Goal: Information Seeking & Learning: Learn about a topic

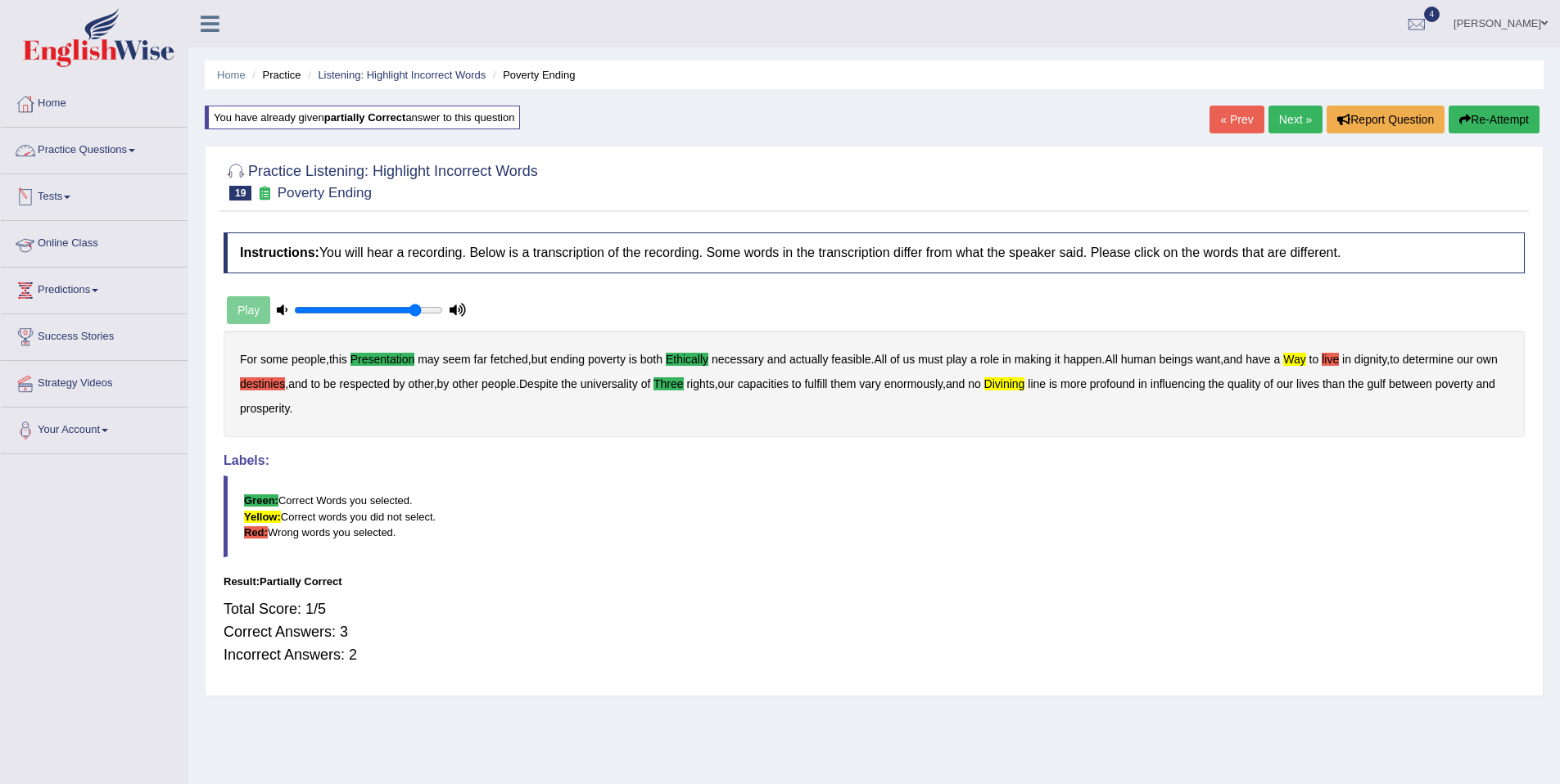
click at [108, 152] on link "Practice Questions" at bounding box center [94, 148] width 186 height 41
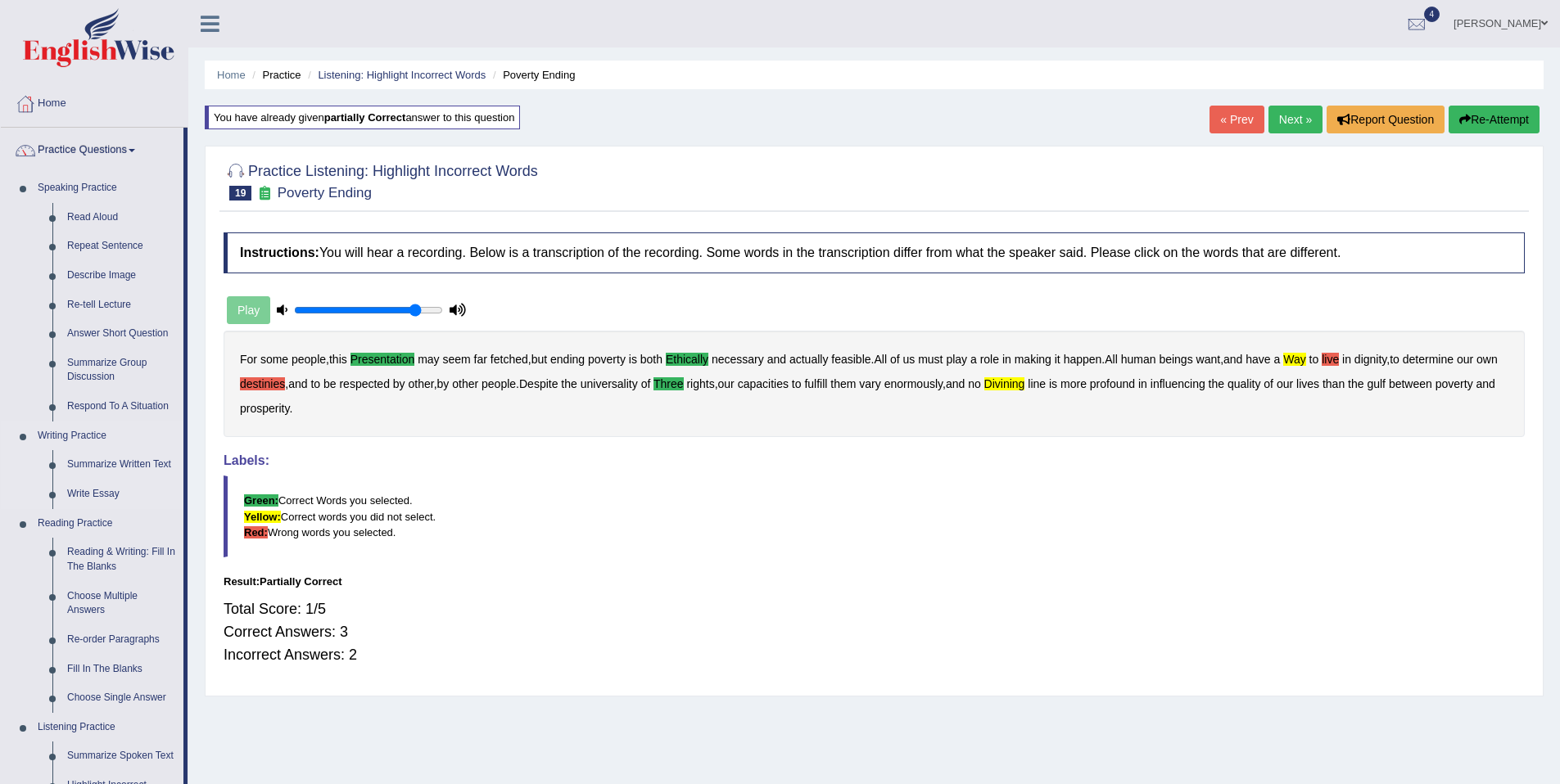
scroll to position [521, 0]
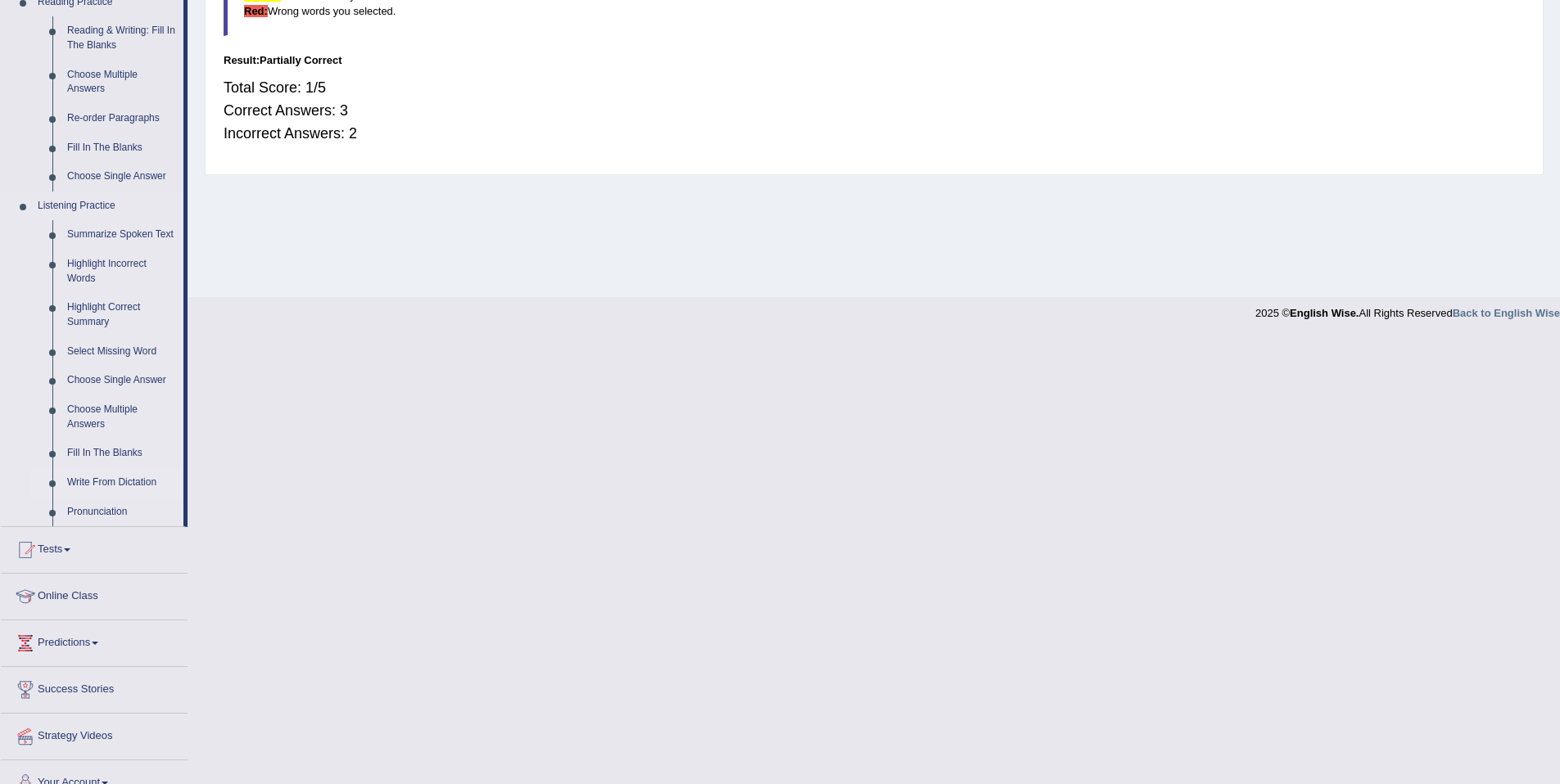
click at [115, 498] on link "Write From Dictation" at bounding box center [121, 483] width 124 height 30
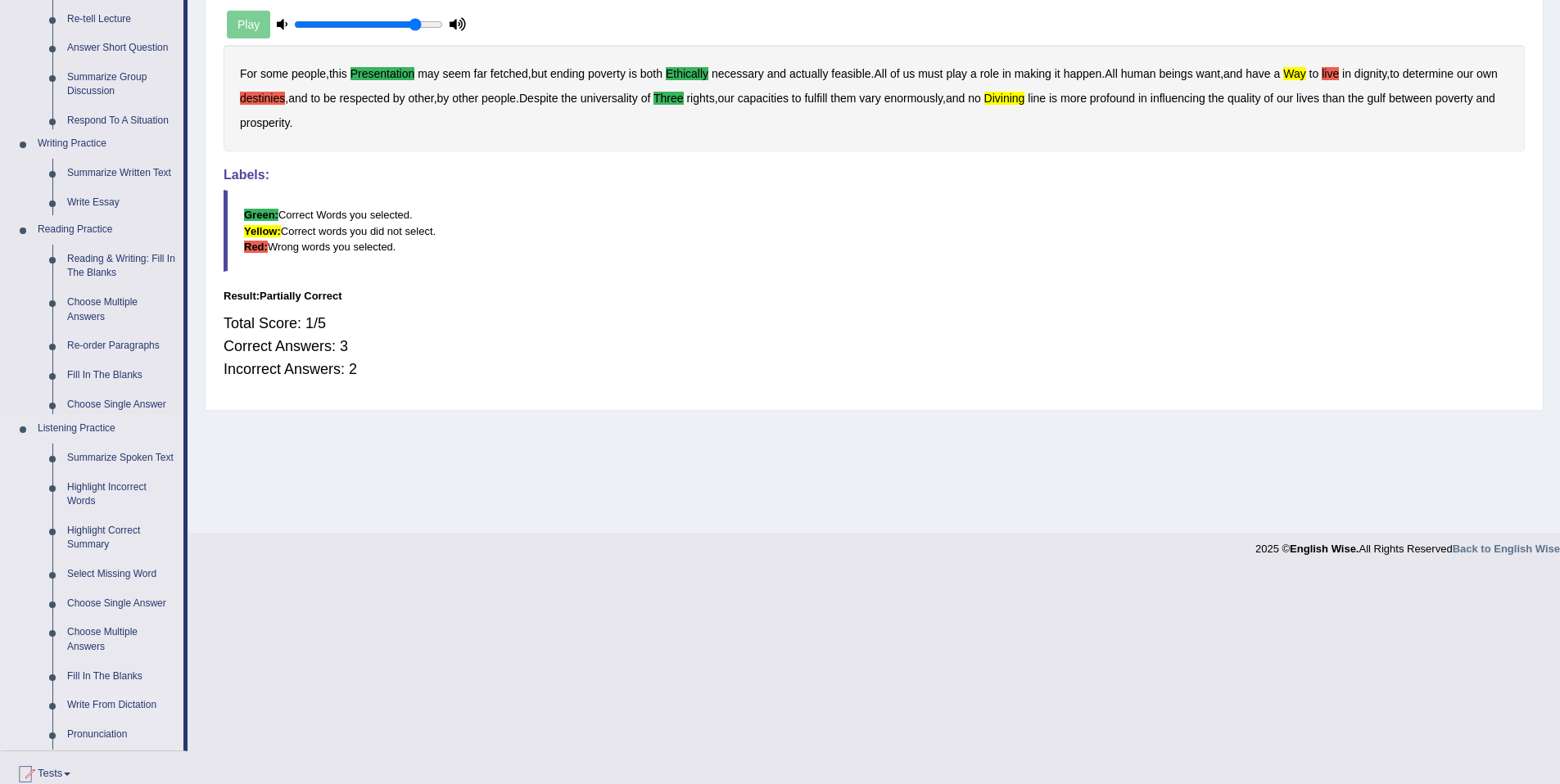
scroll to position [75, 0]
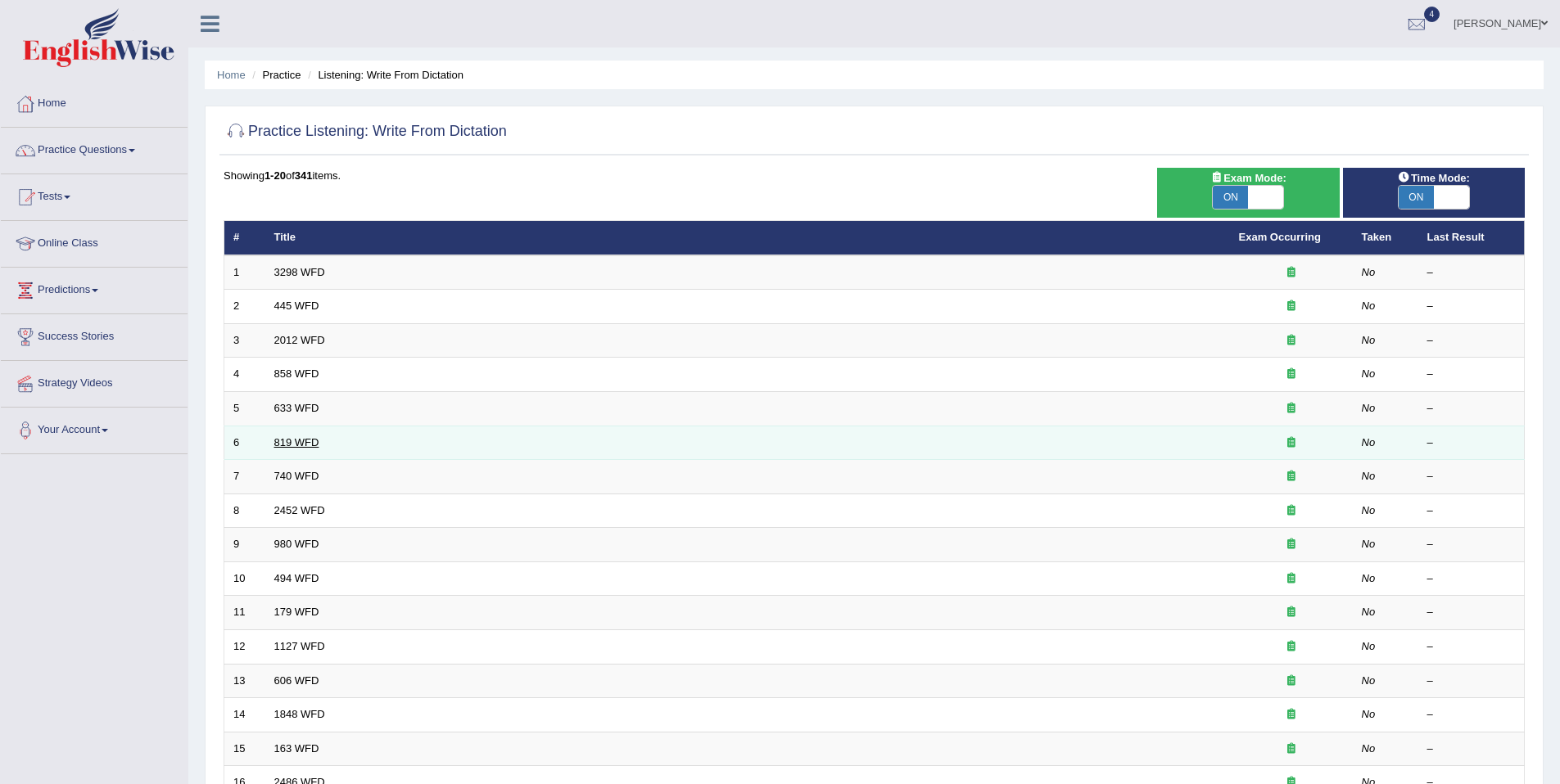
click at [315, 437] on link "819 WFD" at bounding box center [297, 442] width 45 height 12
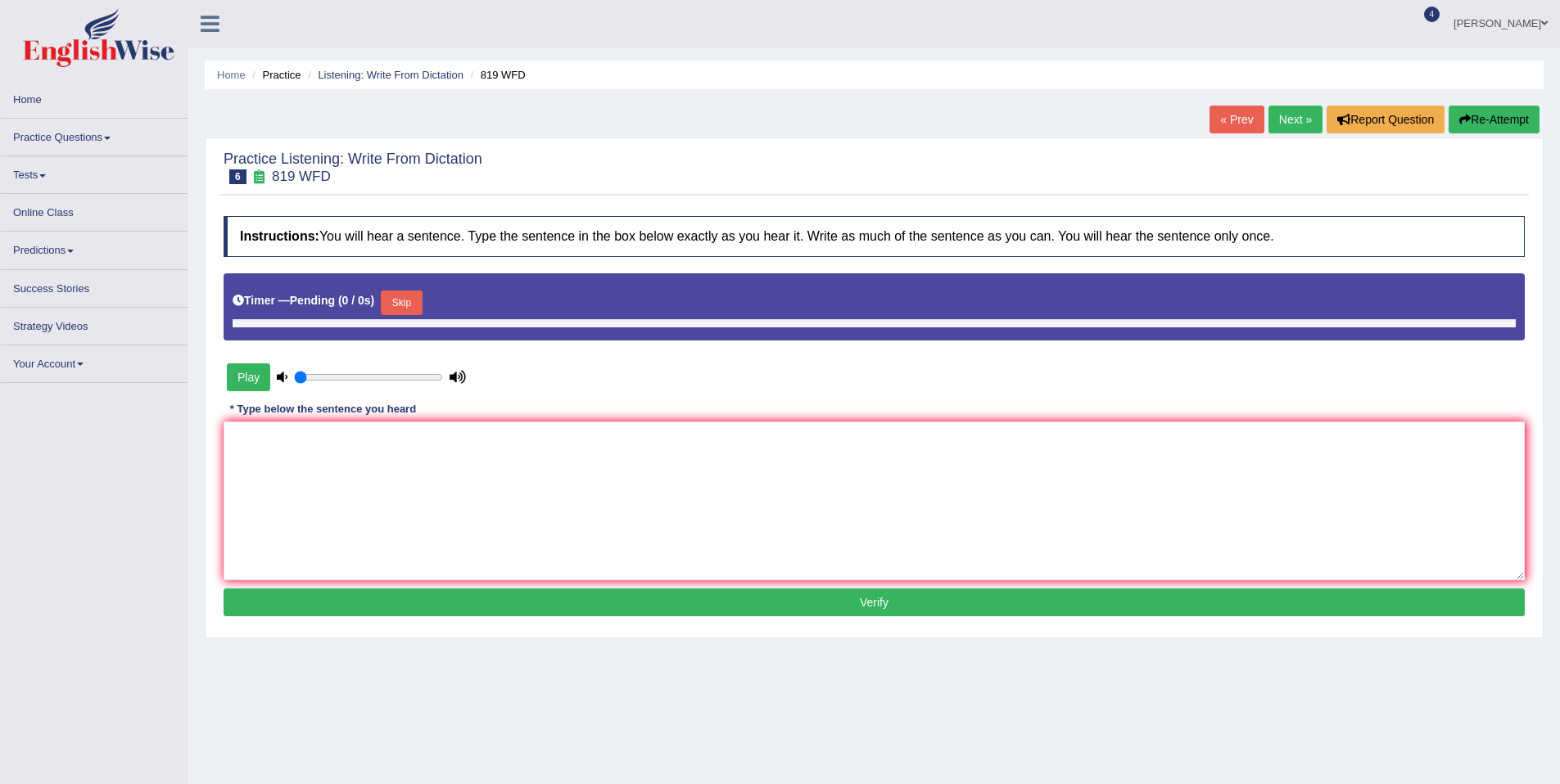
type input "0.85"
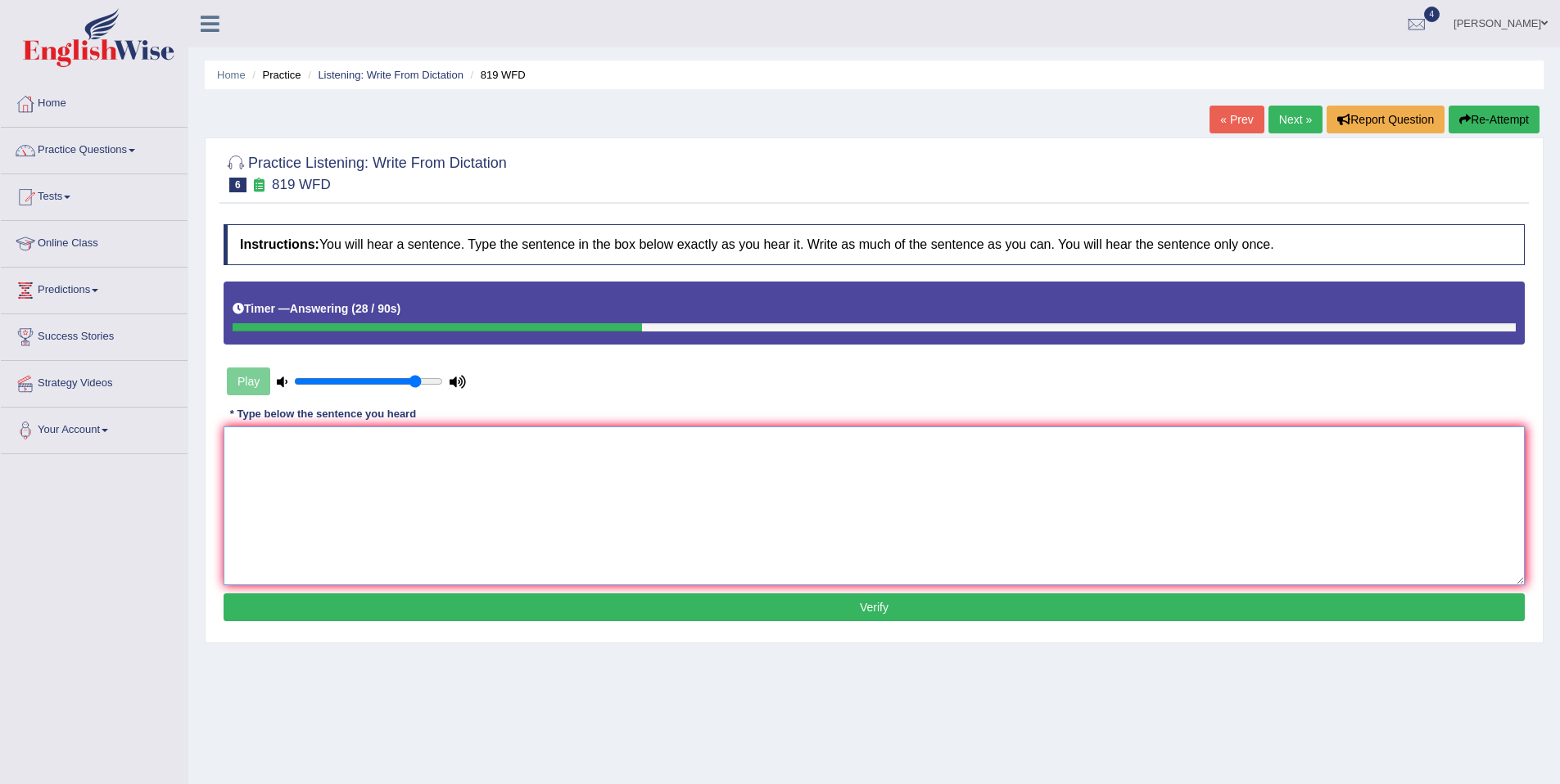
click at [313, 487] on textarea at bounding box center [874, 505] width 1301 height 158
click at [358, 451] on textarea "Plants are able to contibue growing throughout their lives." at bounding box center [874, 505] width 1301 height 158
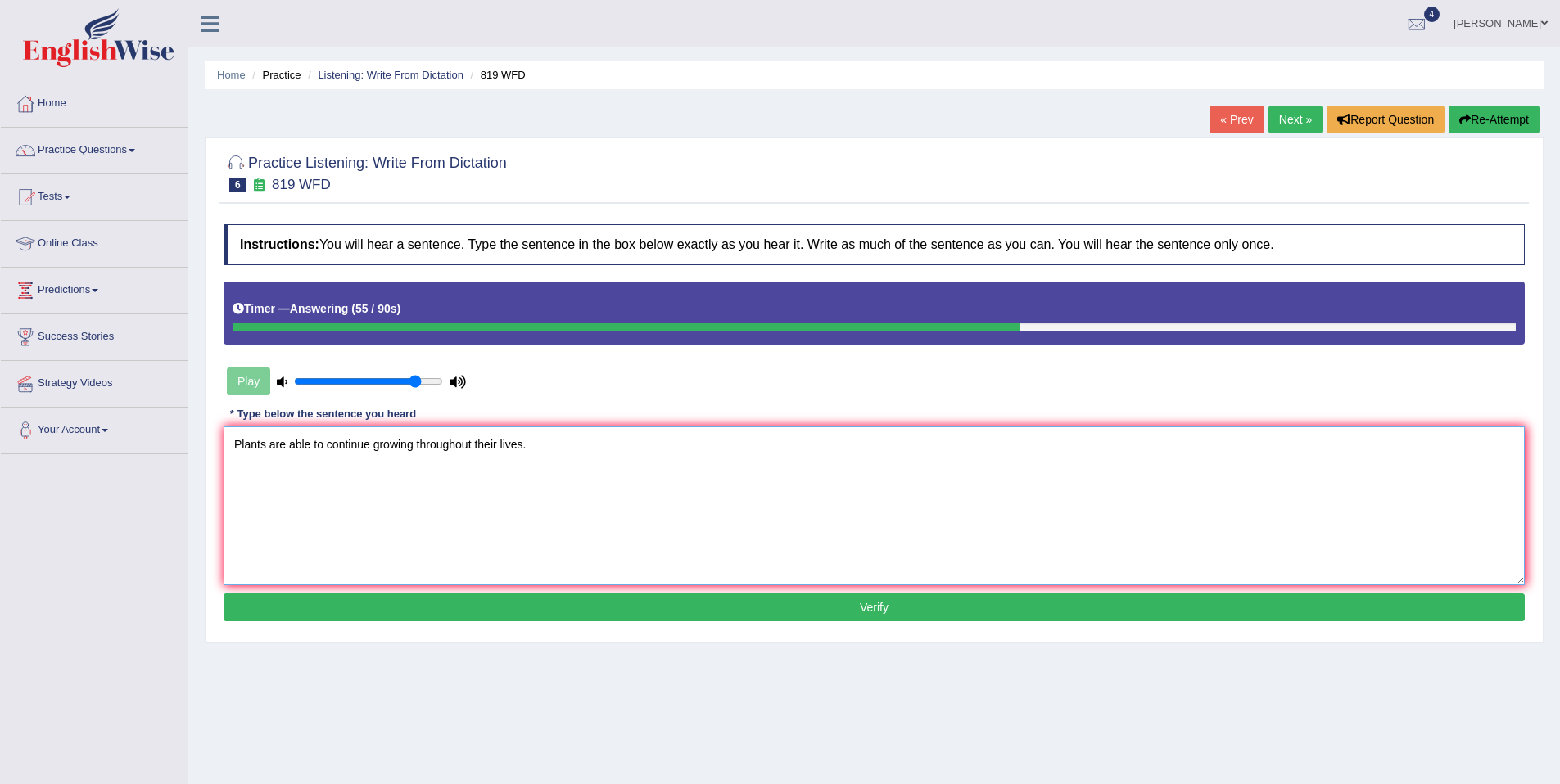
type textarea "Plants are able to continue growing throughout their lives."
click at [627, 599] on button "Verify" at bounding box center [874, 606] width 1301 height 28
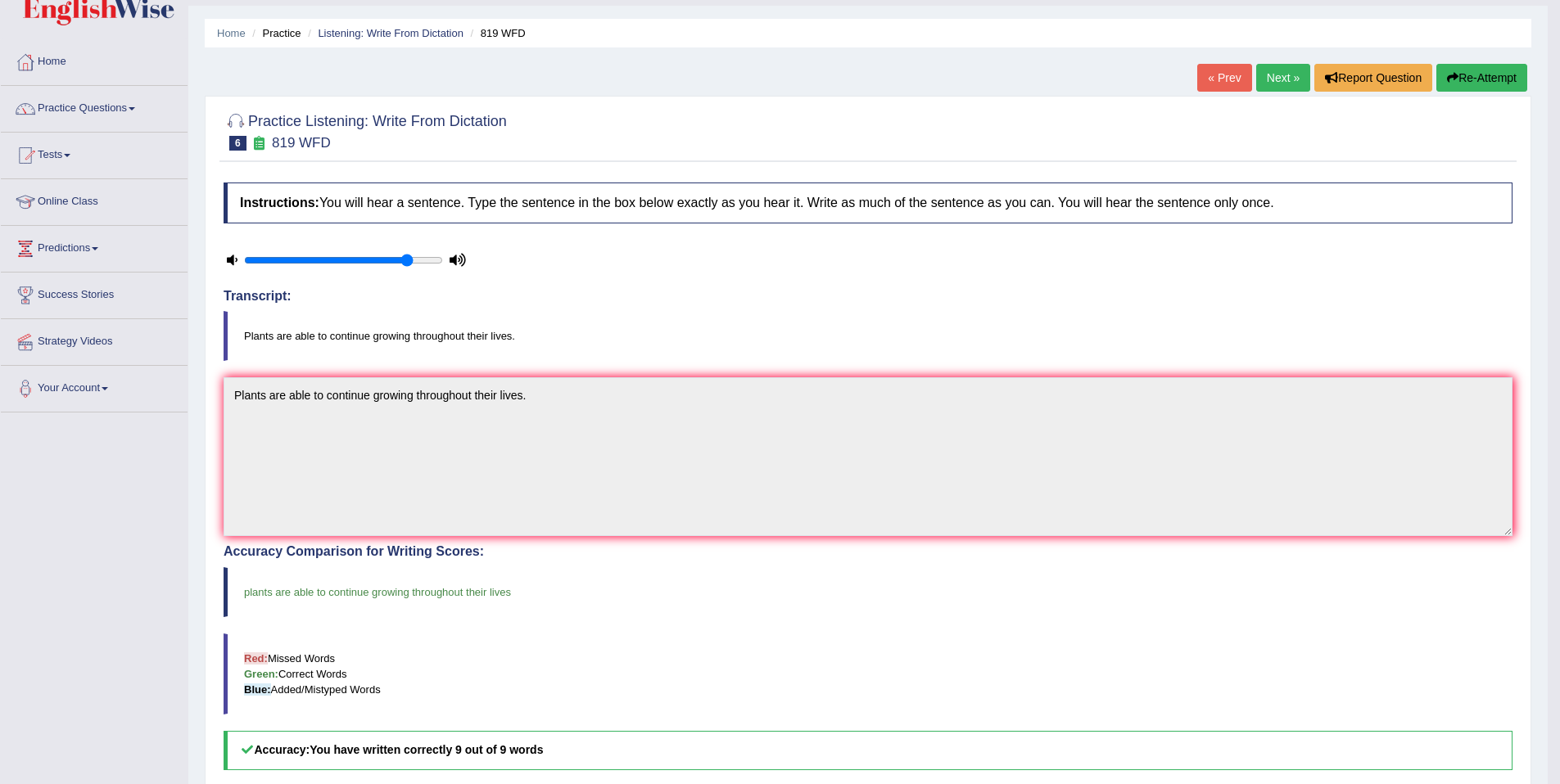
scroll to position [10, 0]
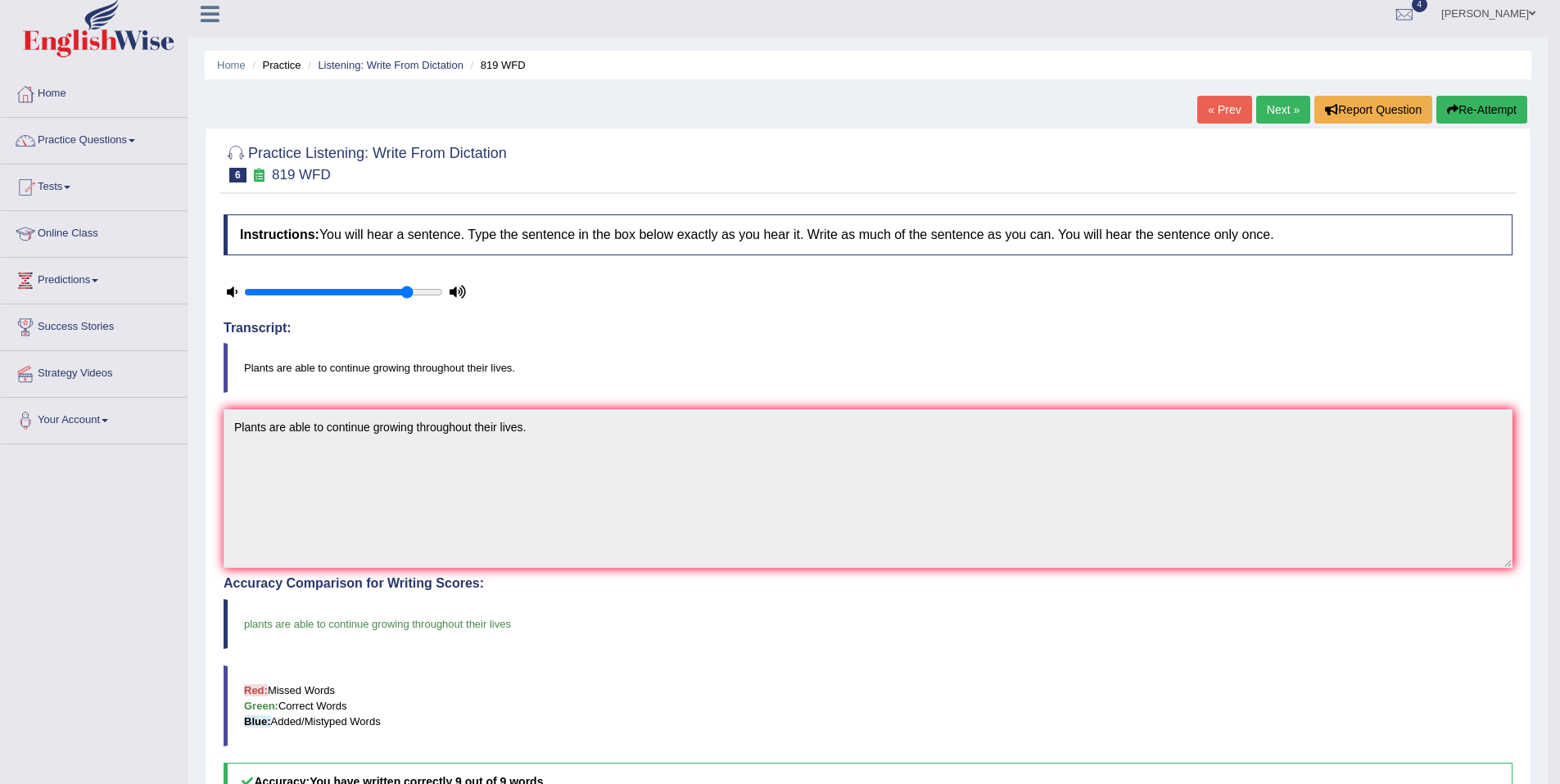
click at [1273, 112] on link "Next »" at bounding box center [1284, 109] width 54 height 28
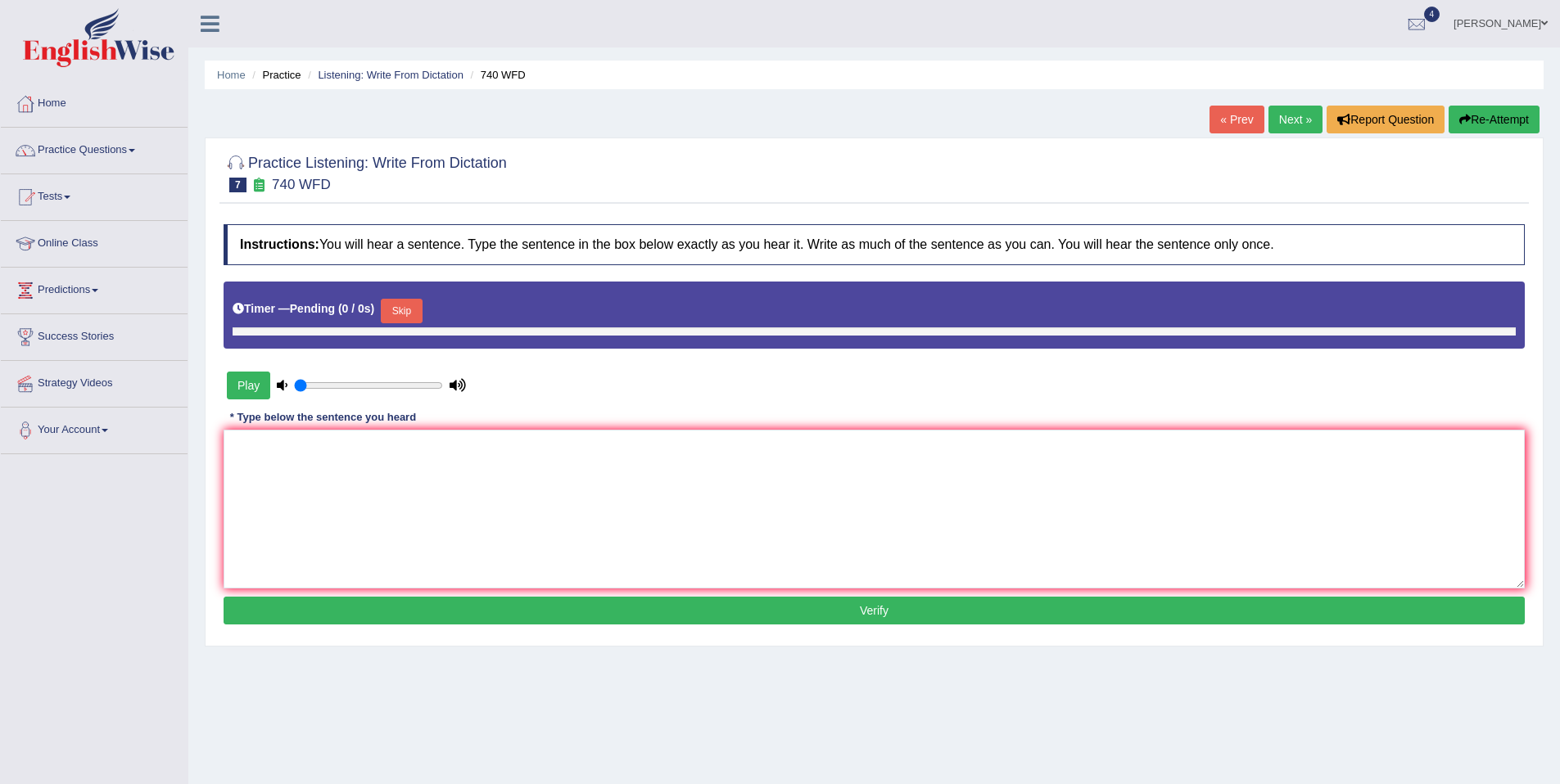
type input "0.85"
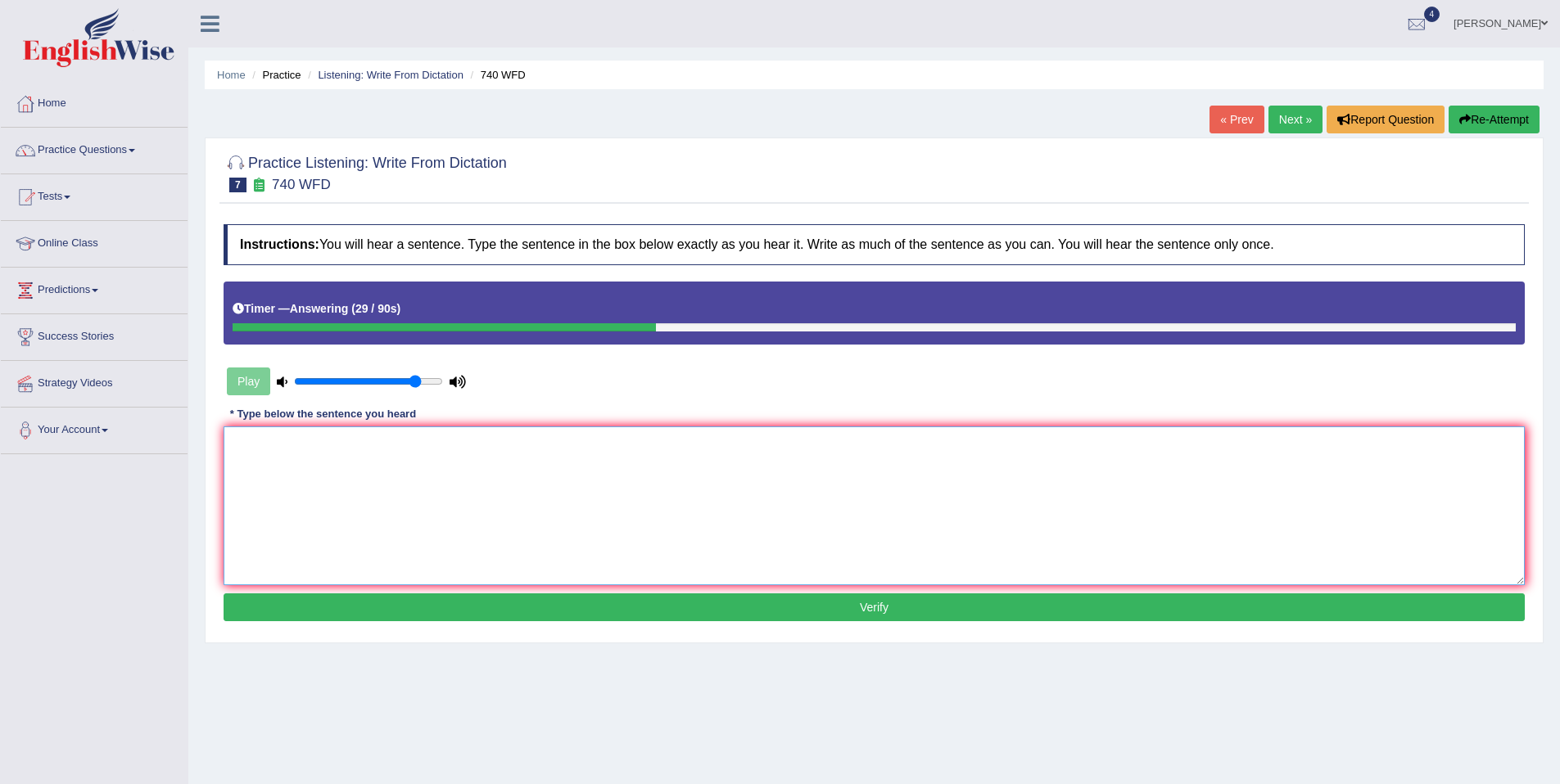
click at [708, 526] on textarea at bounding box center [874, 505] width 1301 height 158
type textarea "S"
type textarea "a"
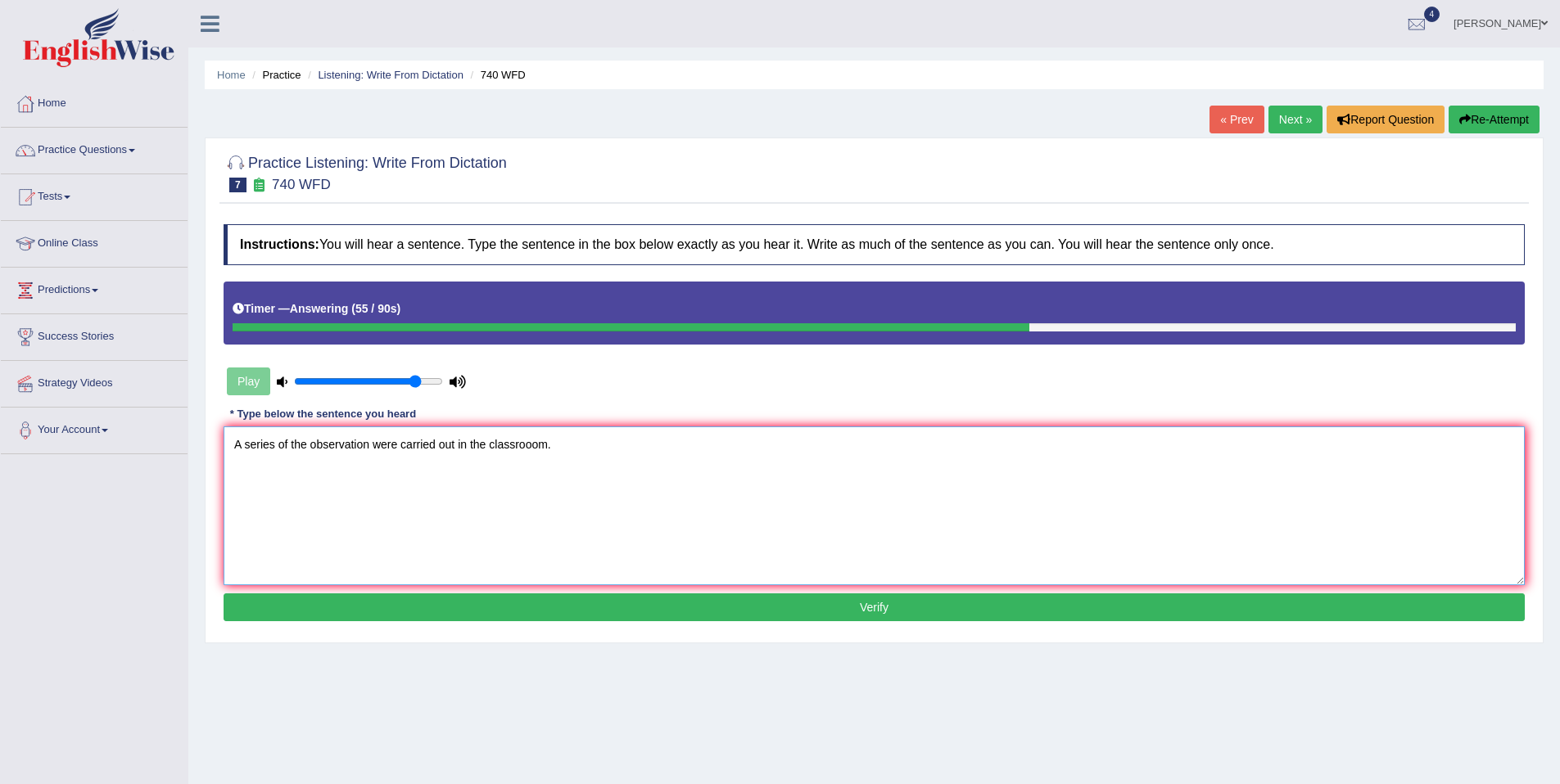
type textarea "A series of the observation were carried out in the classrooom."
click at [636, 609] on button "Verify" at bounding box center [874, 606] width 1301 height 28
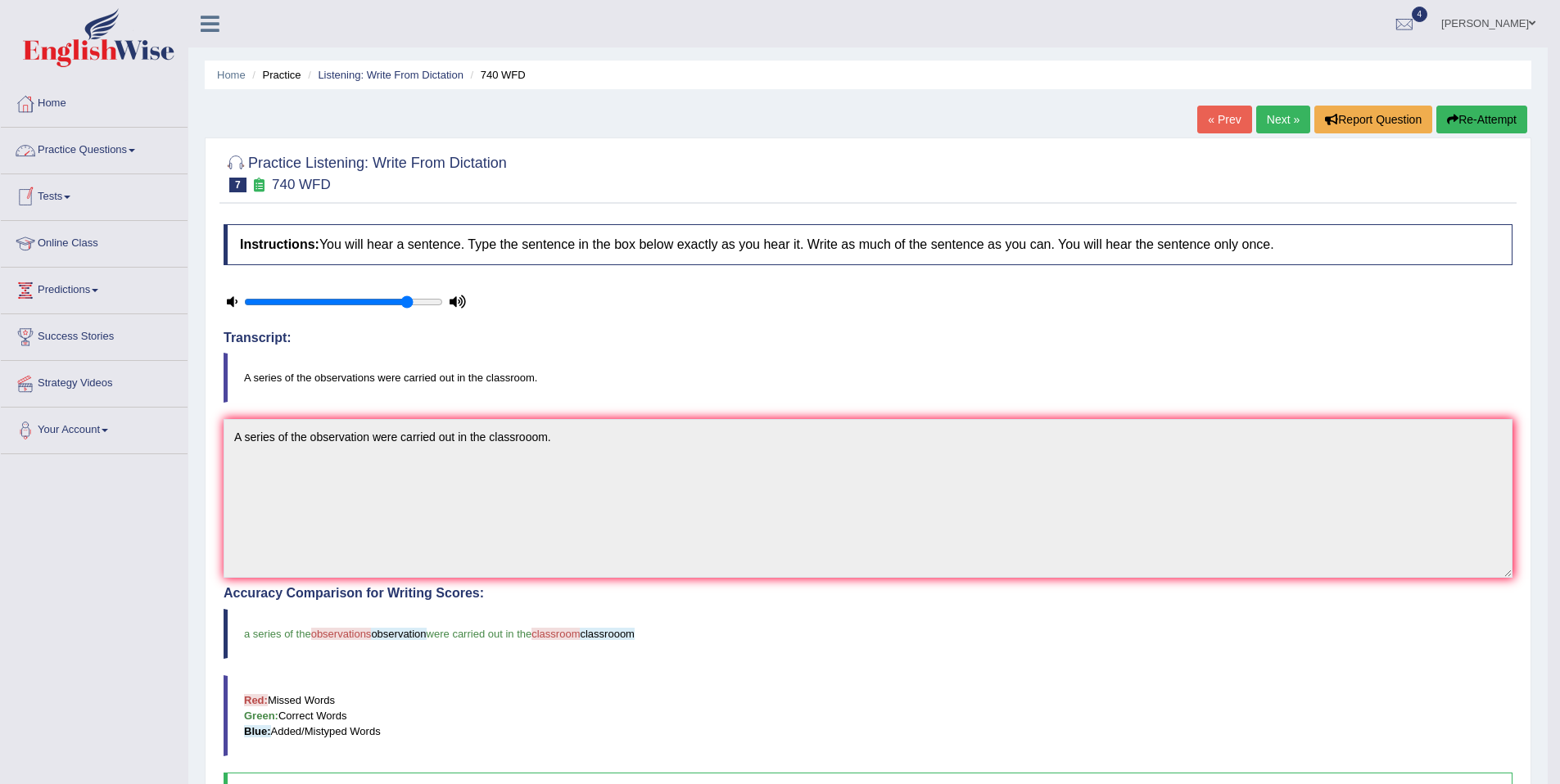
click at [105, 152] on link "Practice Questions" at bounding box center [94, 148] width 186 height 41
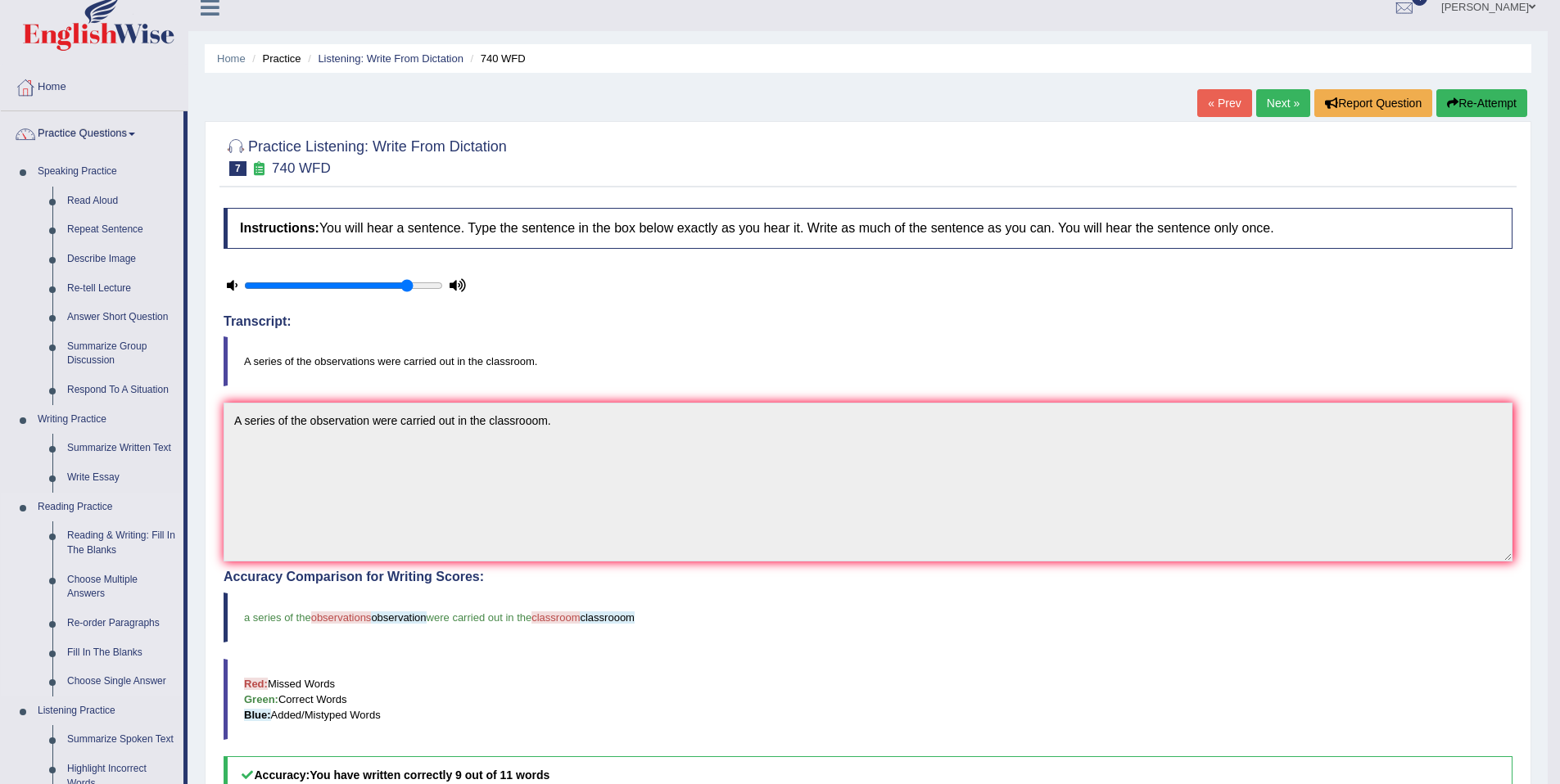
scroll to position [14, 0]
click at [103, 204] on link "Read Aloud" at bounding box center [121, 203] width 124 height 30
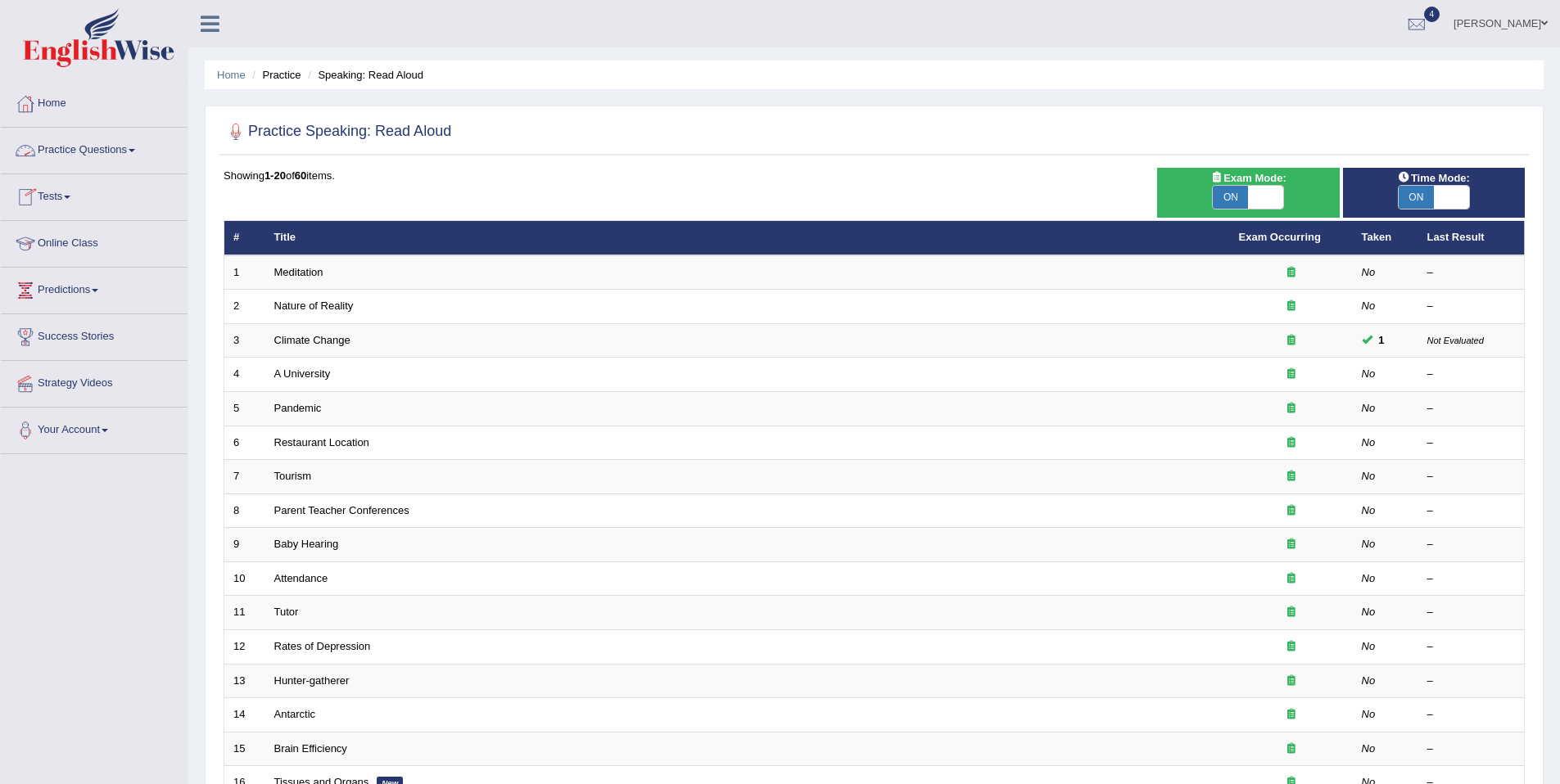
click at [80, 150] on link "Practice Questions" at bounding box center [94, 148] width 186 height 41
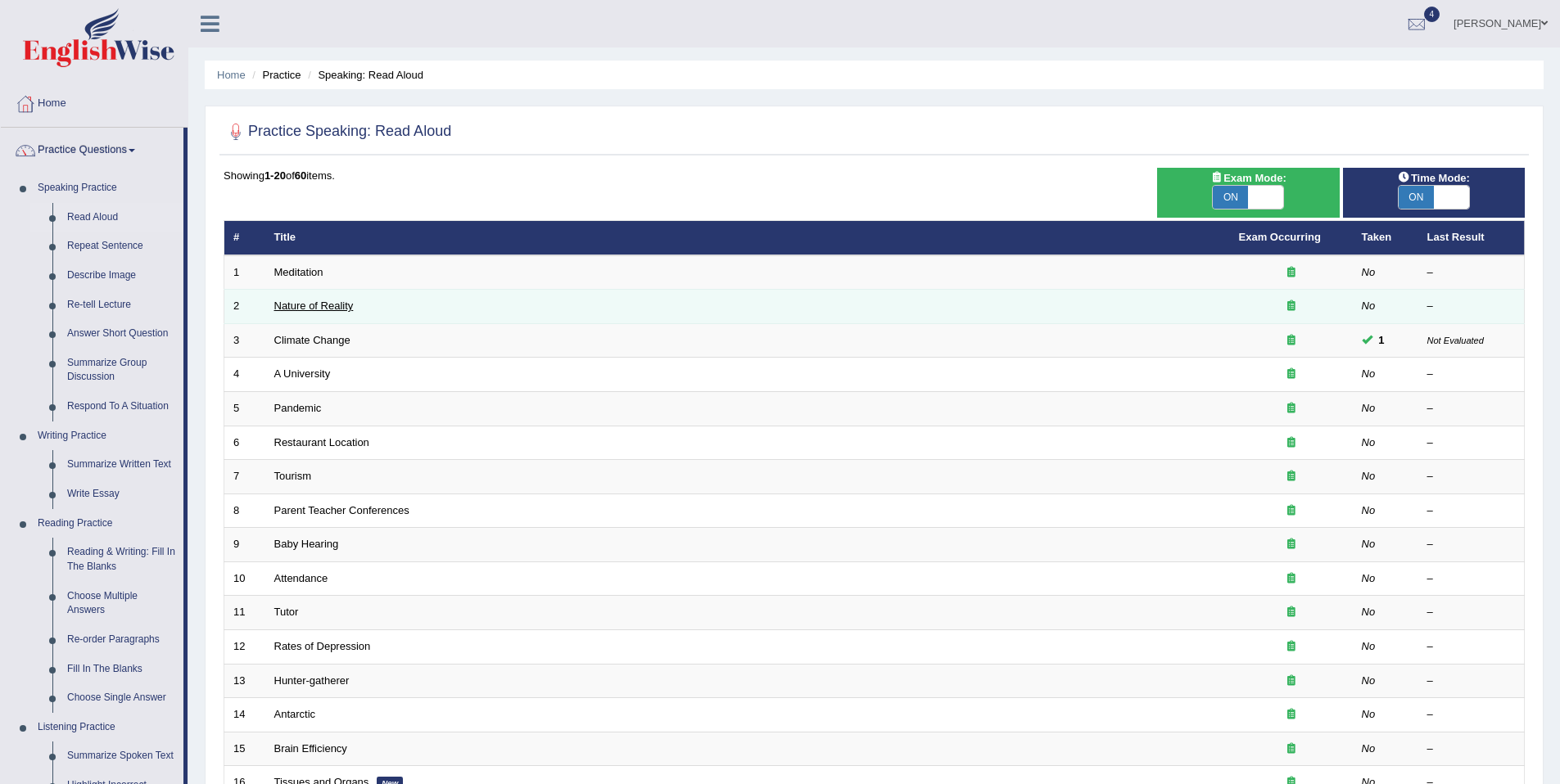
click at [300, 309] on link "Nature of Reality" at bounding box center [314, 305] width 80 height 12
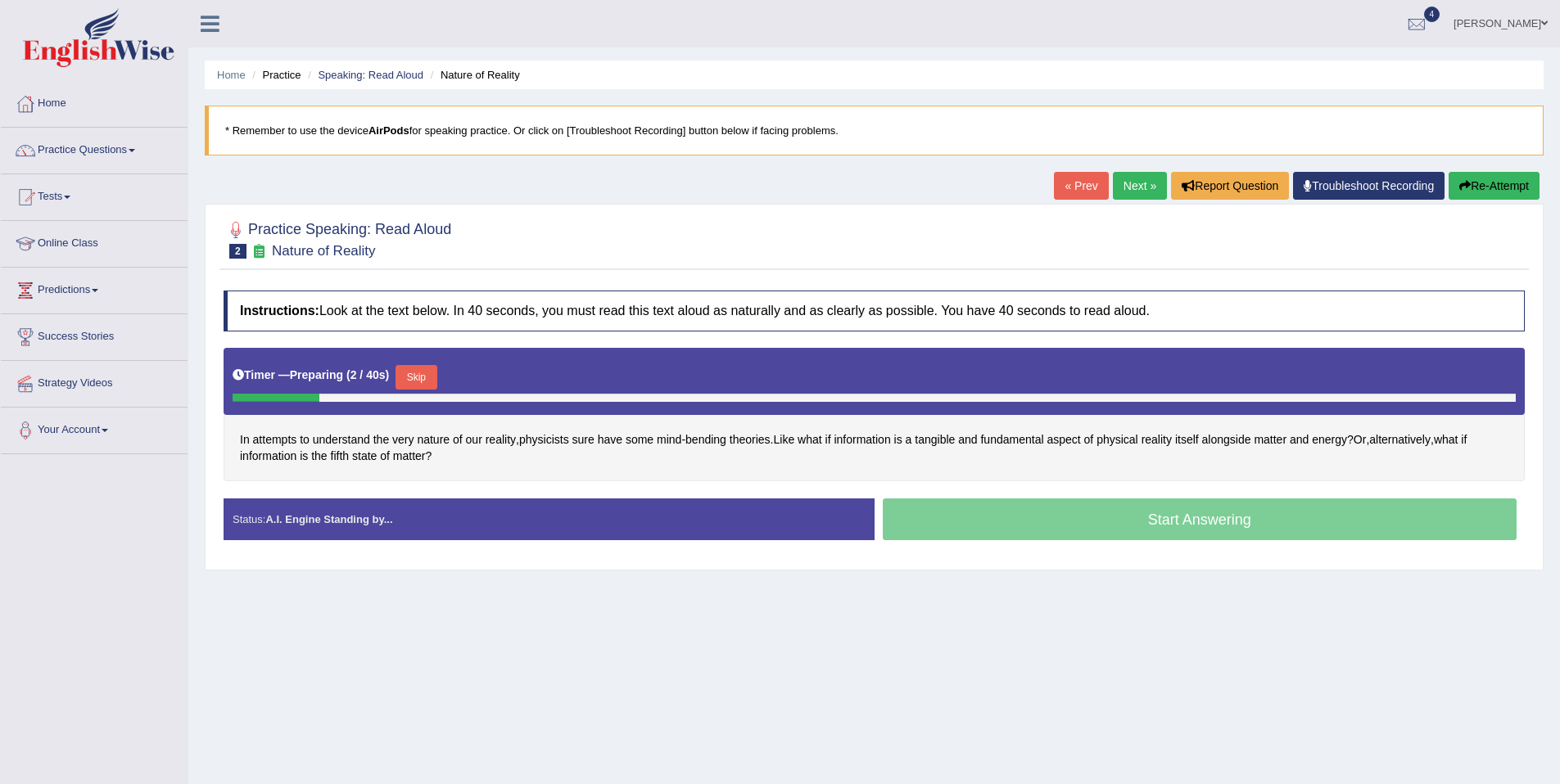
click at [427, 376] on button "Skip" at bounding box center [416, 377] width 41 height 25
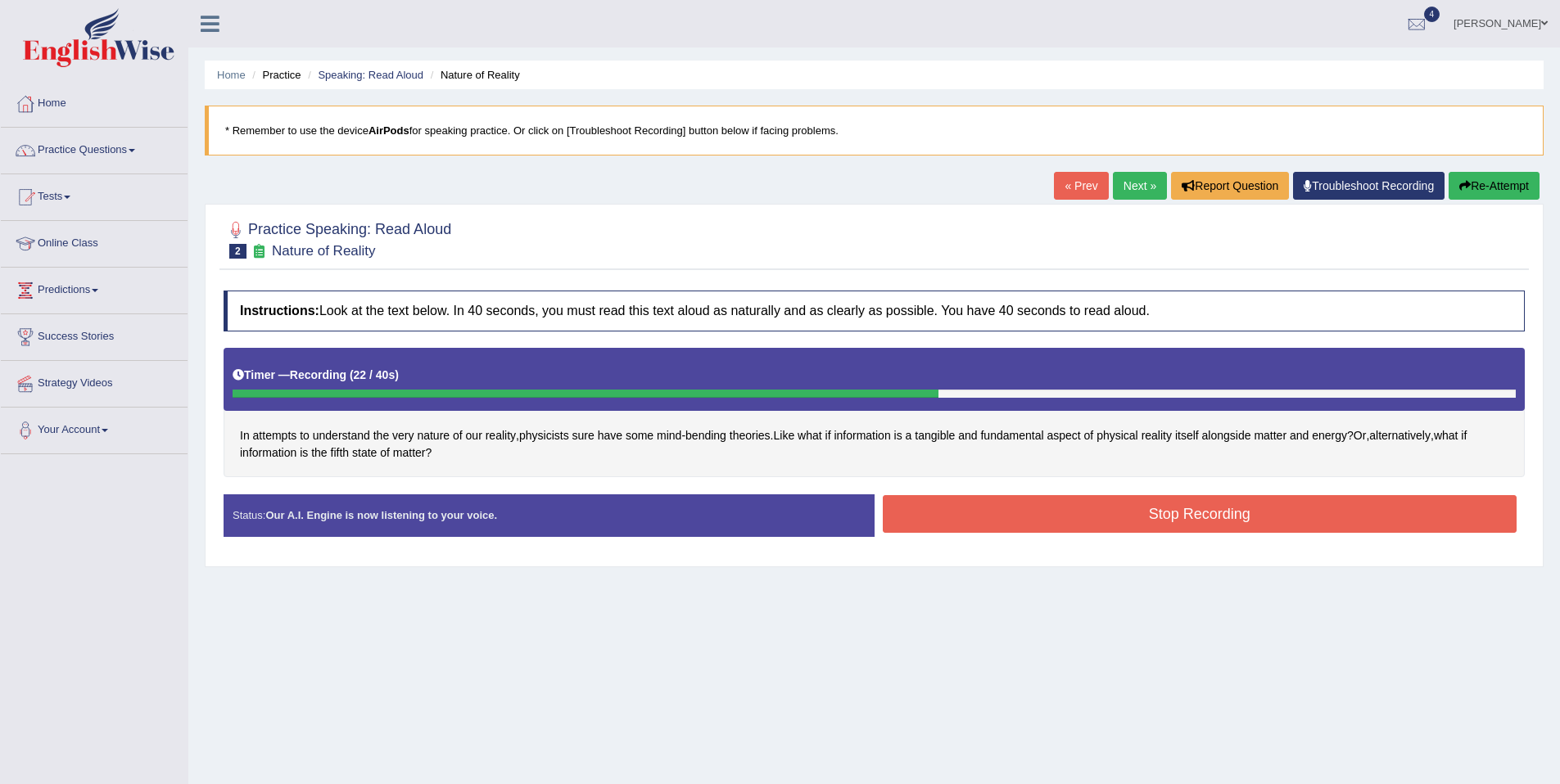
click at [1274, 504] on button "Stop Recording" at bounding box center [1200, 513] width 635 height 37
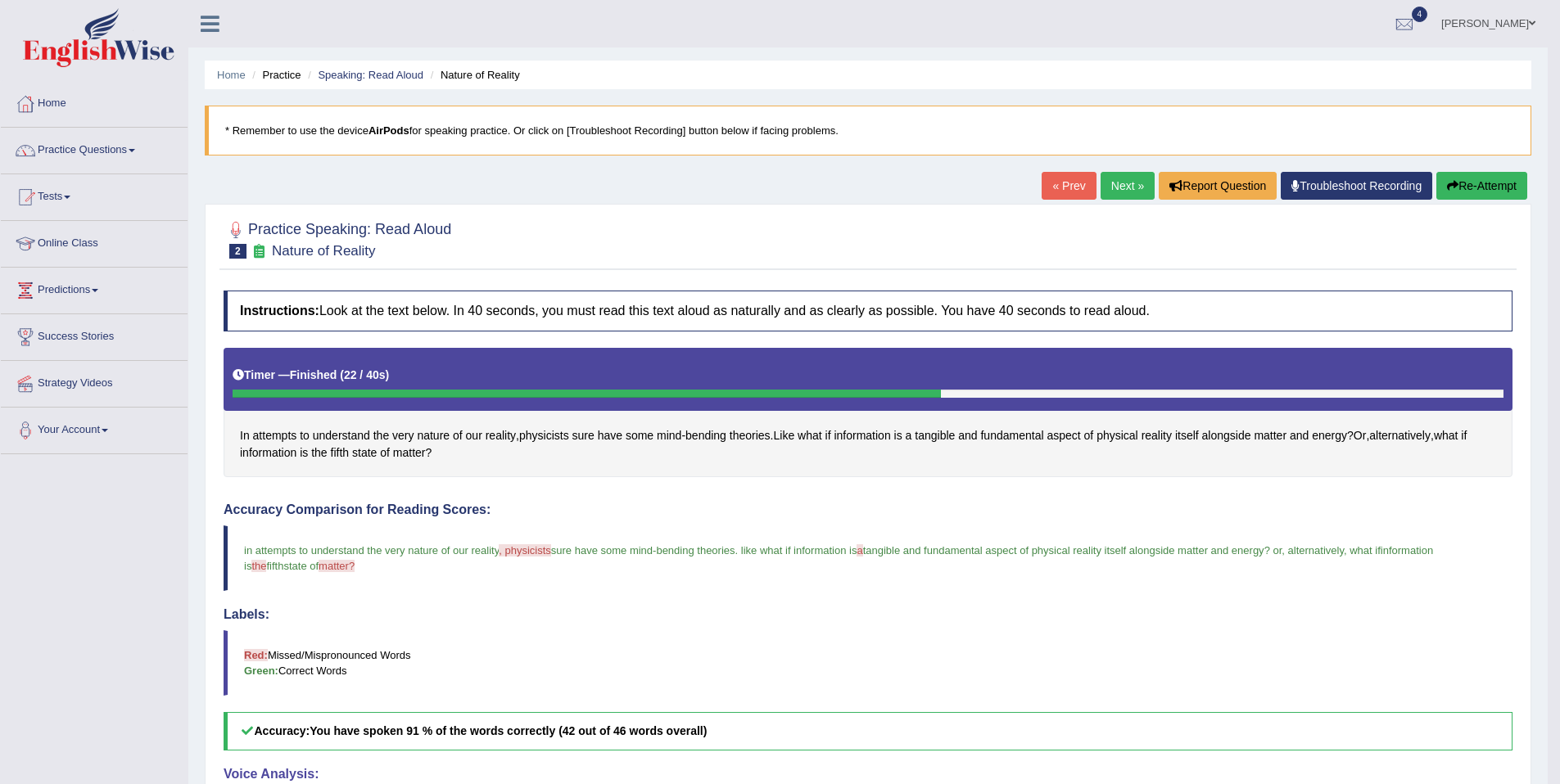
click at [1127, 188] on link "Next »" at bounding box center [1127, 185] width 54 height 28
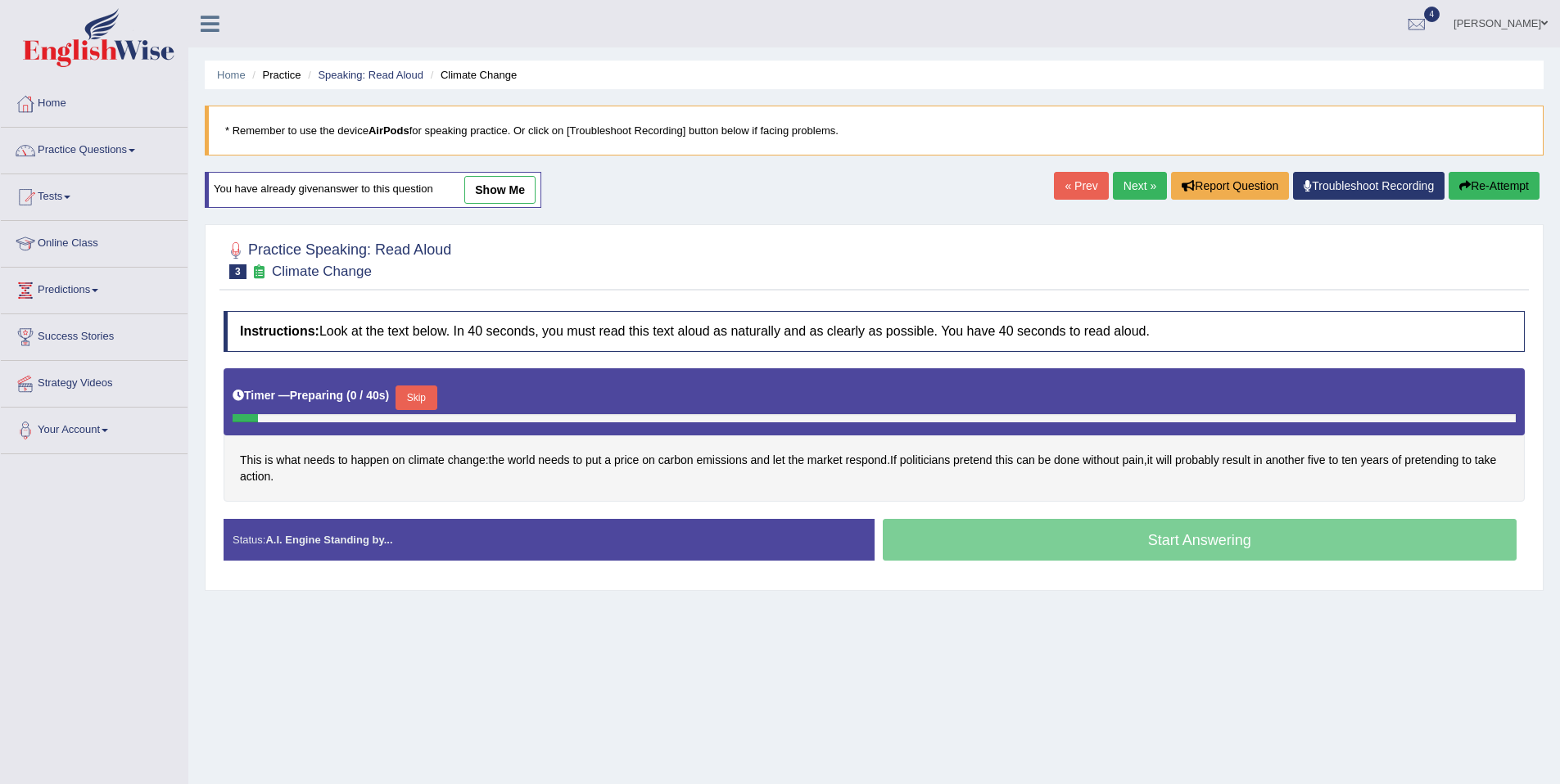
click at [406, 394] on button "Skip" at bounding box center [416, 398] width 41 height 25
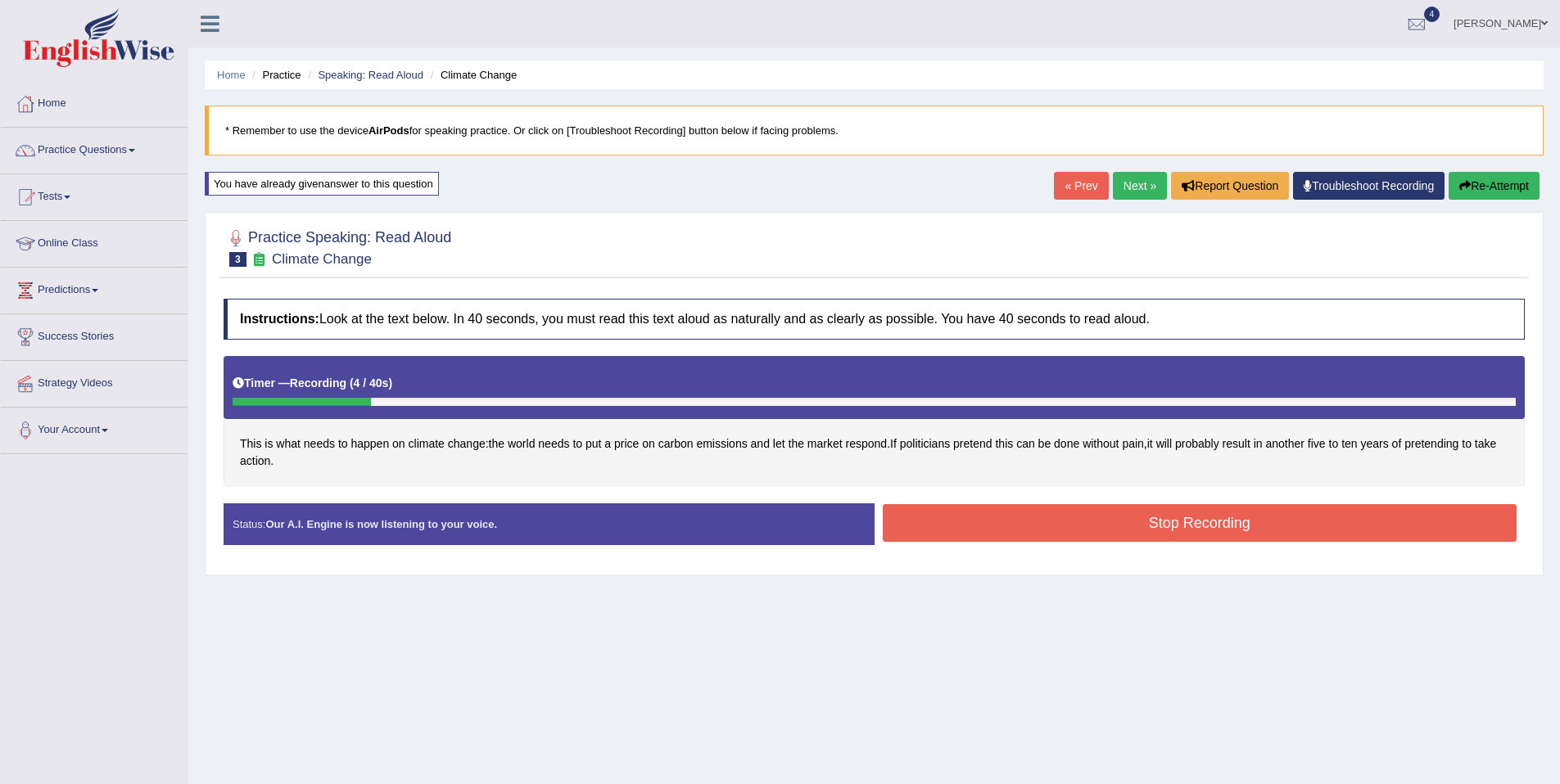
click at [1461, 192] on button "Re-Attempt" at bounding box center [1494, 185] width 91 height 28
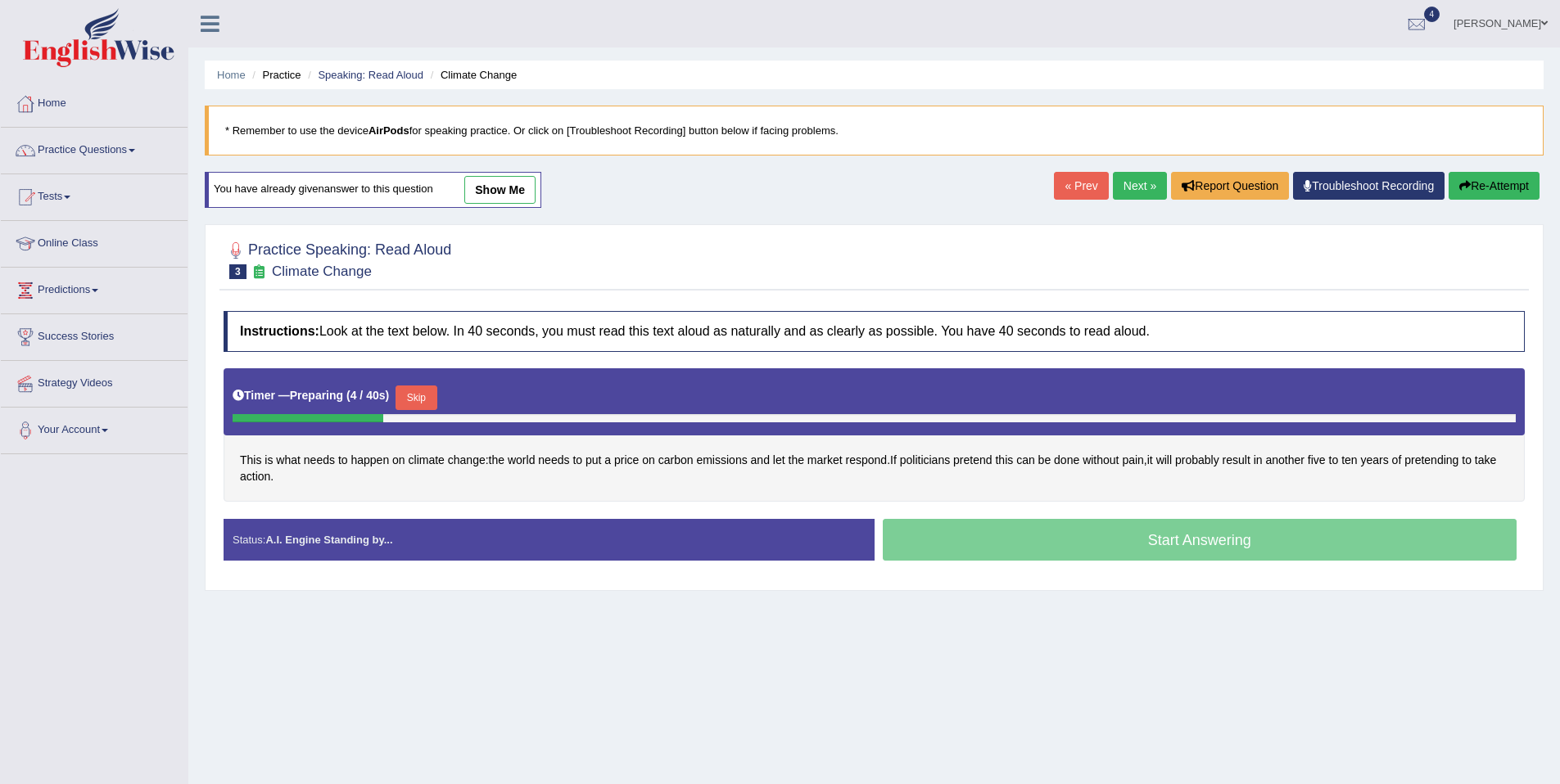
click at [425, 394] on button "Skip" at bounding box center [416, 398] width 41 height 25
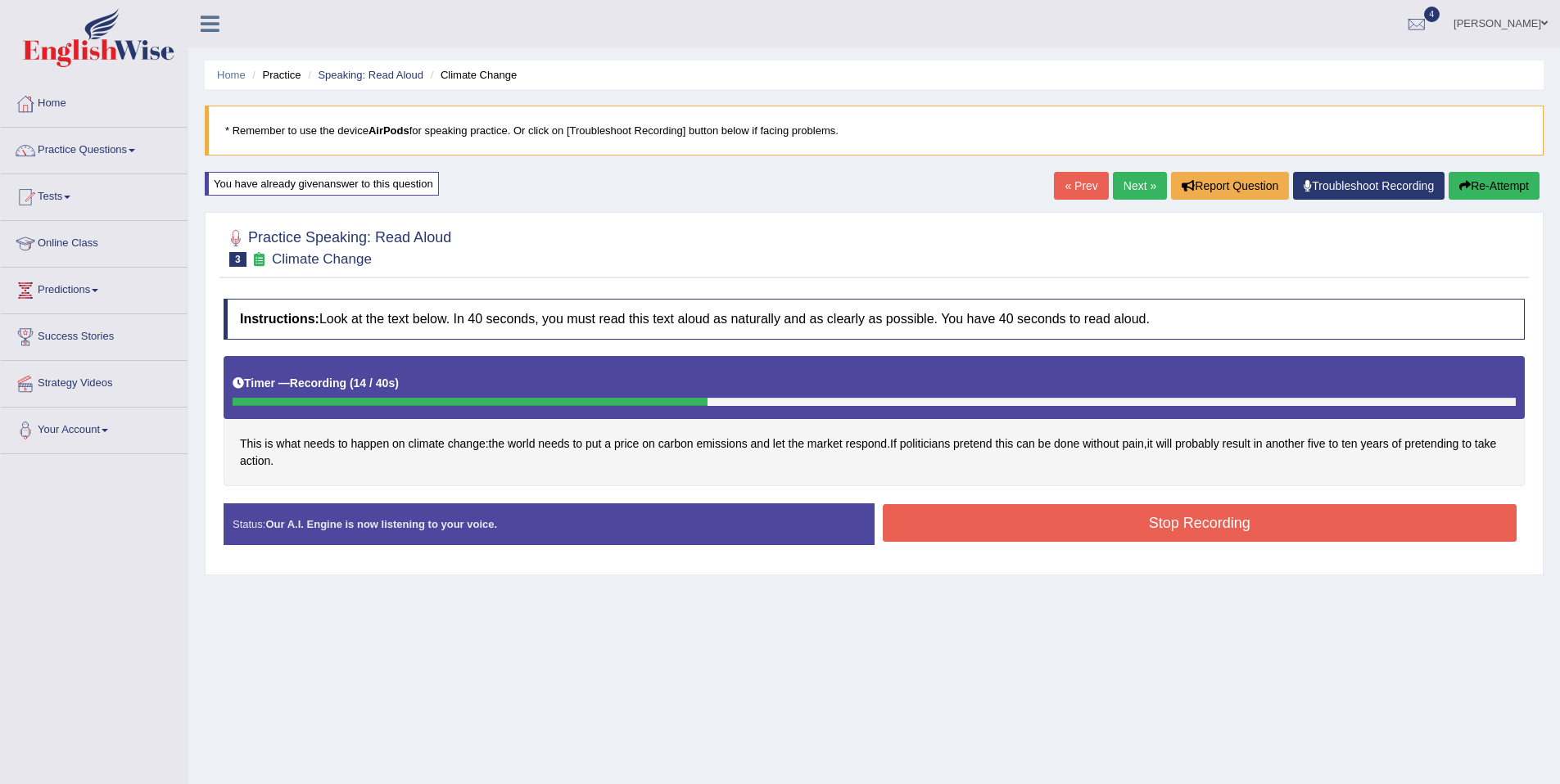
click at [1177, 519] on button "Stop Recording" at bounding box center [1200, 522] width 635 height 37
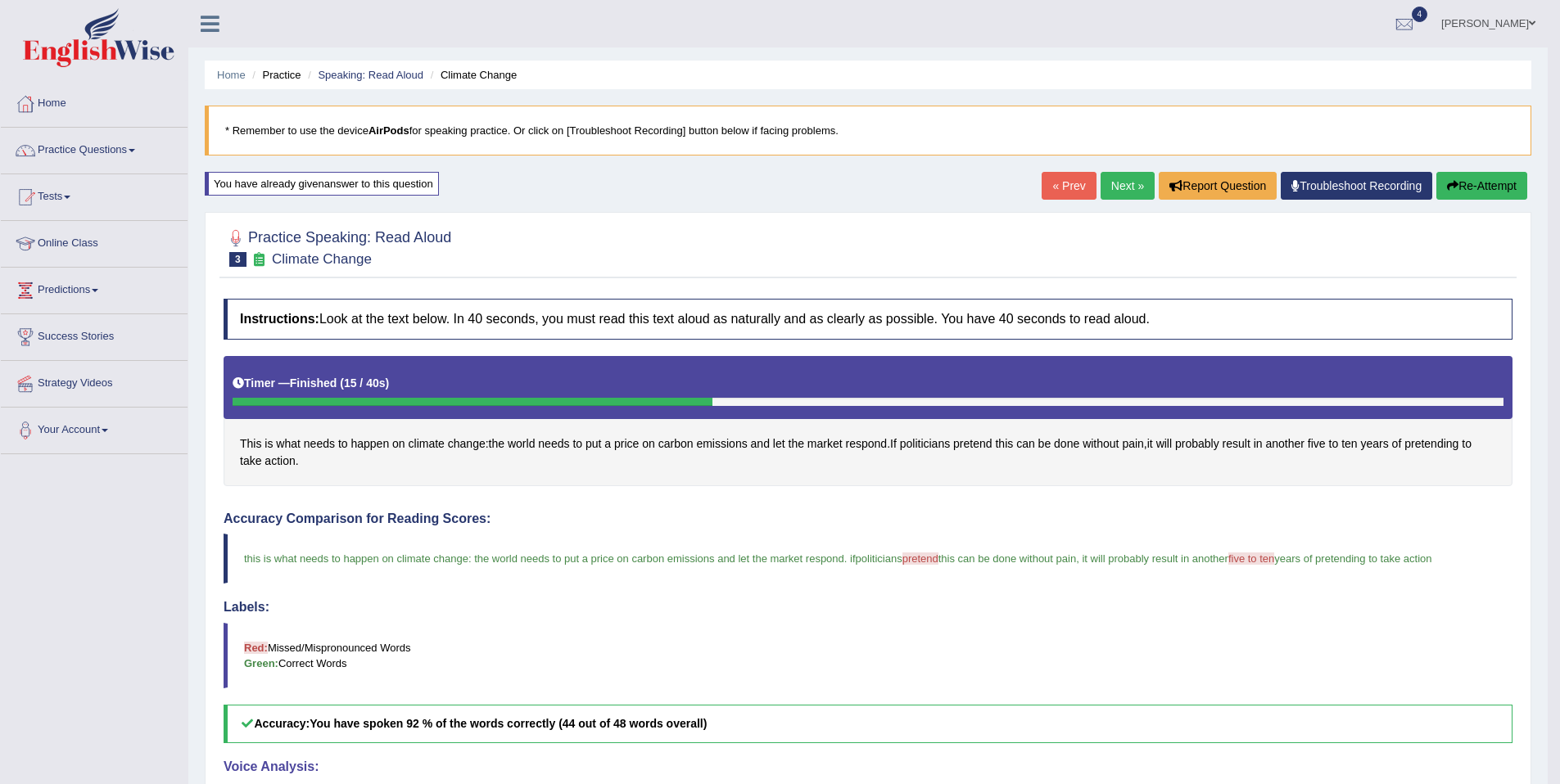
click at [1116, 191] on link "Next »" at bounding box center [1127, 185] width 54 height 28
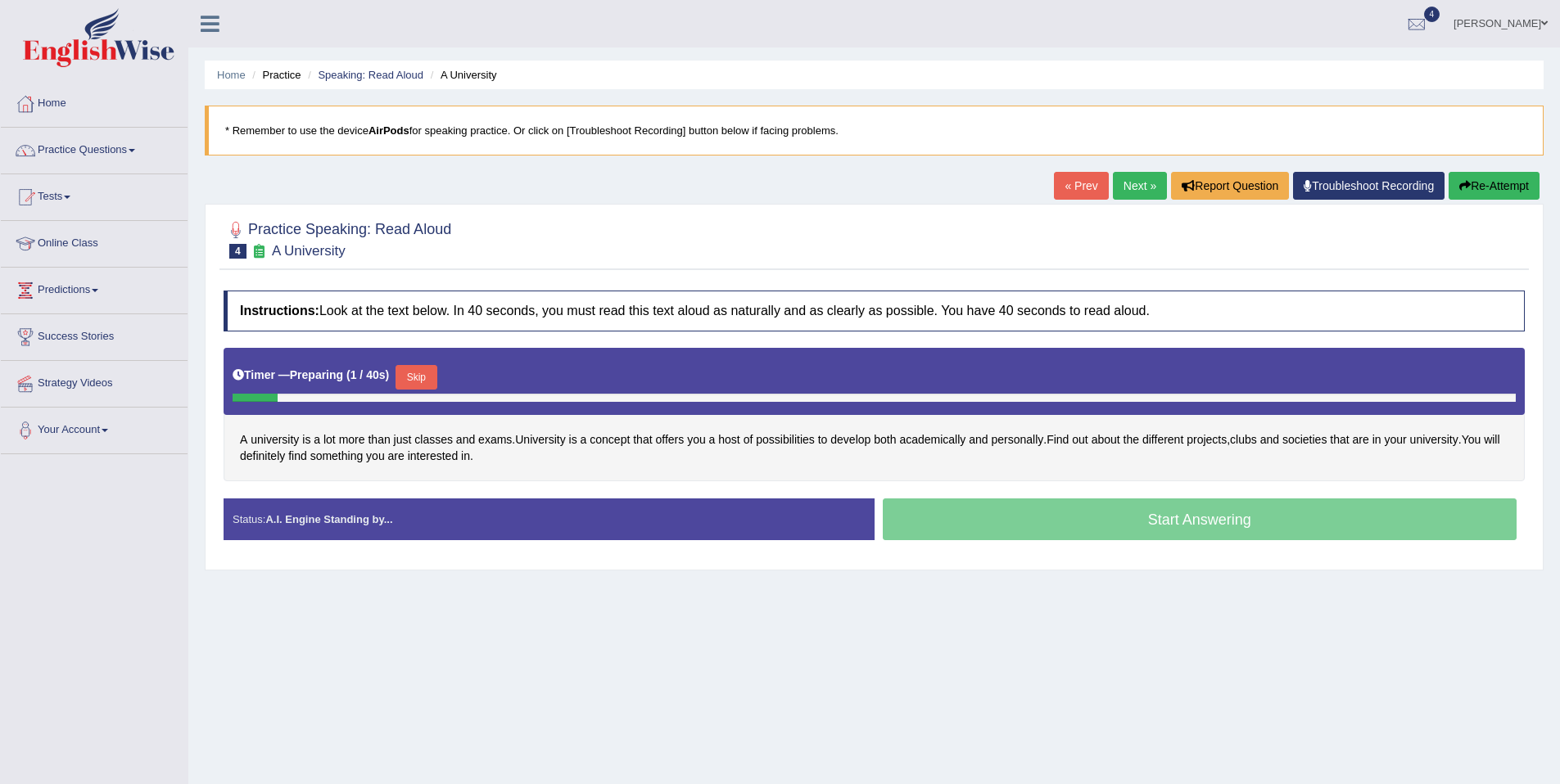
click at [413, 387] on button "Skip" at bounding box center [416, 377] width 41 height 25
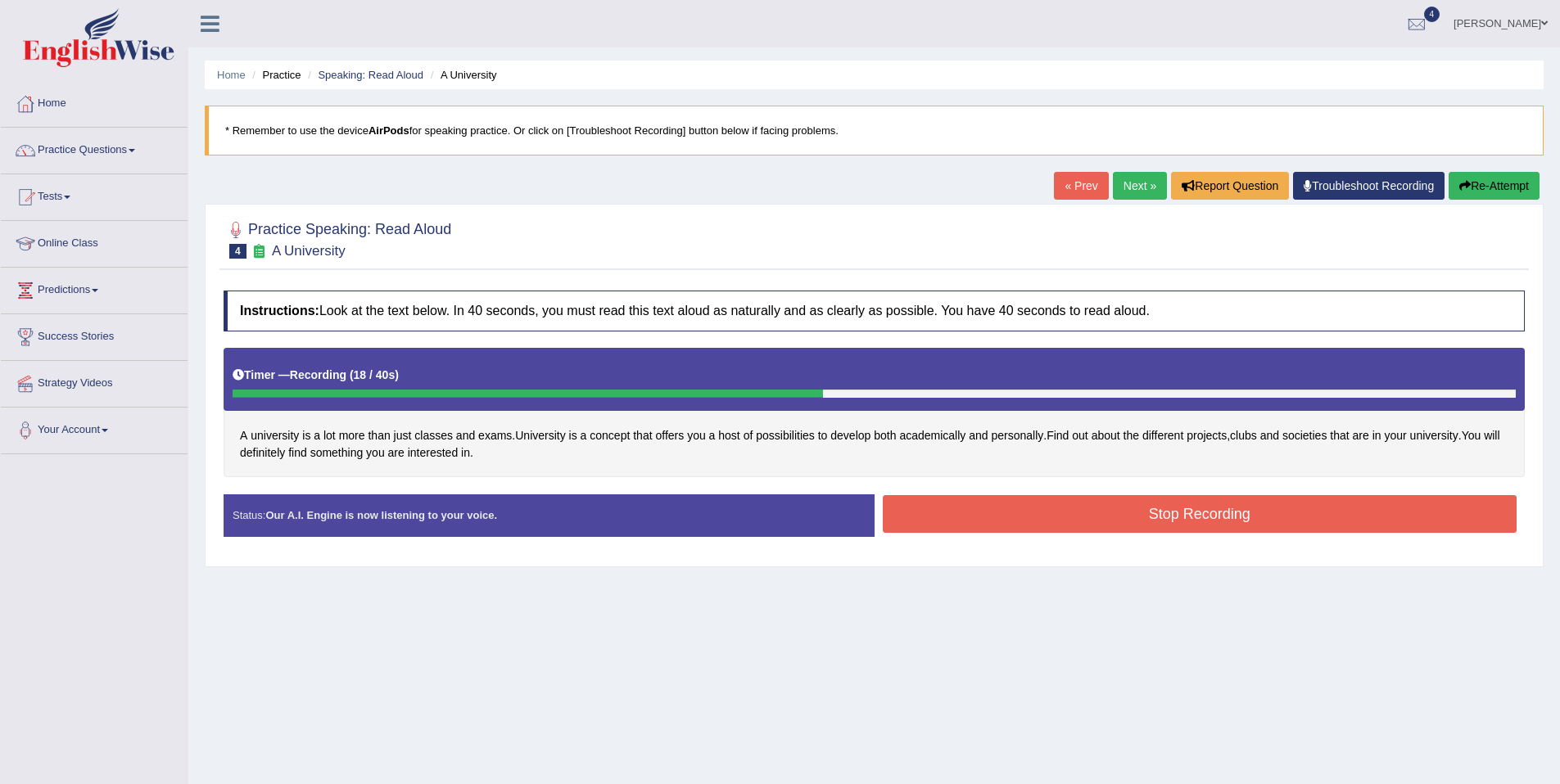
click at [1050, 513] on button "Stop Recording" at bounding box center [1200, 513] width 635 height 37
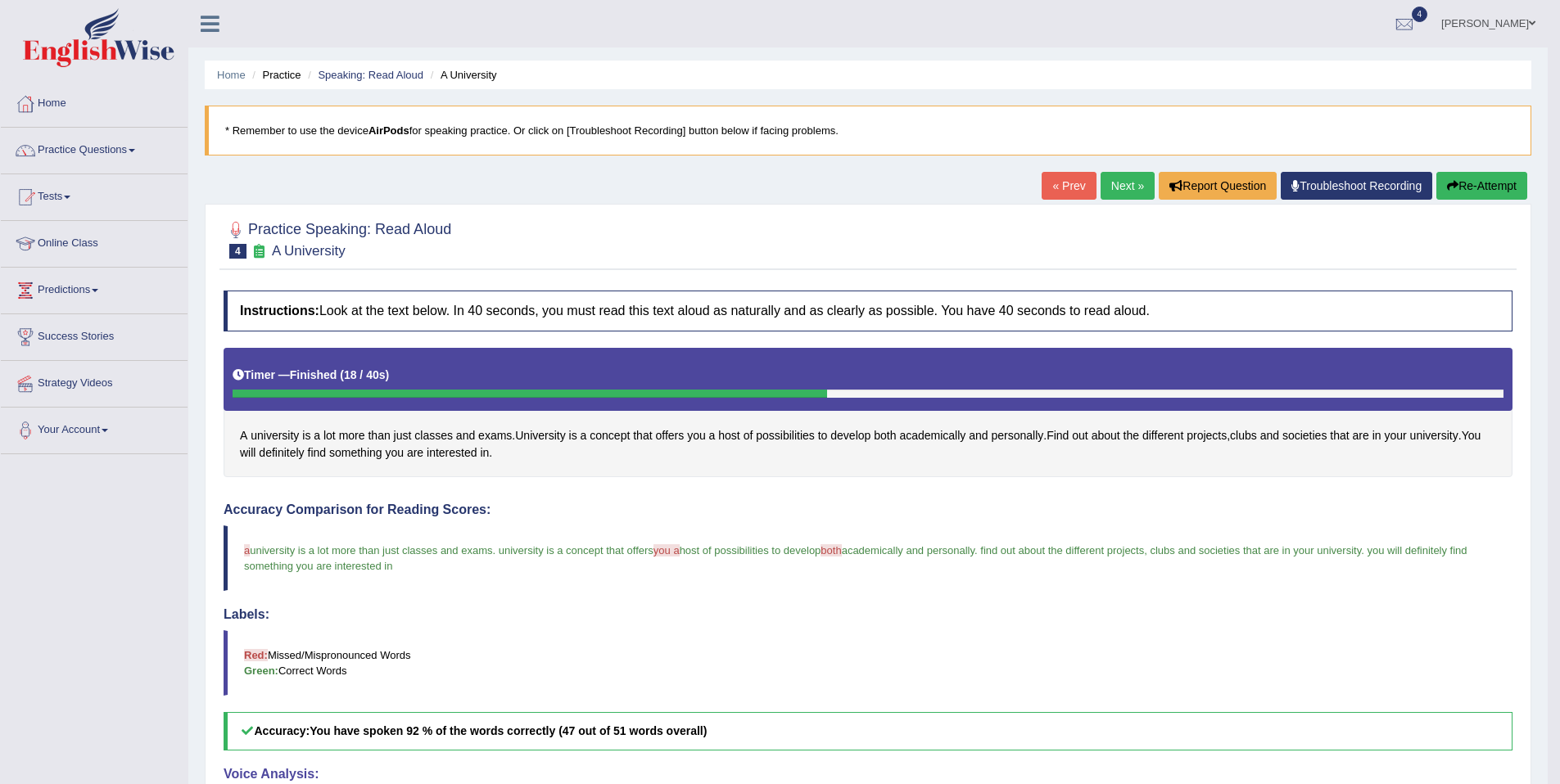
click at [1118, 181] on link "Next »" at bounding box center [1127, 185] width 54 height 28
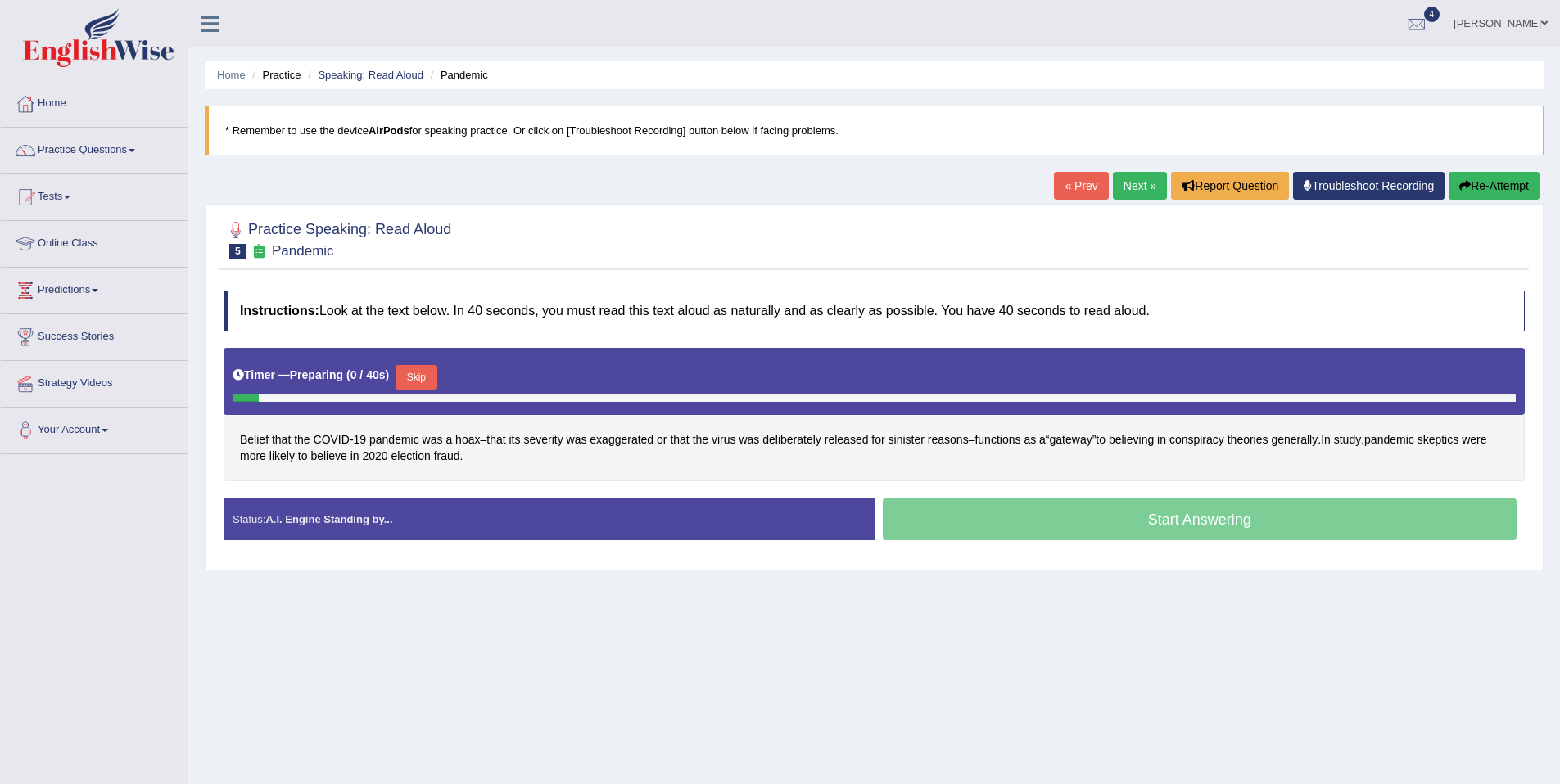
click at [424, 375] on button "Skip" at bounding box center [416, 377] width 41 height 25
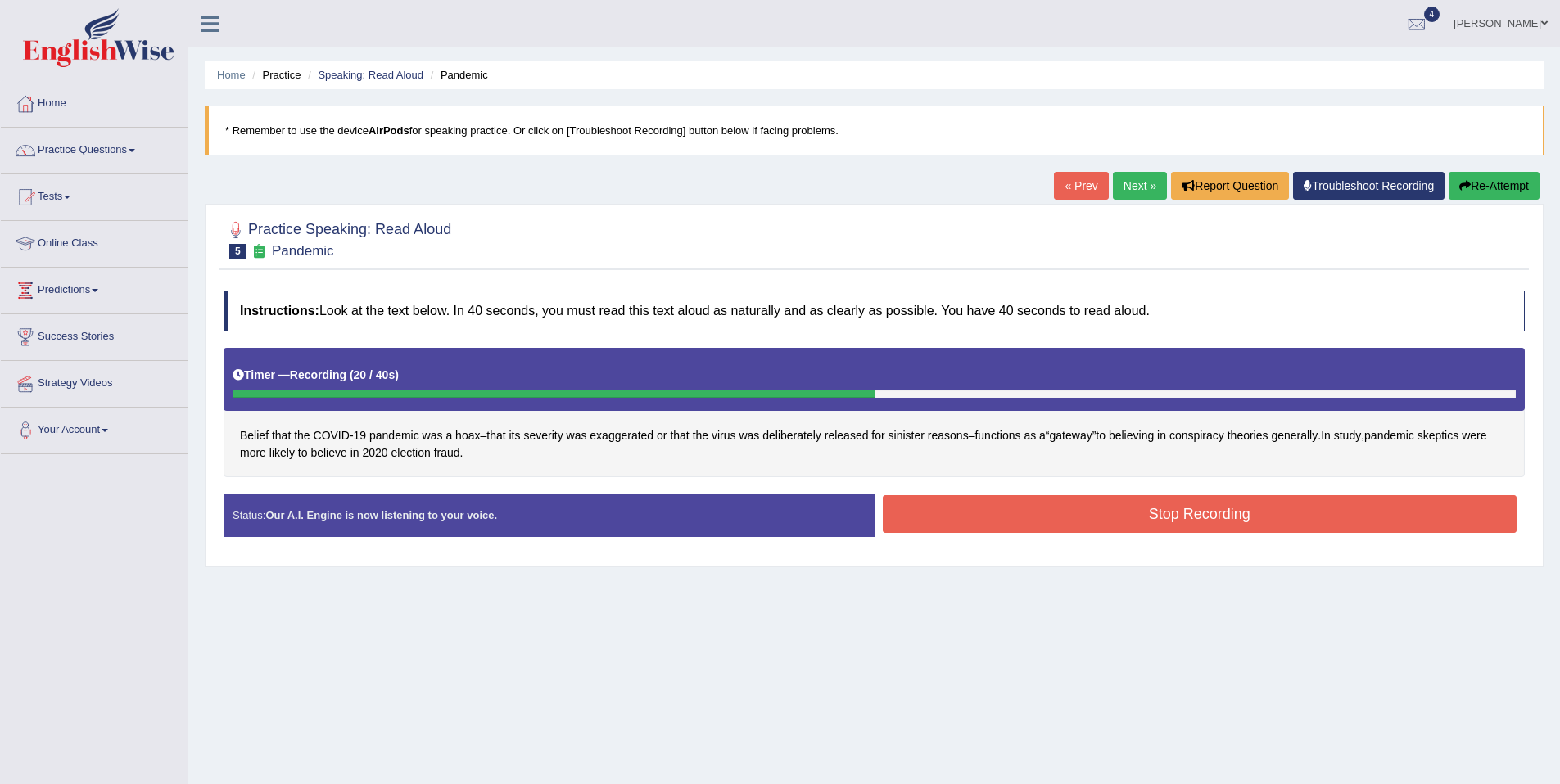
click at [1020, 514] on button "Stop Recording" at bounding box center [1200, 513] width 635 height 37
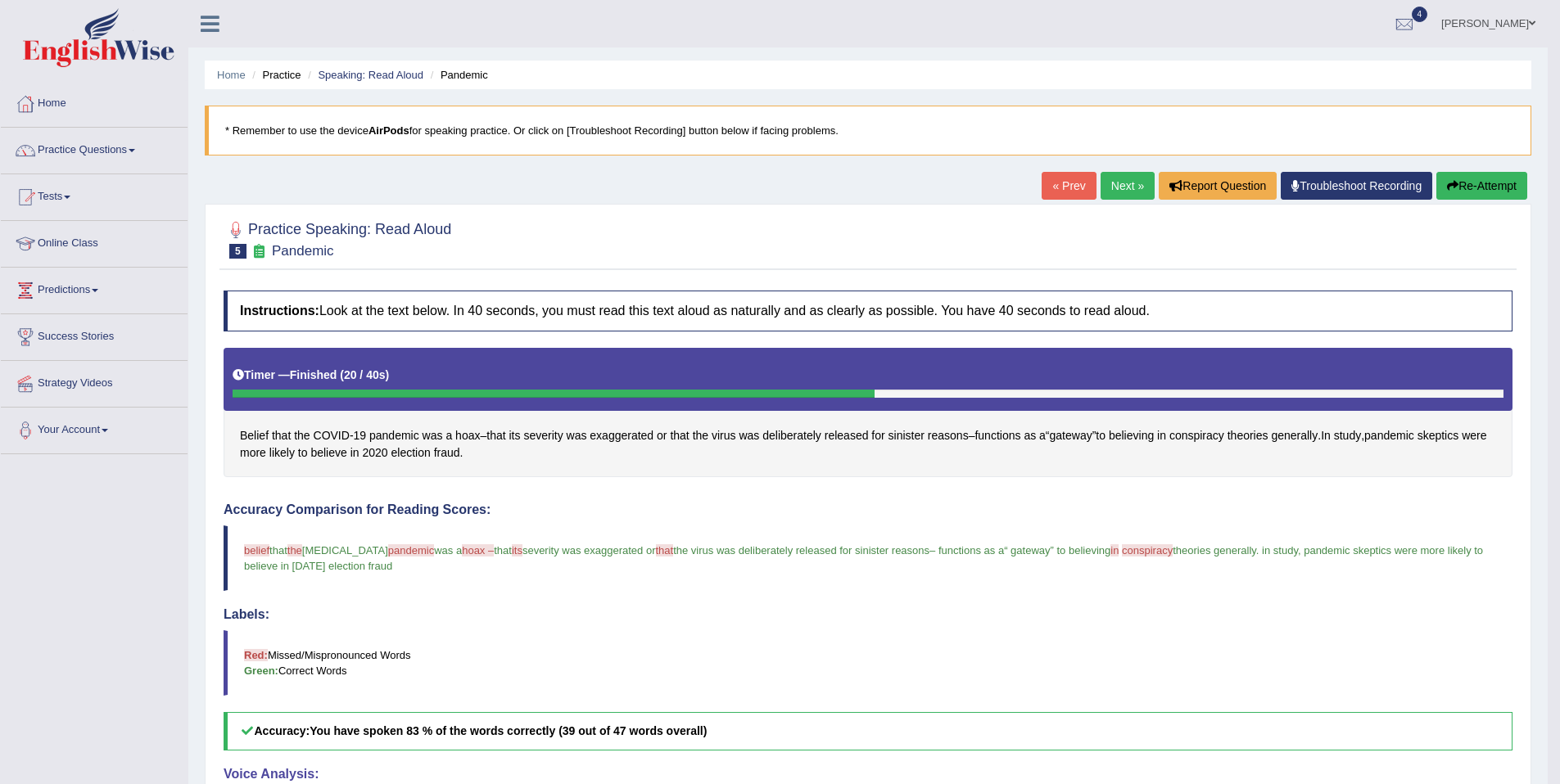
click at [1116, 187] on link "Next »" at bounding box center [1127, 185] width 54 height 28
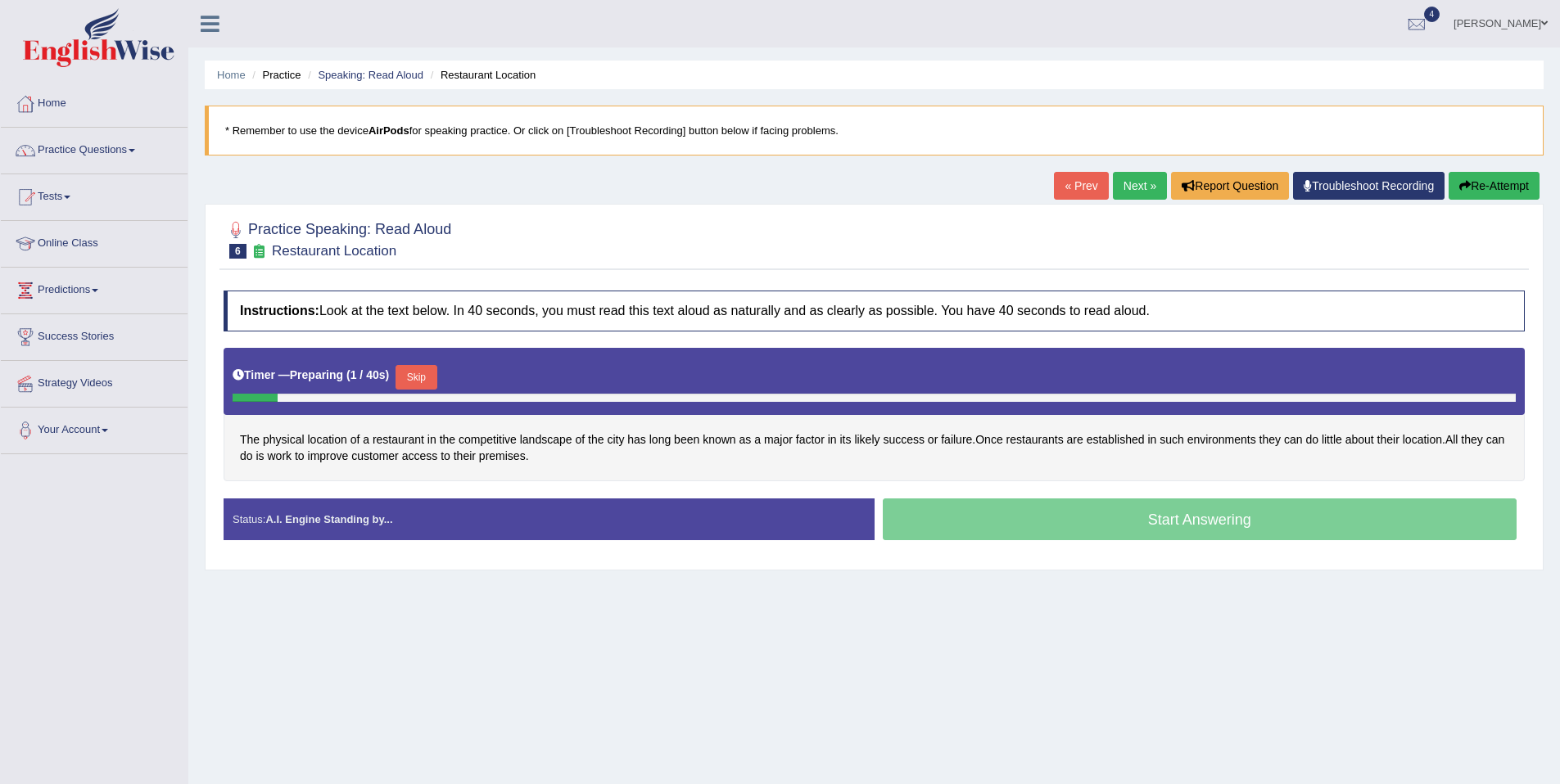
click at [420, 376] on button "Skip" at bounding box center [416, 377] width 41 height 25
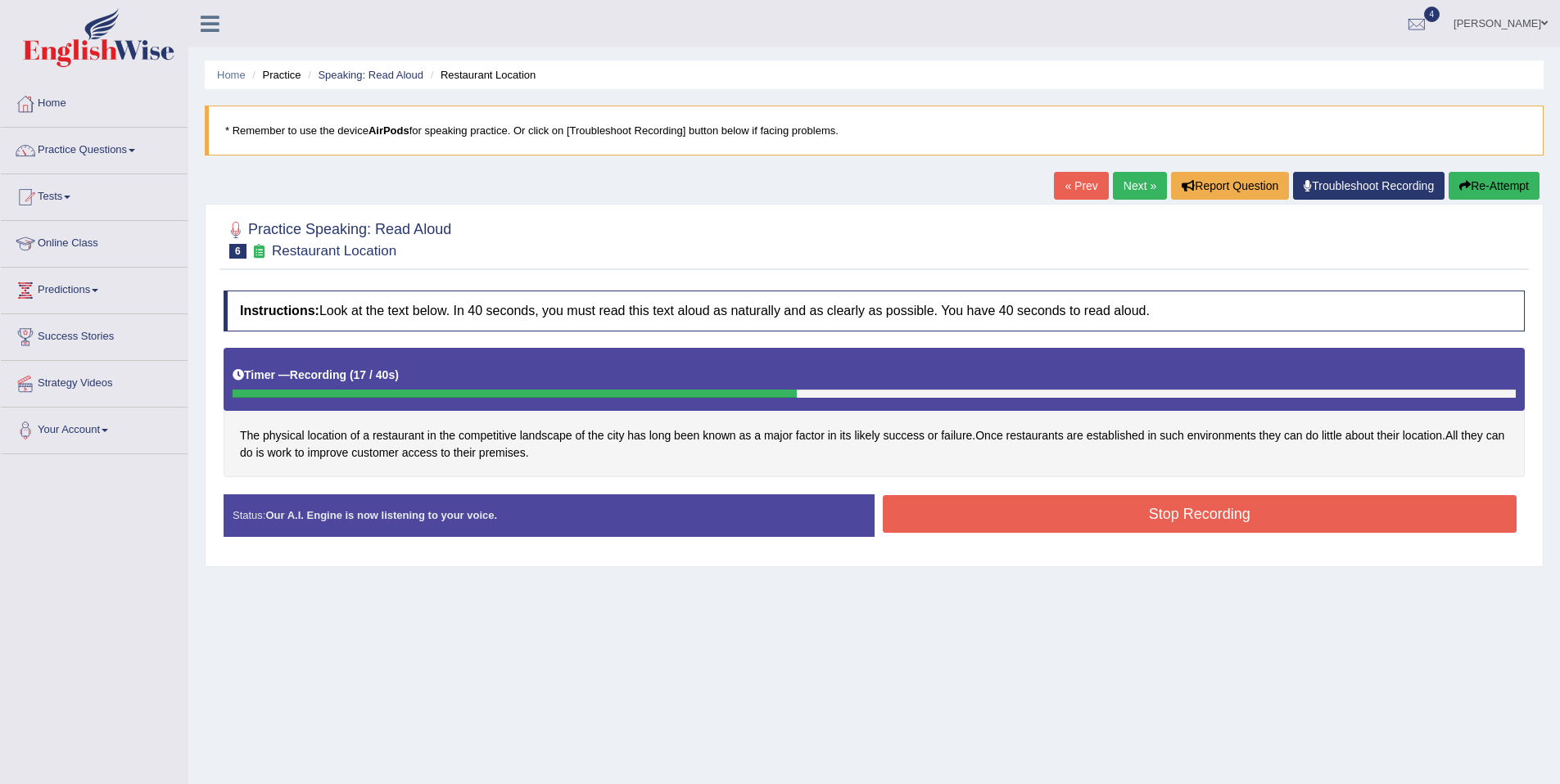
click at [1033, 516] on button "Stop Recording" at bounding box center [1200, 513] width 635 height 37
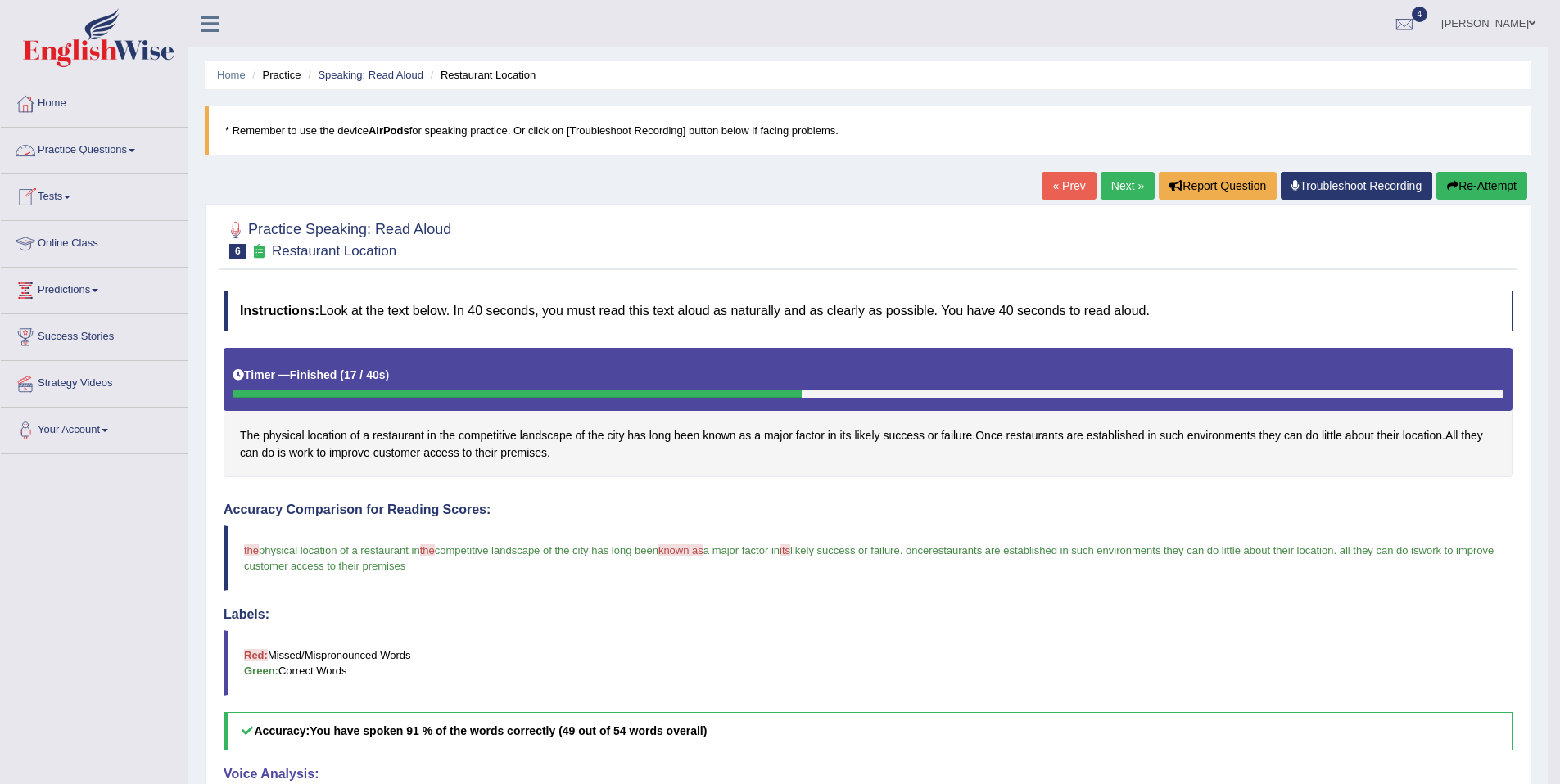
click at [103, 154] on link "Practice Questions" at bounding box center [94, 148] width 186 height 41
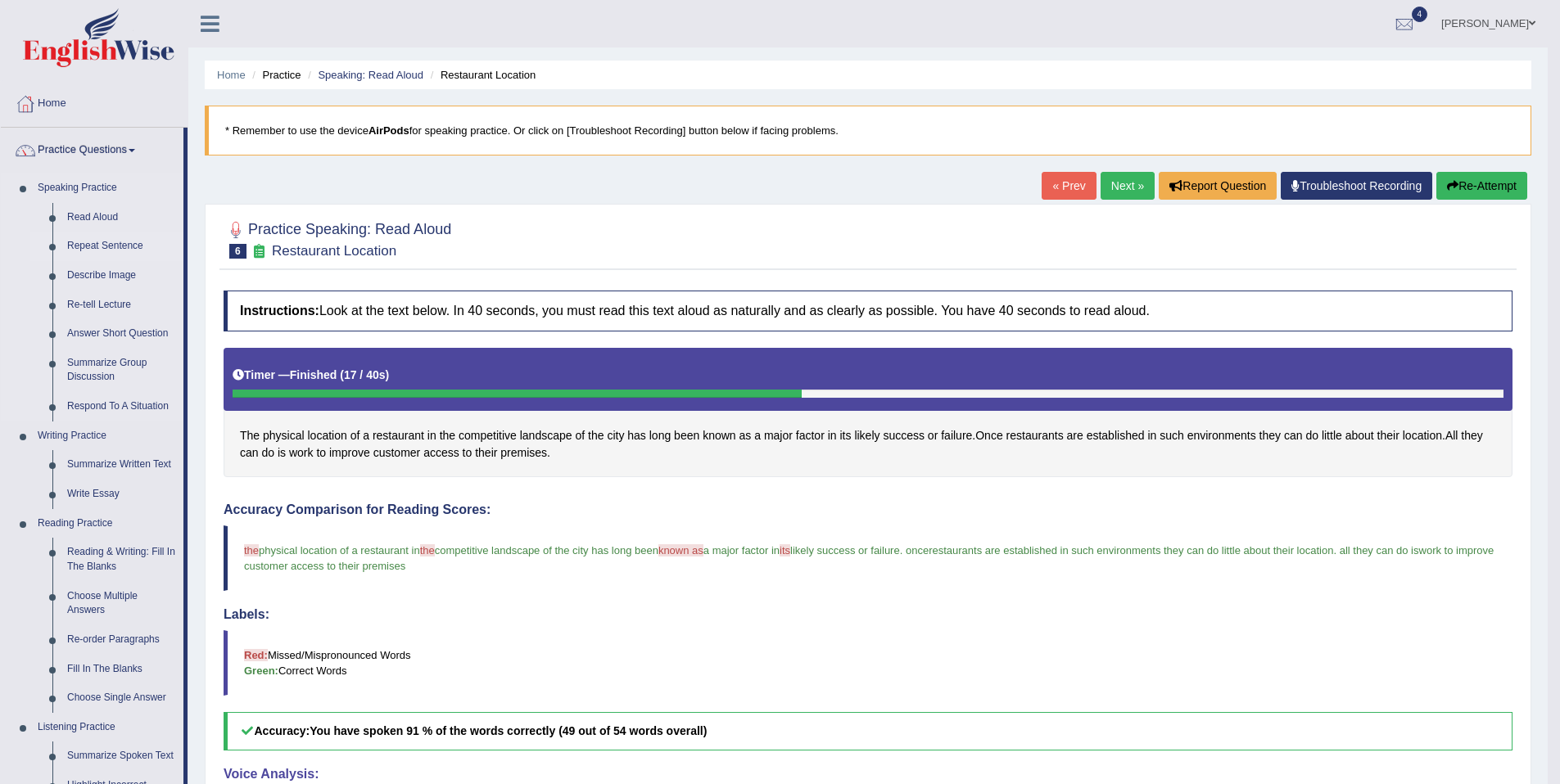
click at [98, 248] on link "Repeat Sentence" at bounding box center [121, 246] width 124 height 30
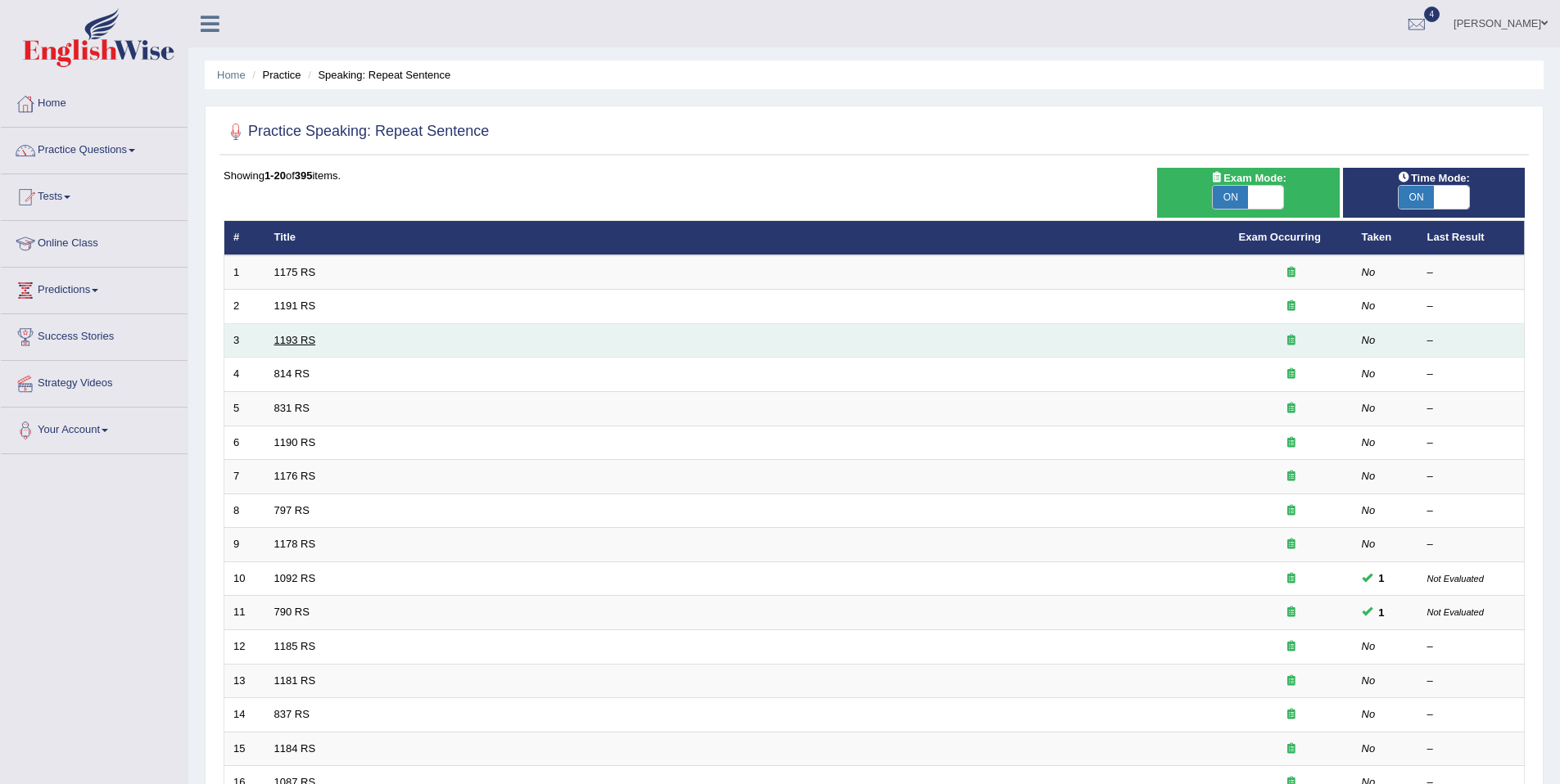
click at [295, 339] on link "1193 RS" at bounding box center [296, 340] width 42 height 12
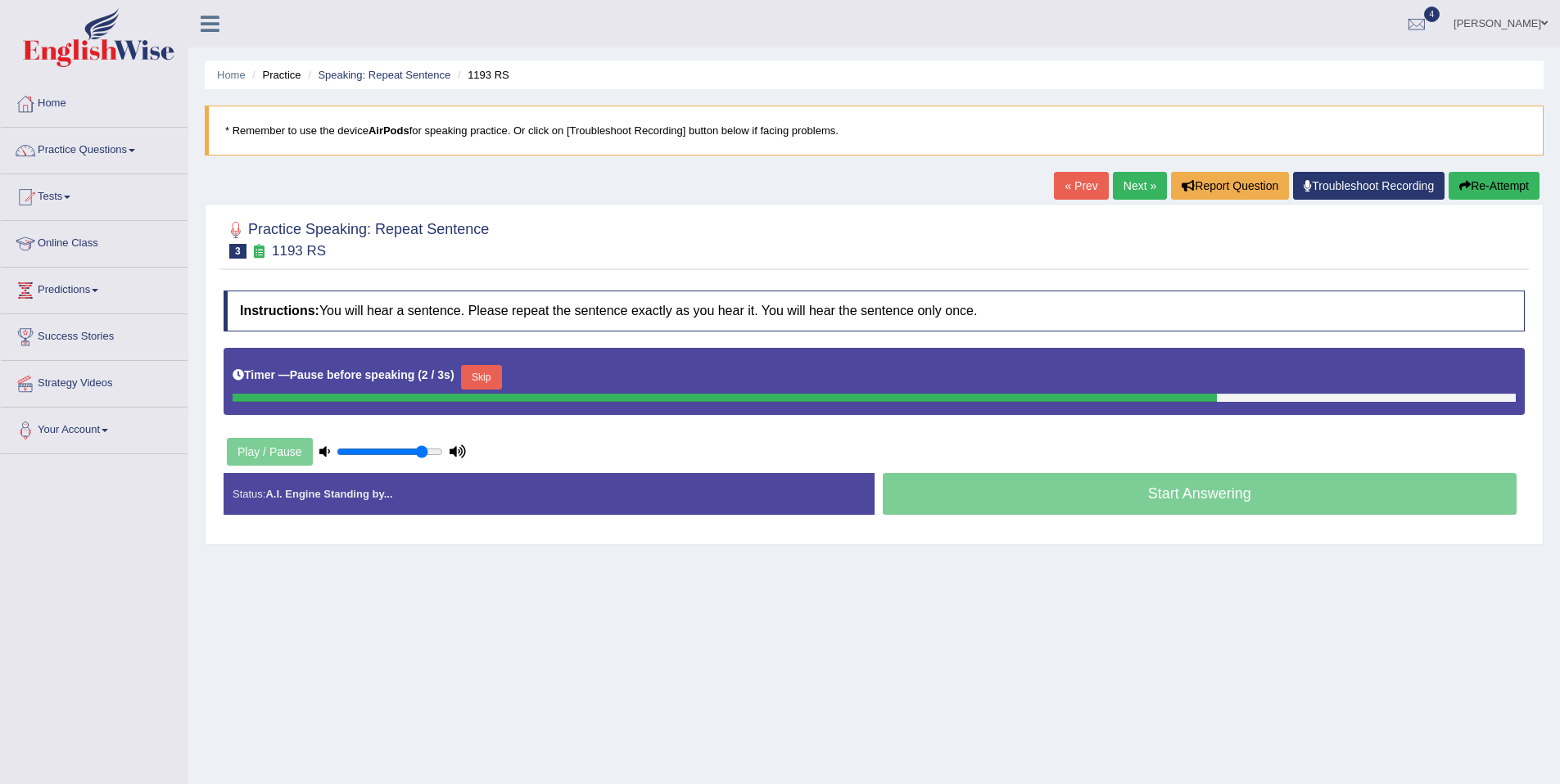
click at [485, 376] on button "Skip" at bounding box center [481, 377] width 41 height 25
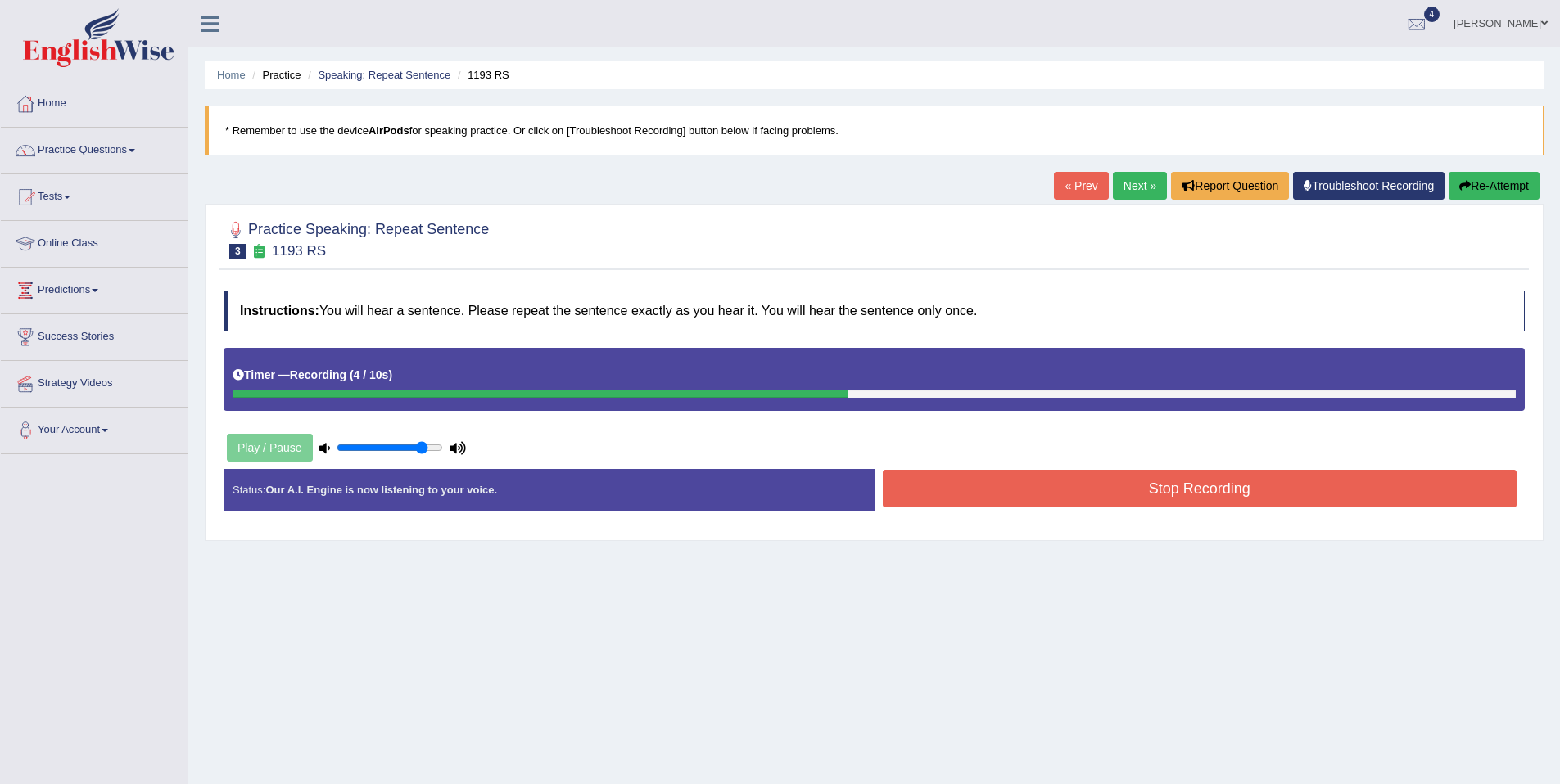
click at [961, 489] on button "Stop Recording" at bounding box center [1200, 488] width 635 height 37
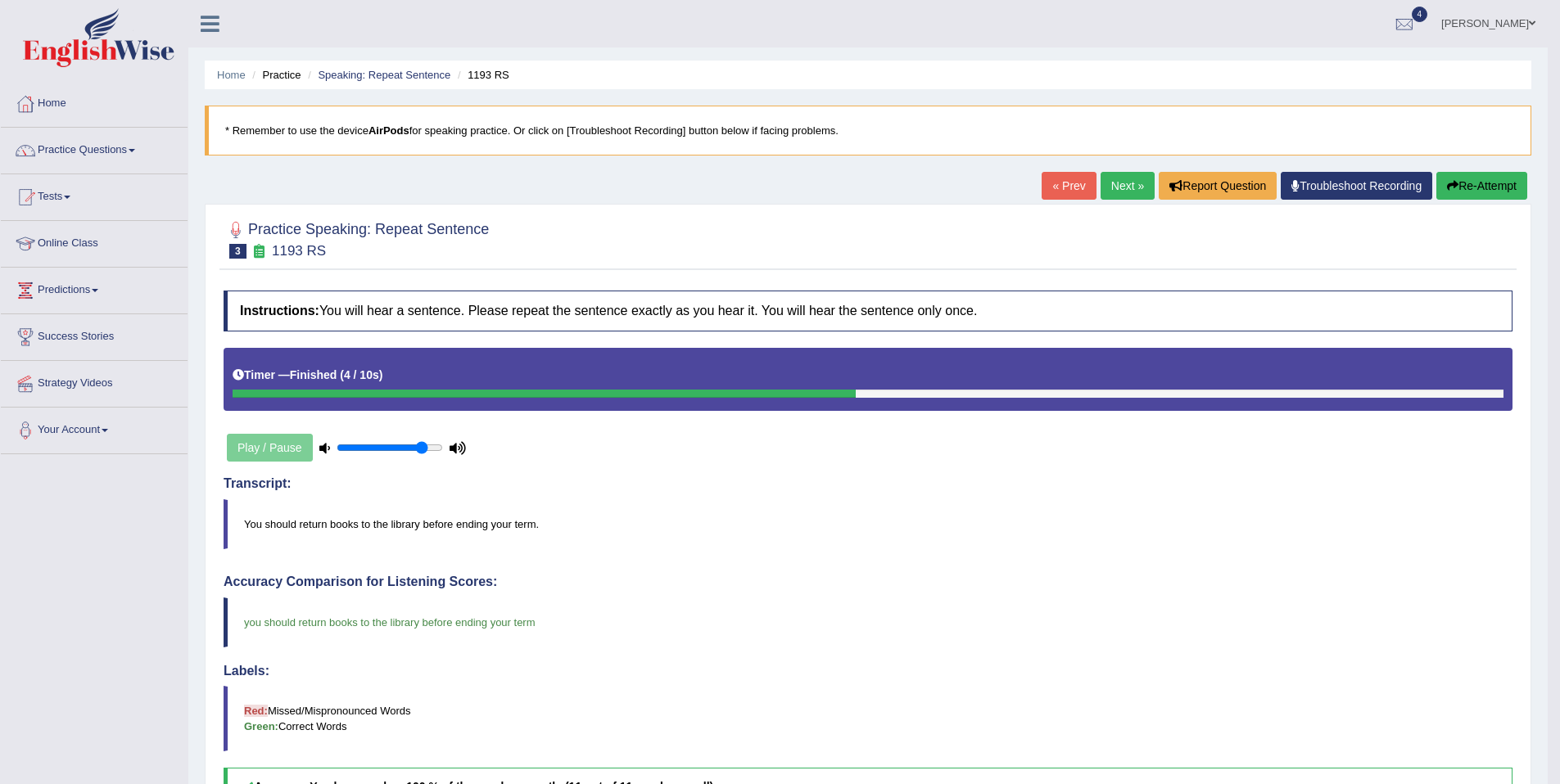
click at [1107, 186] on link "Next »" at bounding box center [1127, 185] width 54 height 28
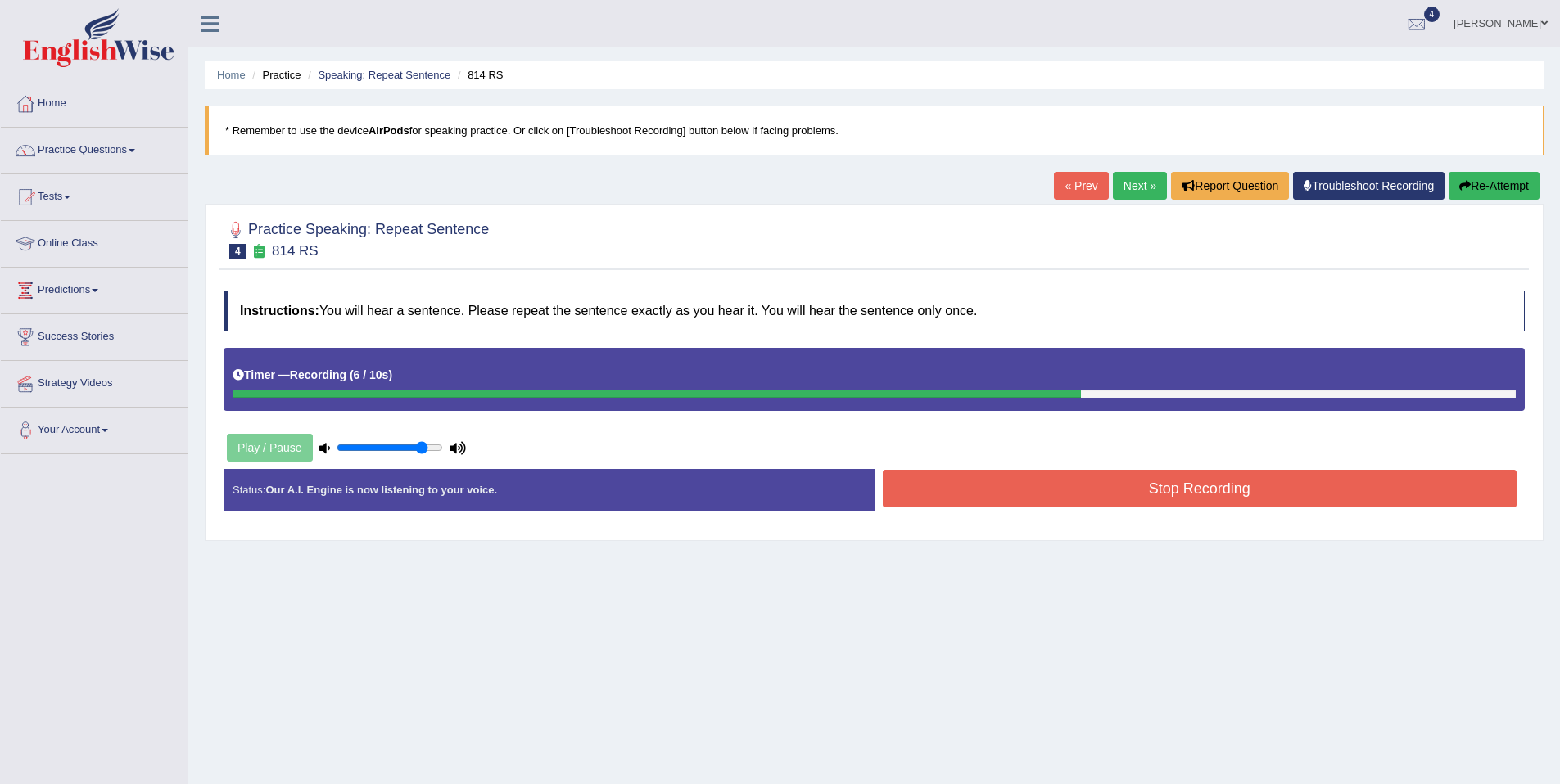
click at [1057, 485] on button "Stop Recording" at bounding box center [1200, 488] width 635 height 37
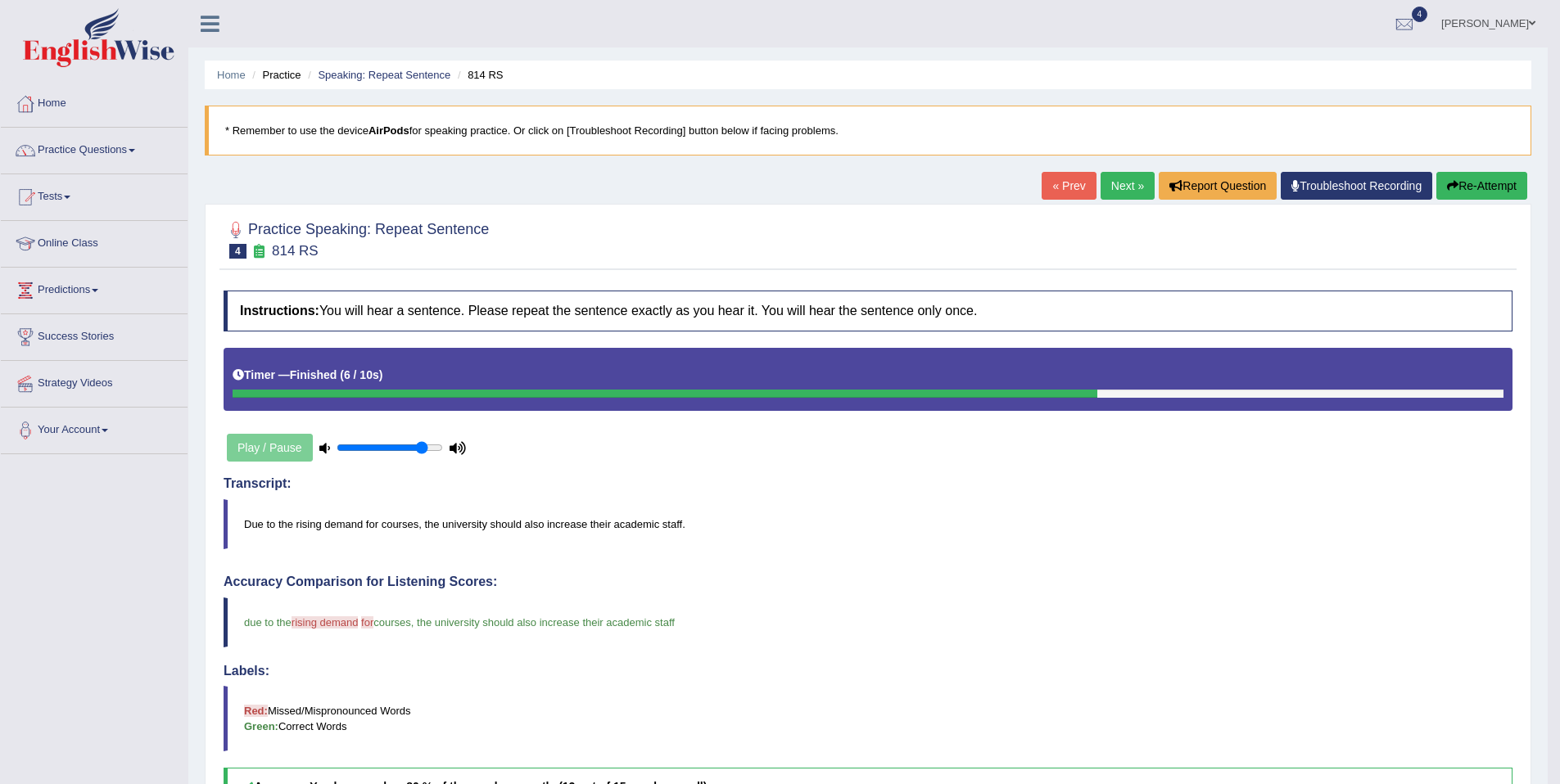
click at [1117, 181] on link "Next »" at bounding box center [1127, 185] width 54 height 28
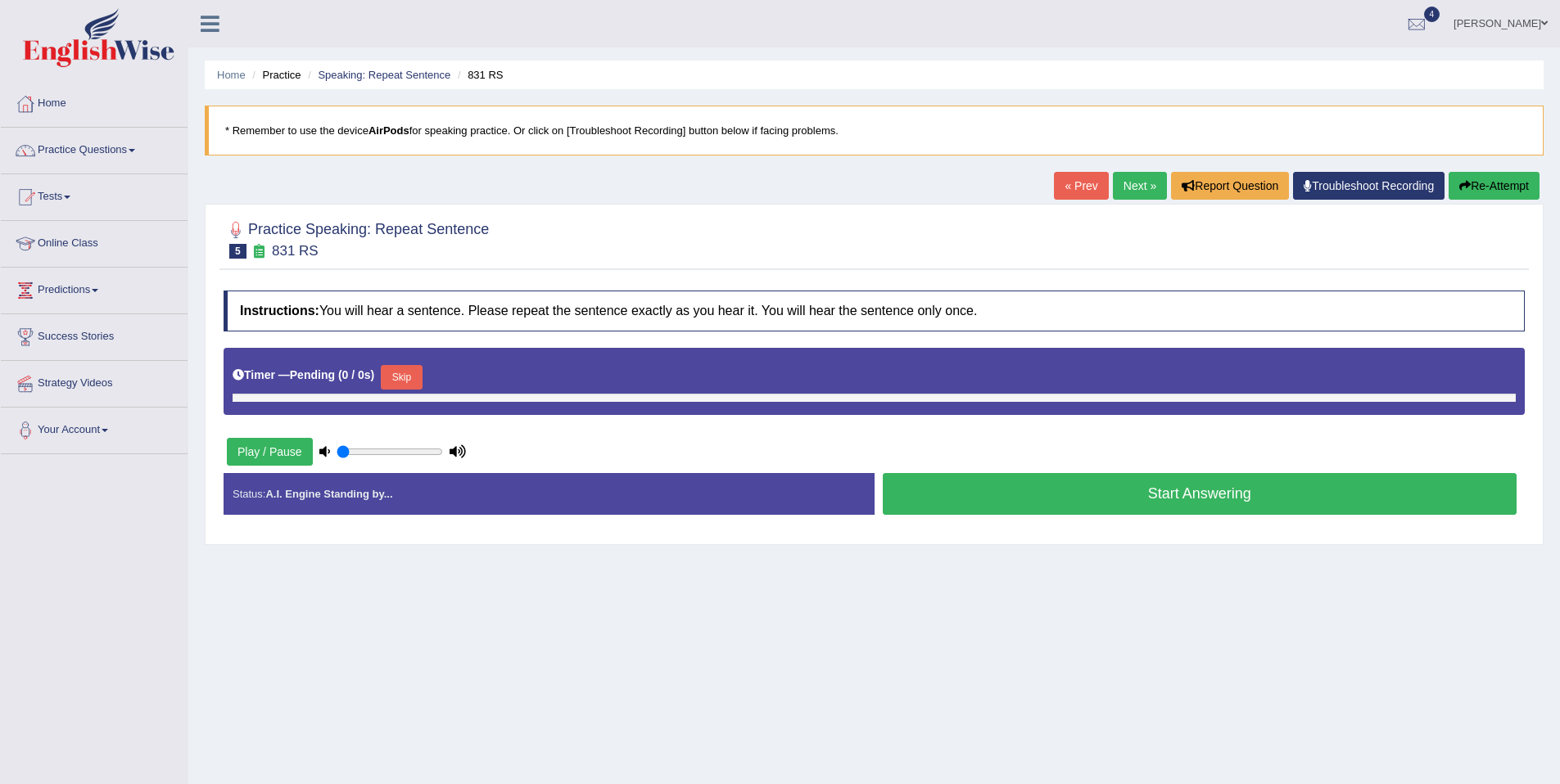
type input "0.85"
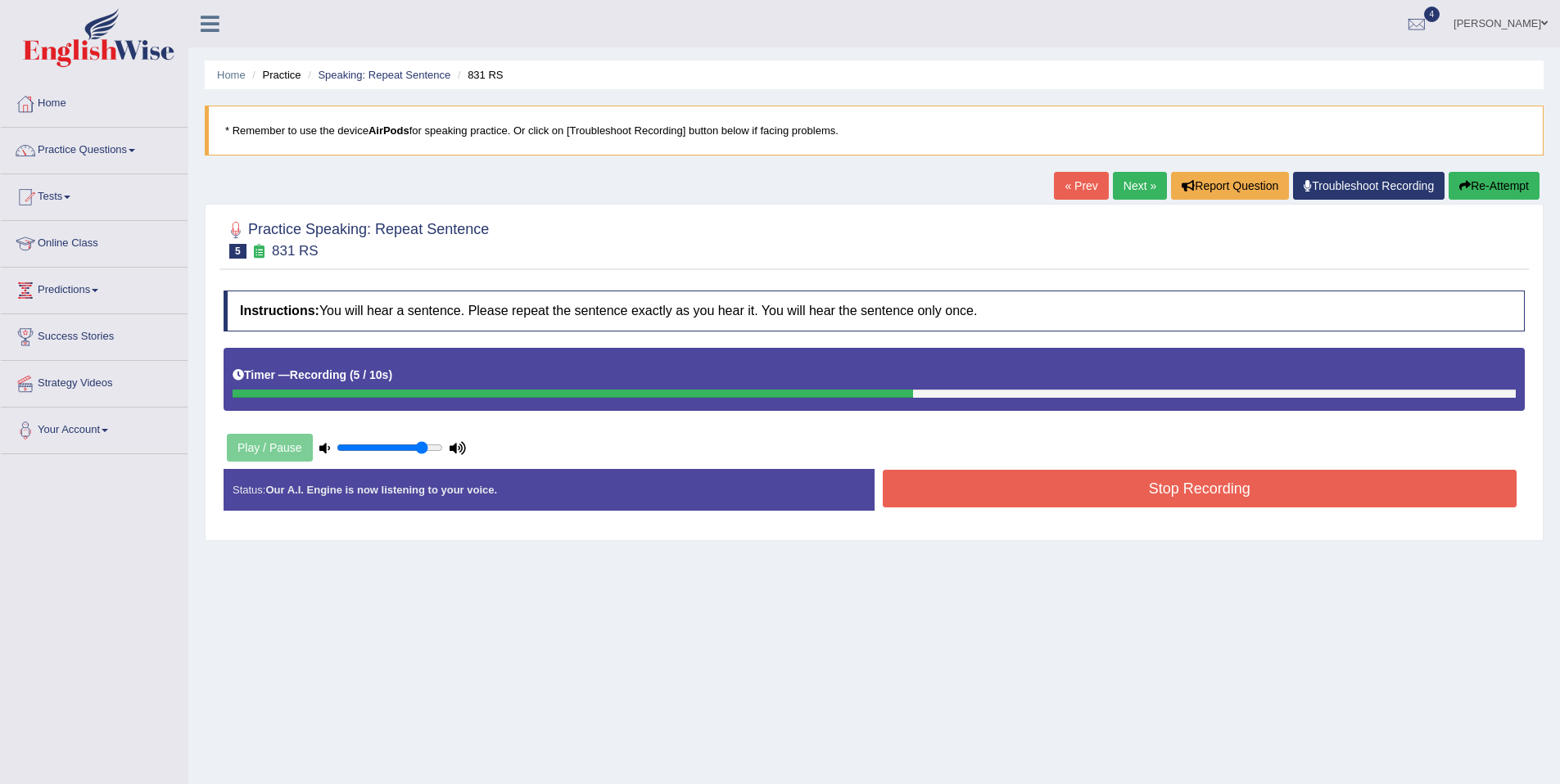
click at [1194, 493] on button "Stop Recording" at bounding box center [1200, 488] width 635 height 37
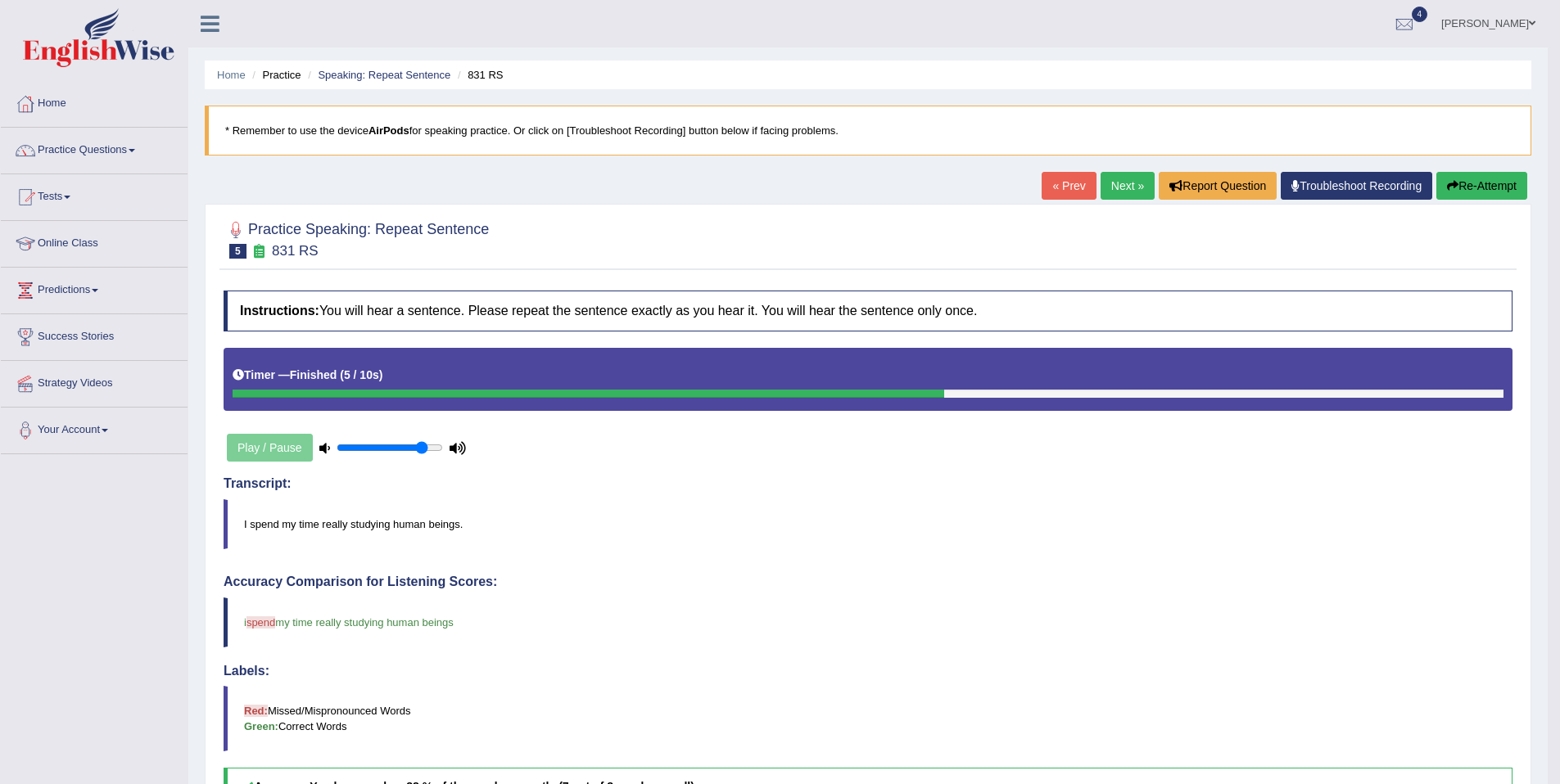
click at [1103, 181] on link "Next »" at bounding box center [1127, 185] width 54 height 28
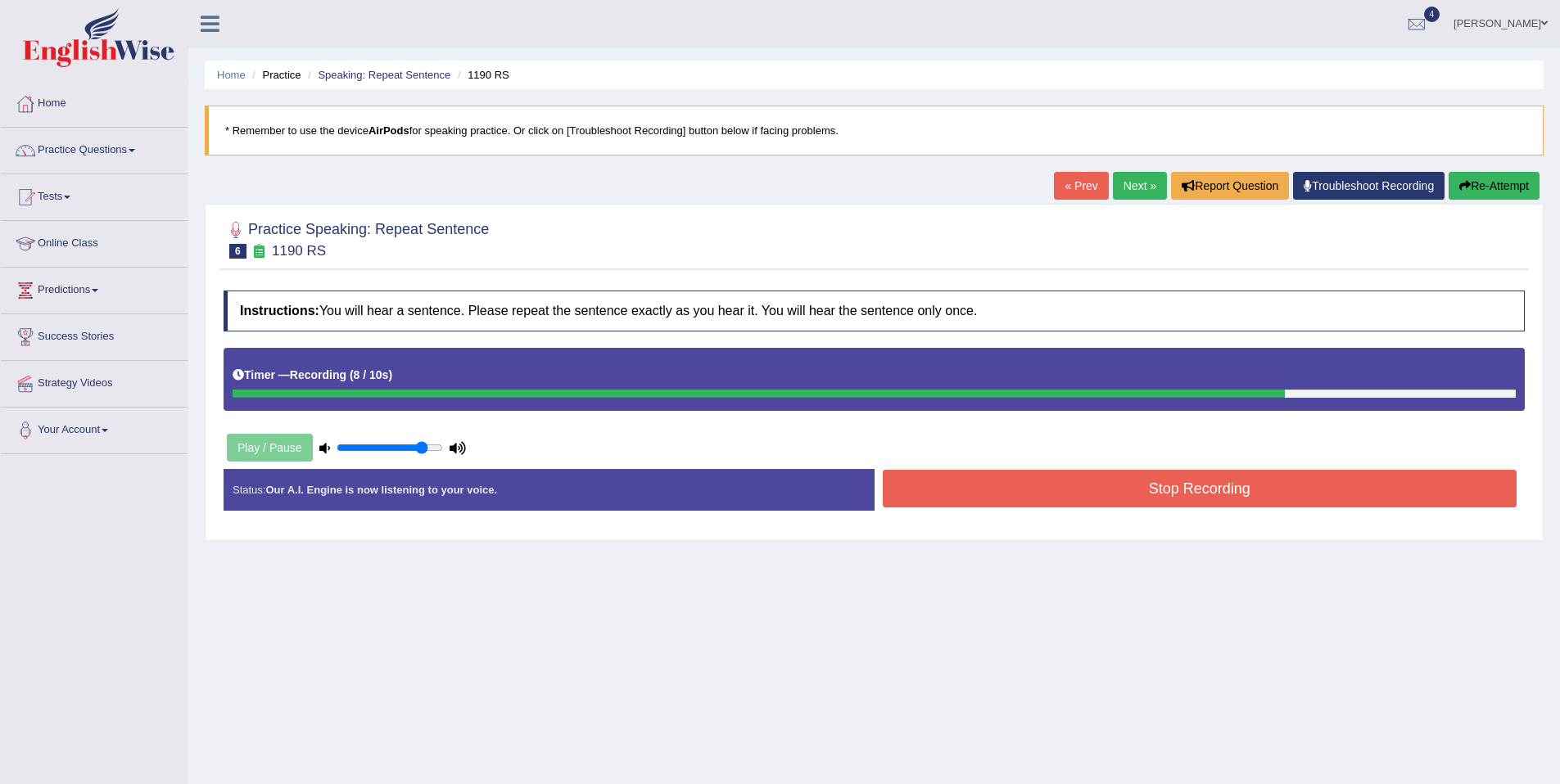
click at [1055, 498] on button "Stop Recording" at bounding box center [1200, 488] width 635 height 37
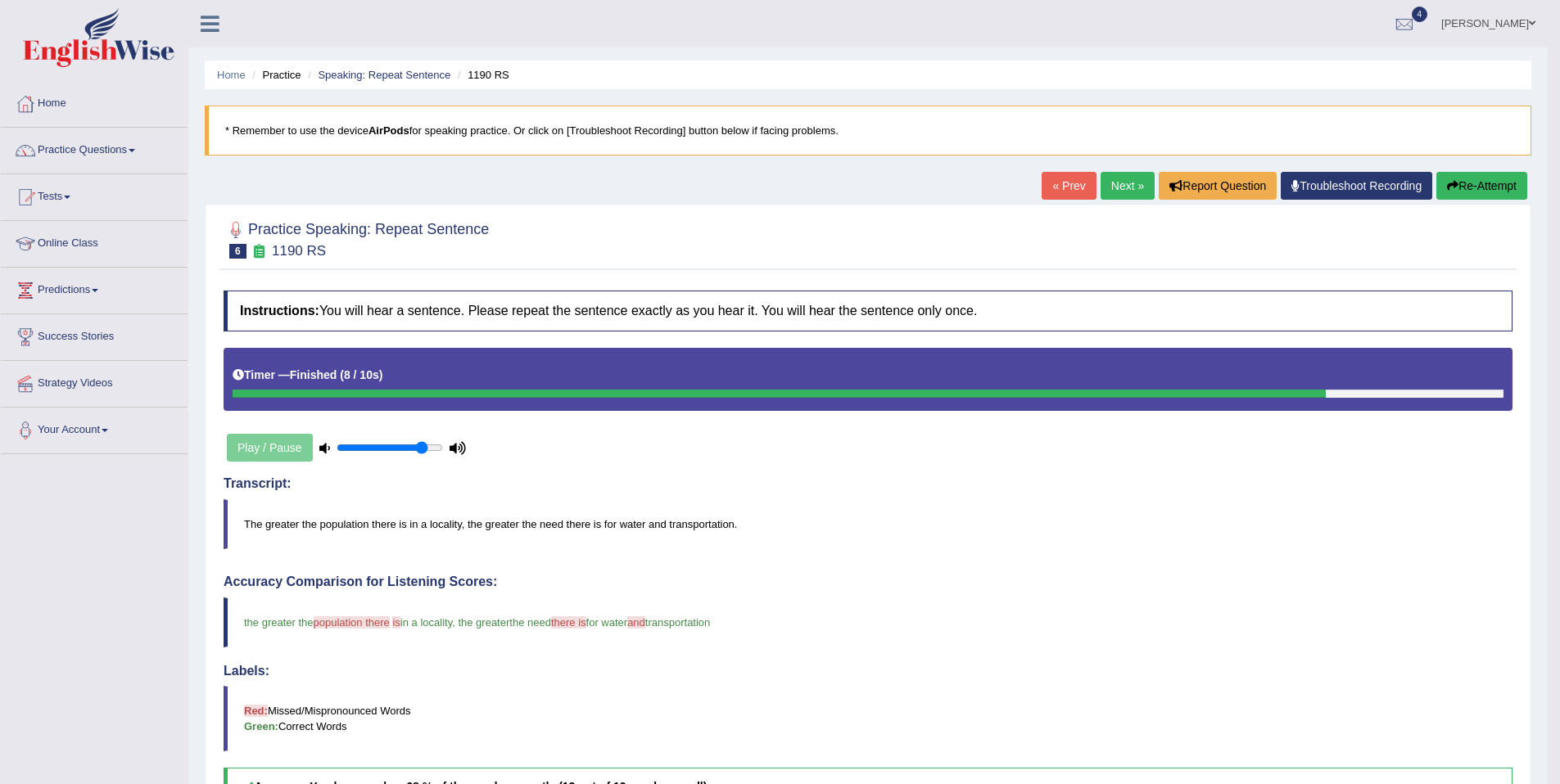
click at [1103, 180] on link "Next »" at bounding box center [1127, 185] width 54 height 28
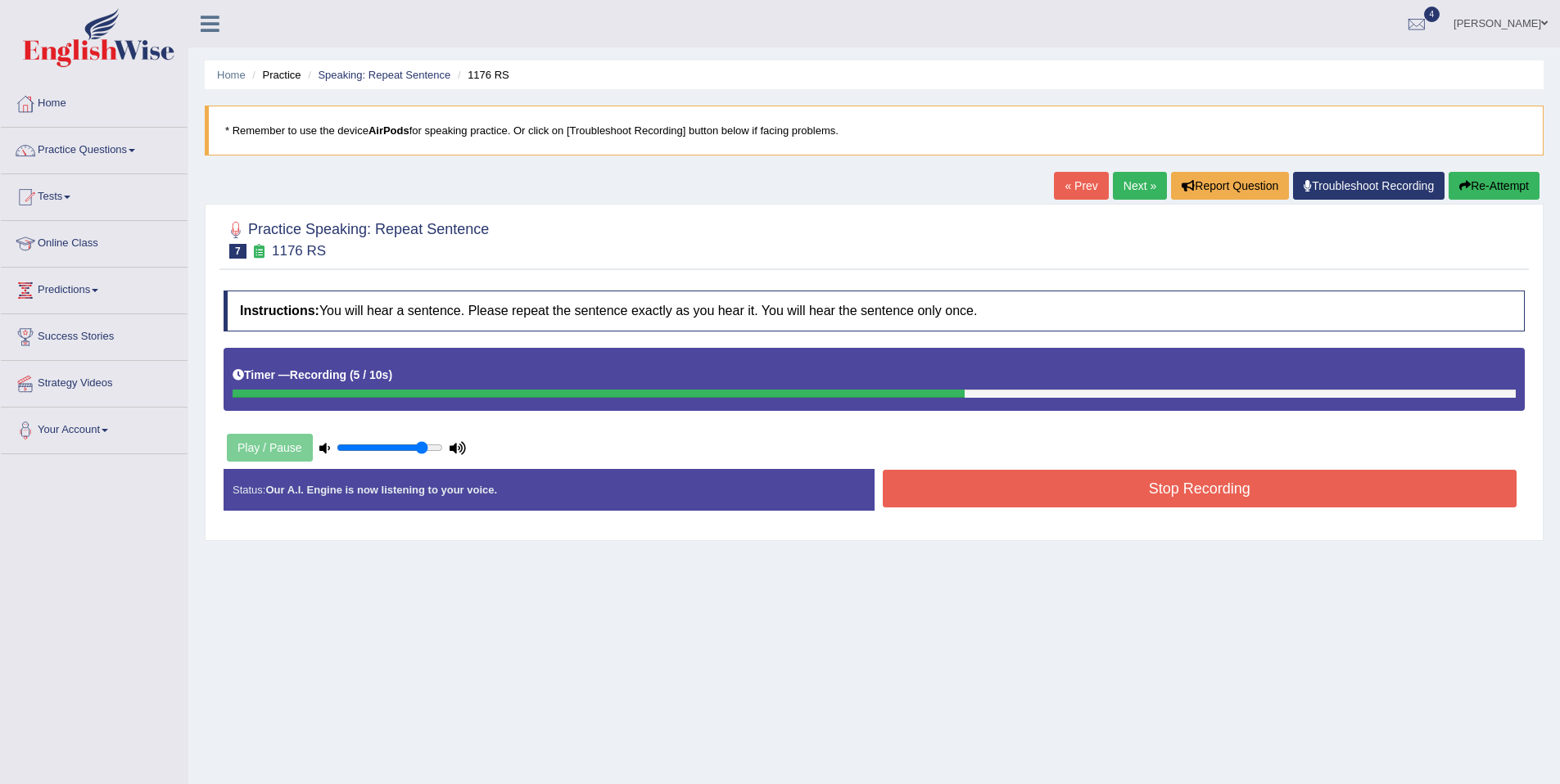
click at [1108, 487] on button "Stop Recording" at bounding box center [1200, 488] width 635 height 37
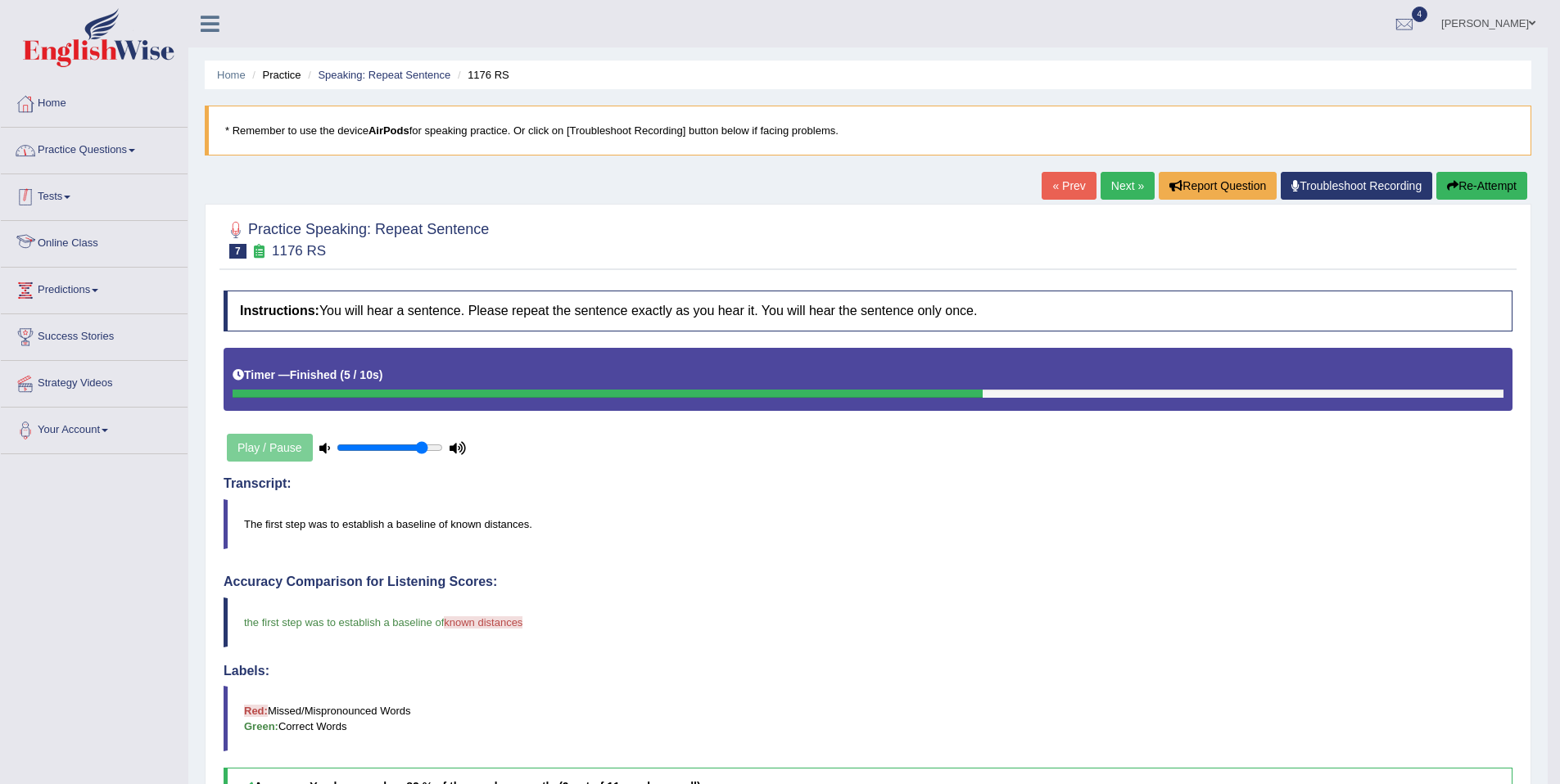
click at [94, 153] on link "Practice Questions" at bounding box center [94, 148] width 186 height 41
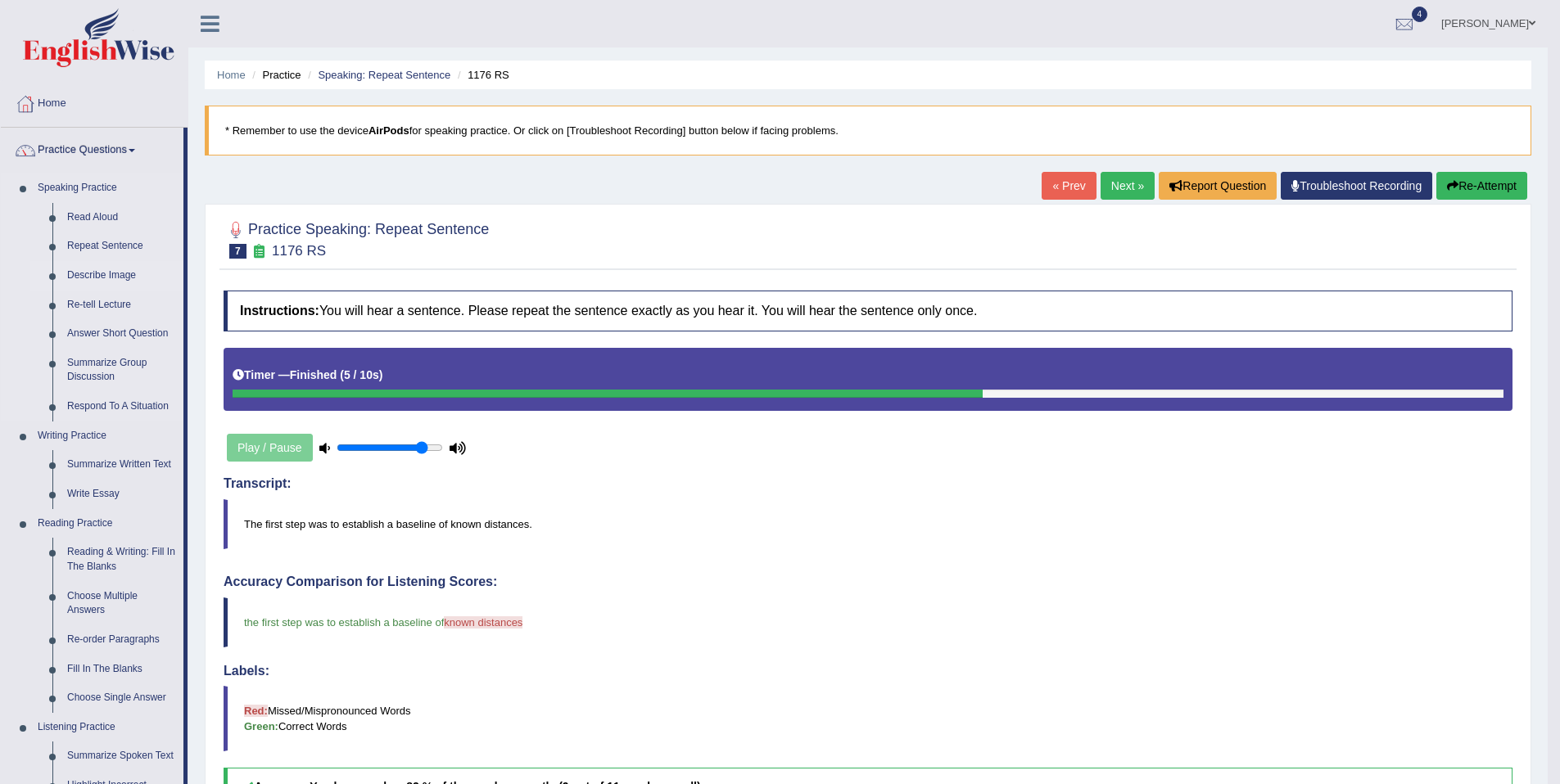
click at [109, 275] on link "Describe Image" at bounding box center [121, 275] width 124 height 30
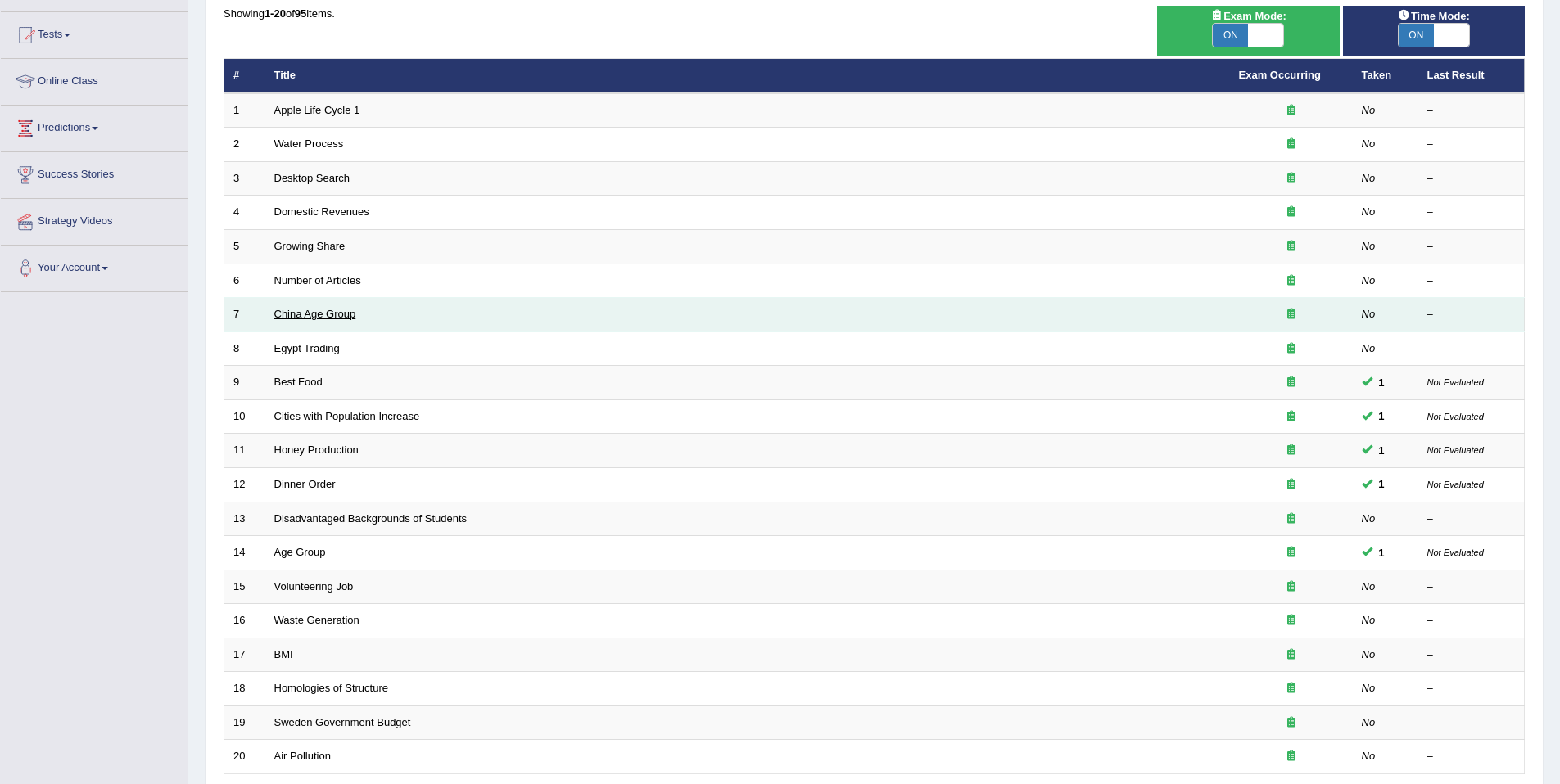
scroll to position [299, 0]
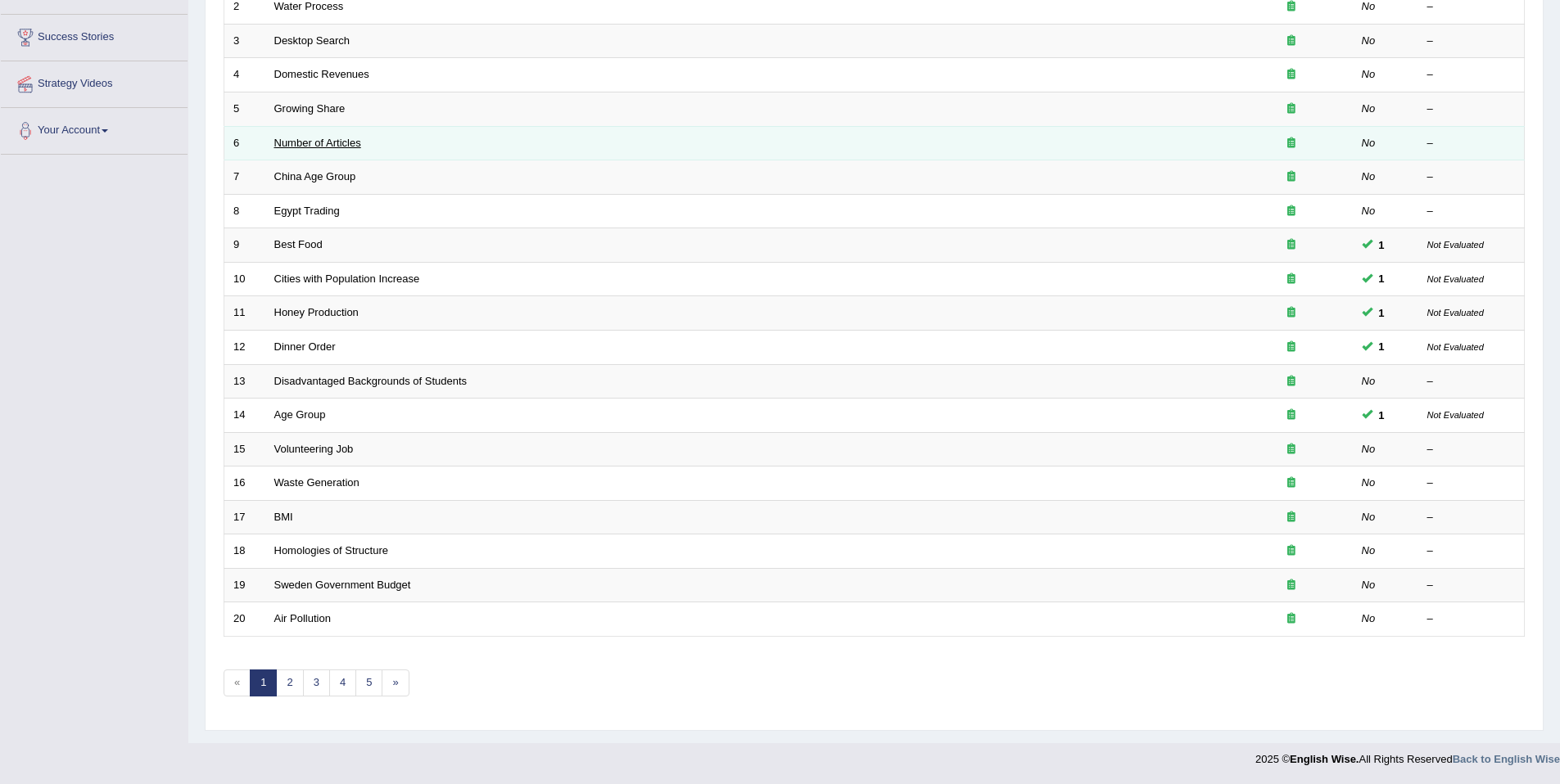
click at [309, 143] on link "Number of Articles" at bounding box center [318, 142] width 86 height 12
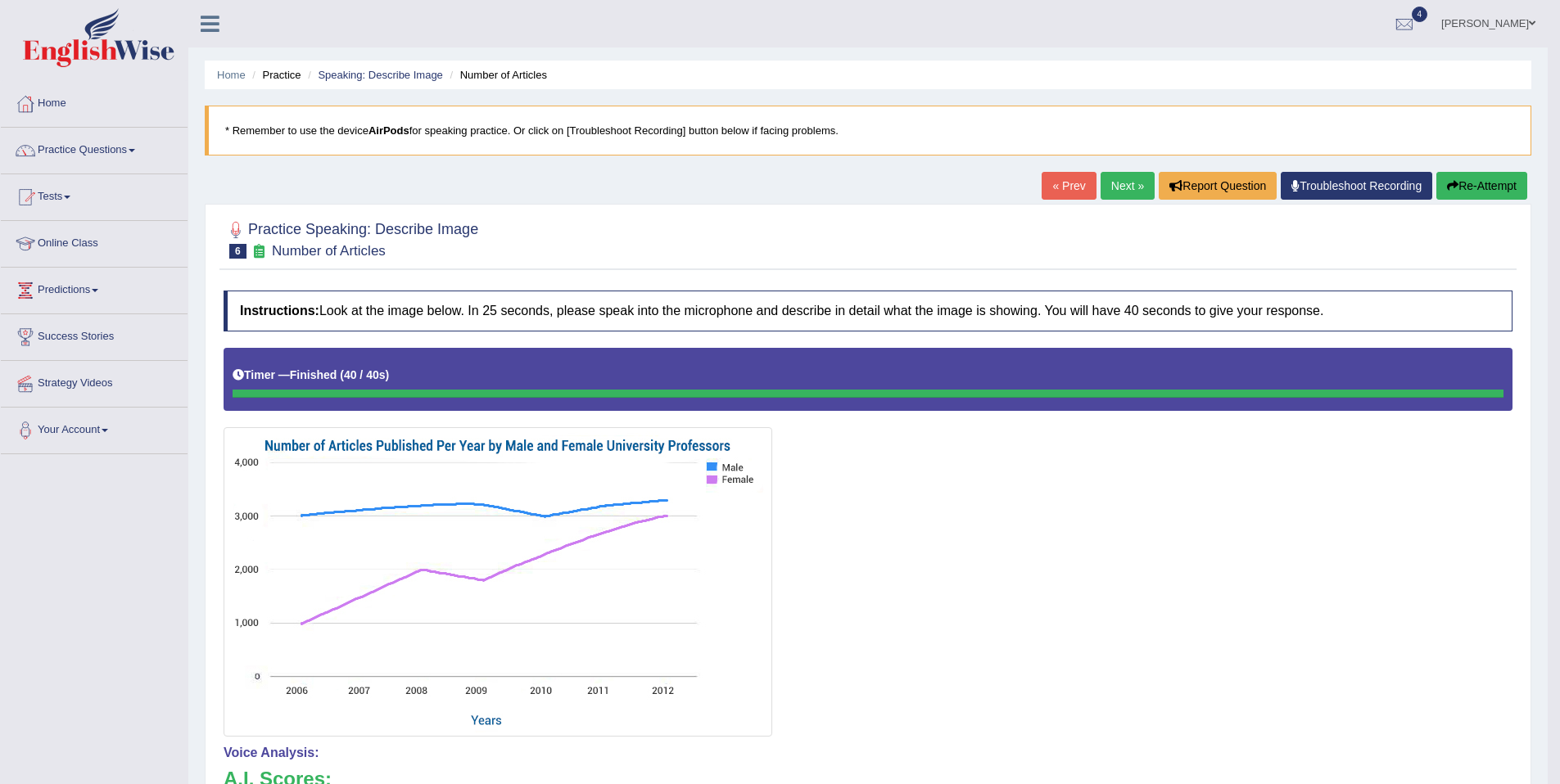
click at [1112, 185] on link "Next »" at bounding box center [1127, 185] width 54 height 28
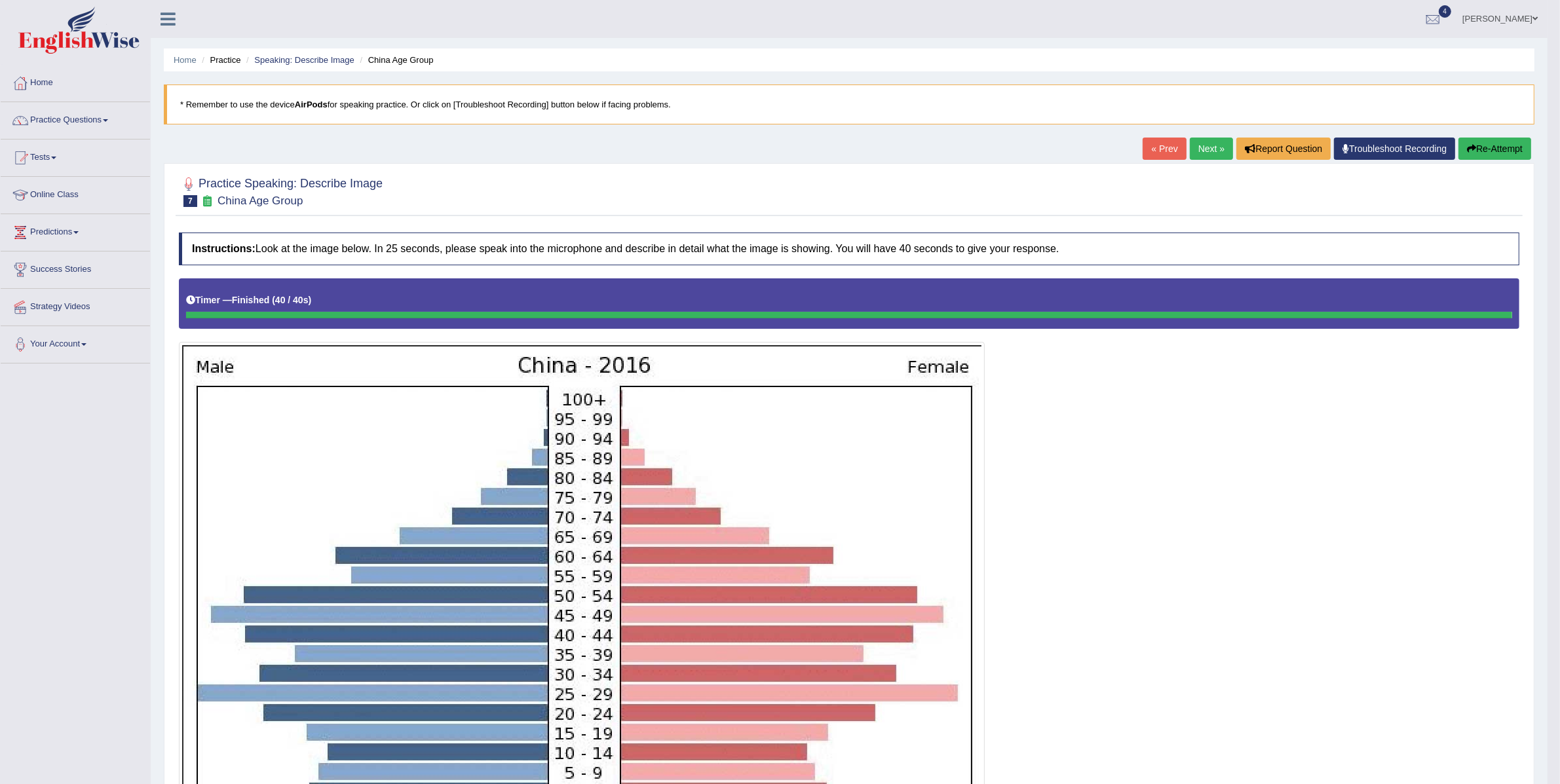
click at [1199, 154] on link "Next »" at bounding box center [1211, 148] width 43 height 22
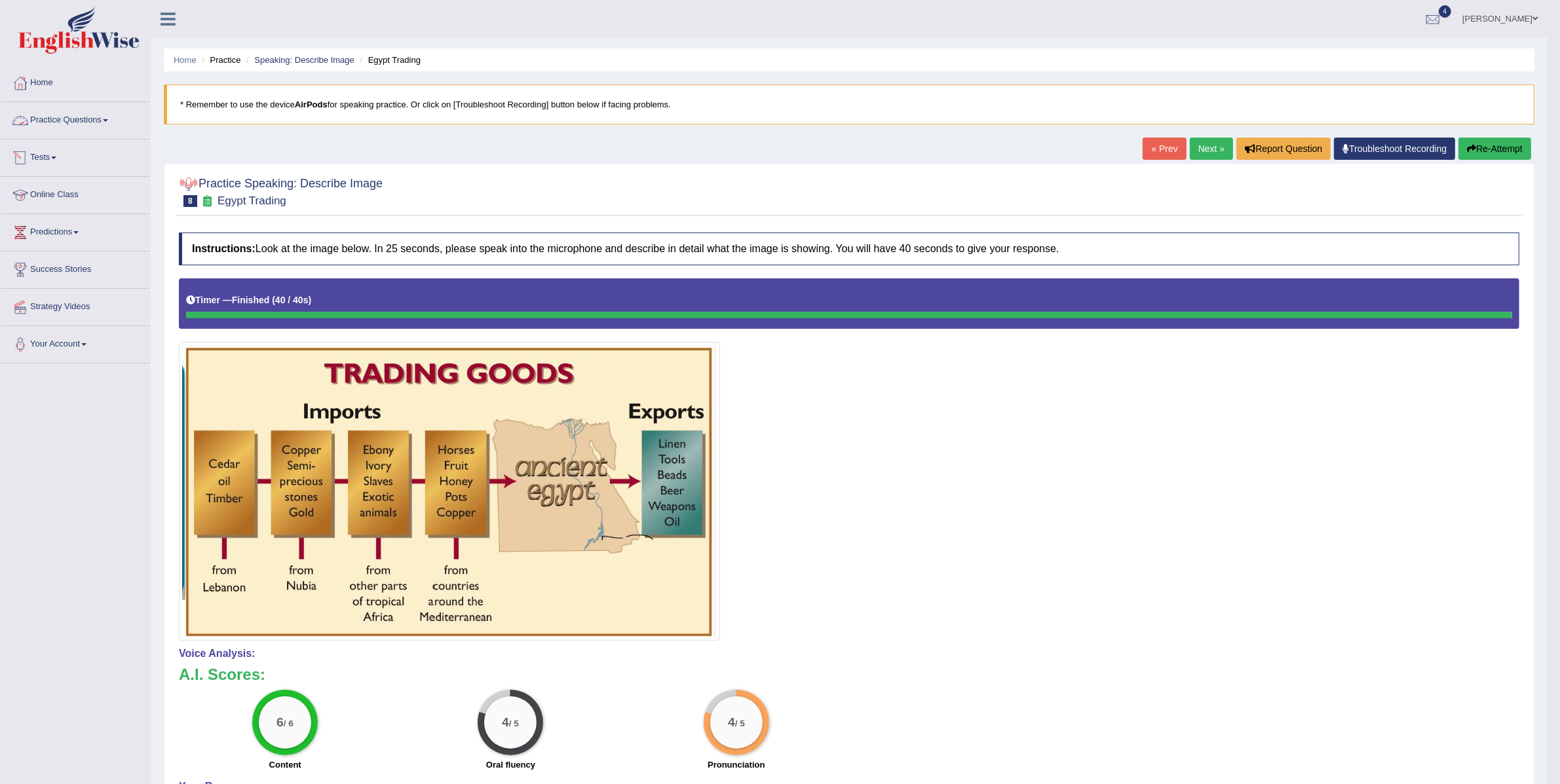
click at [79, 122] on link "Practice Questions" at bounding box center [75, 118] width 149 height 33
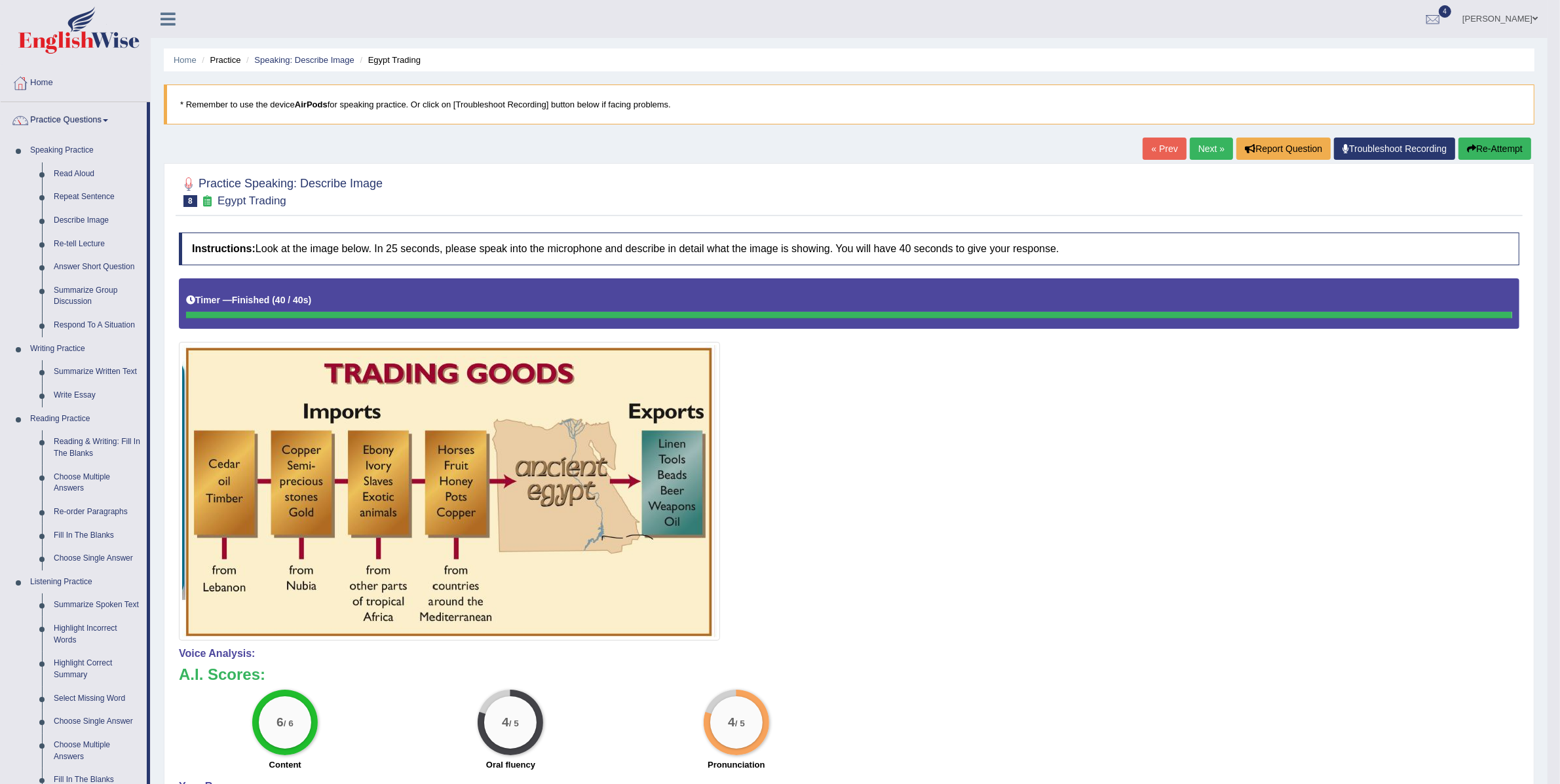
click at [1190, 152] on link "Next »" at bounding box center [1211, 148] width 43 height 22
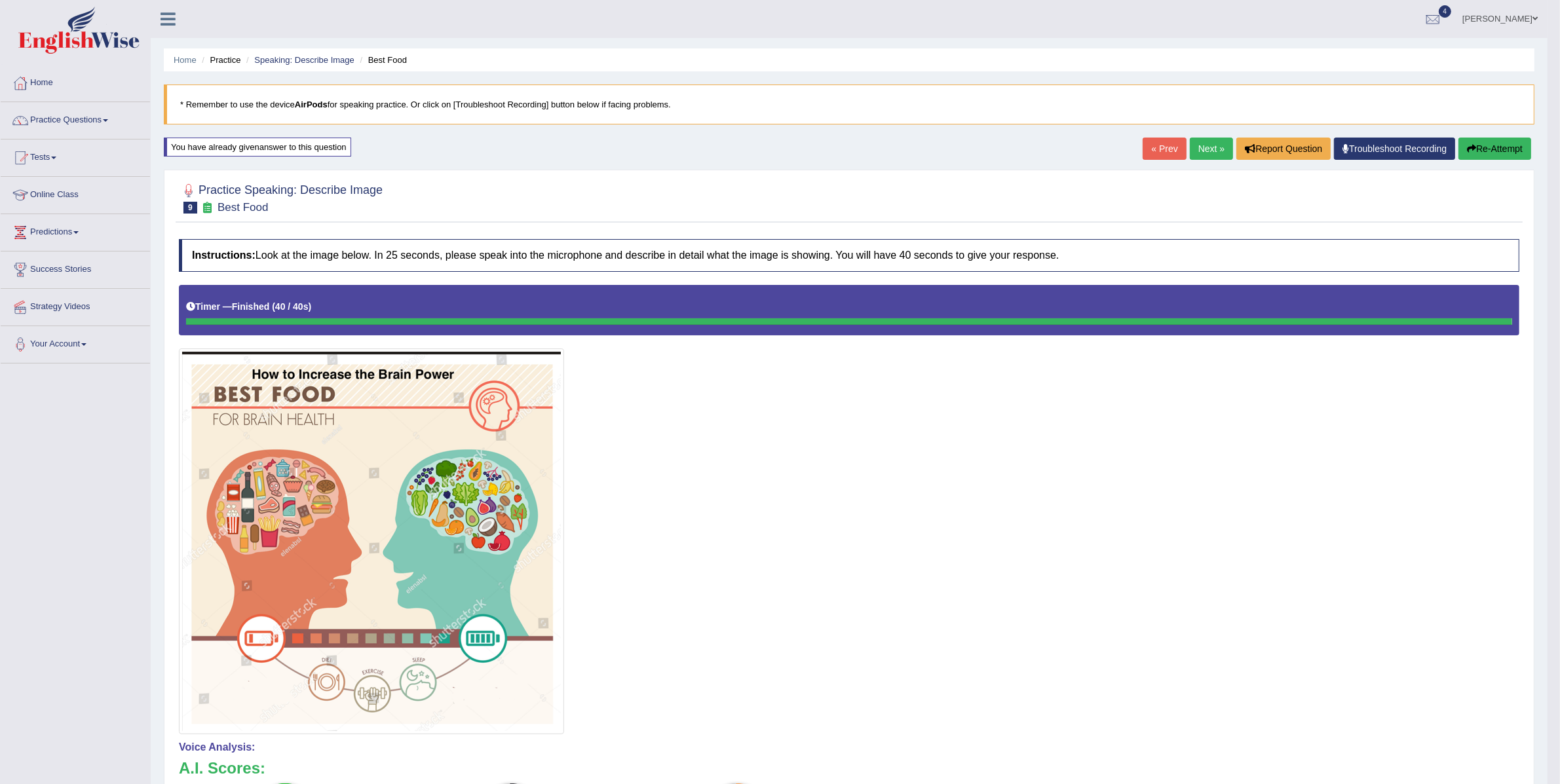
click at [80, 114] on link "Practice Questions" at bounding box center [75, 118] width 149 height 33
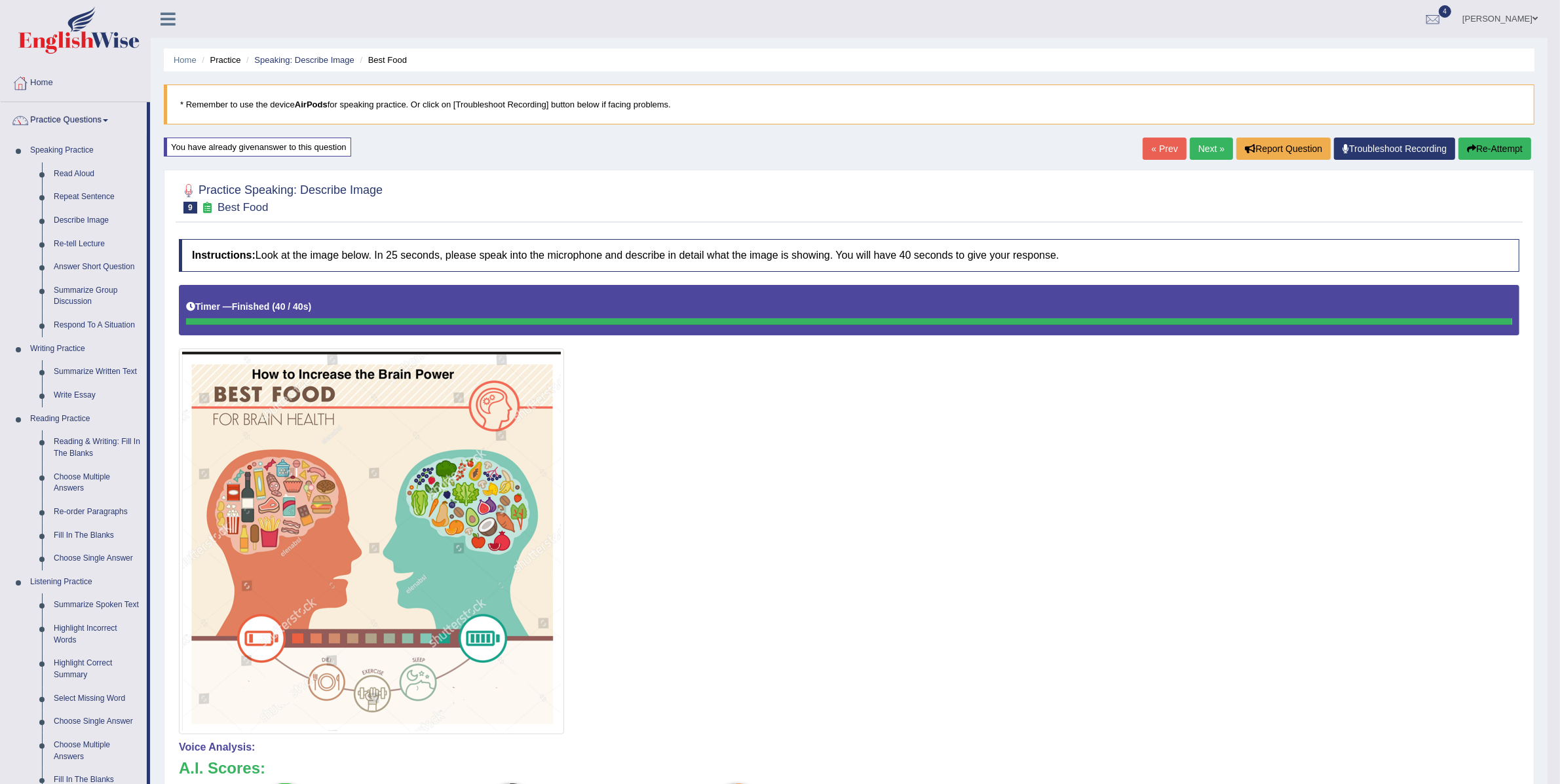
click at [1200, 149] on link "Next »" at bounding box center [1211, 148] width 43 height 22
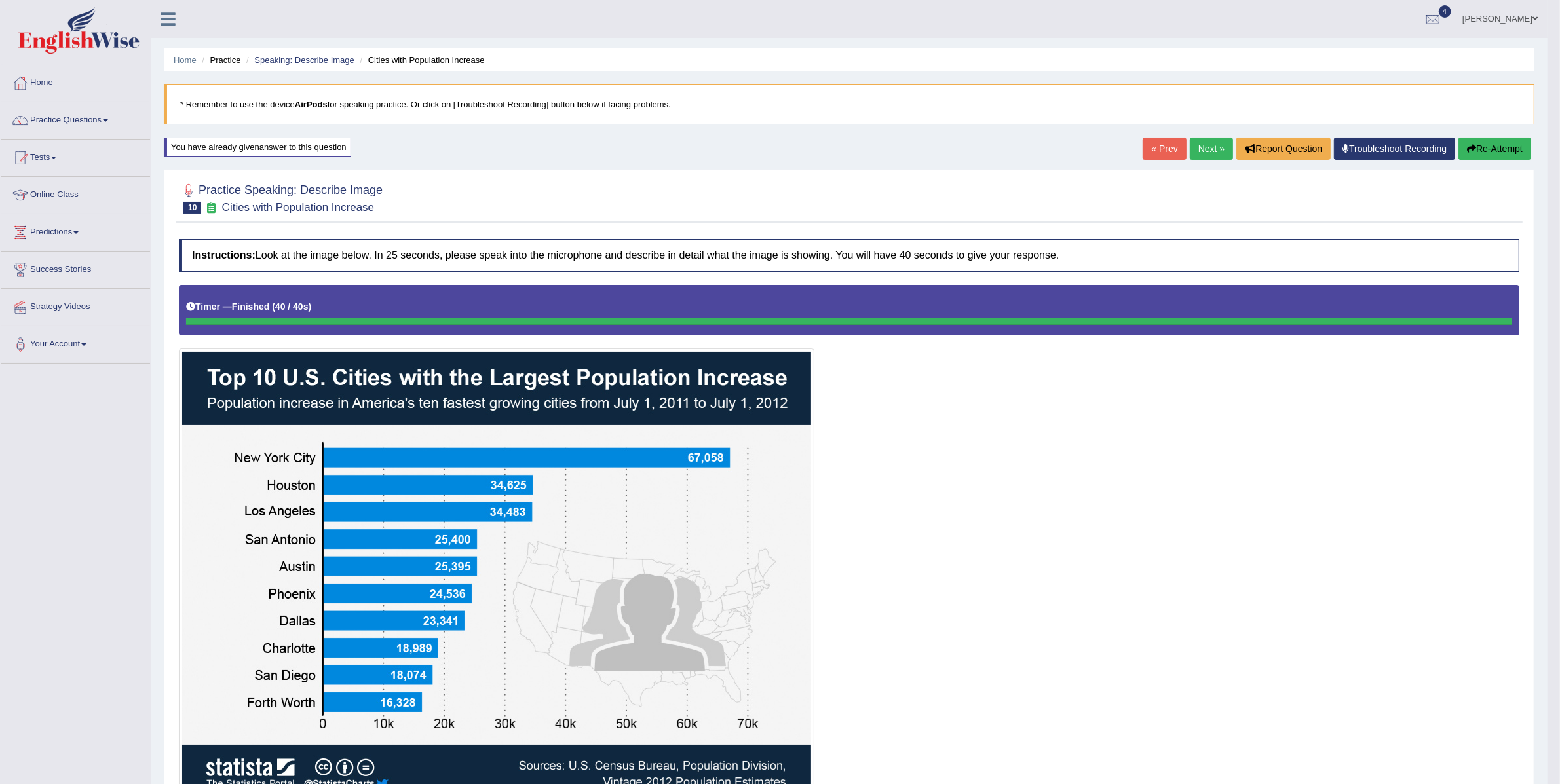
click at [1190, 152] on link "Next »" at bounding box center [1211, 148] width 43 height 22
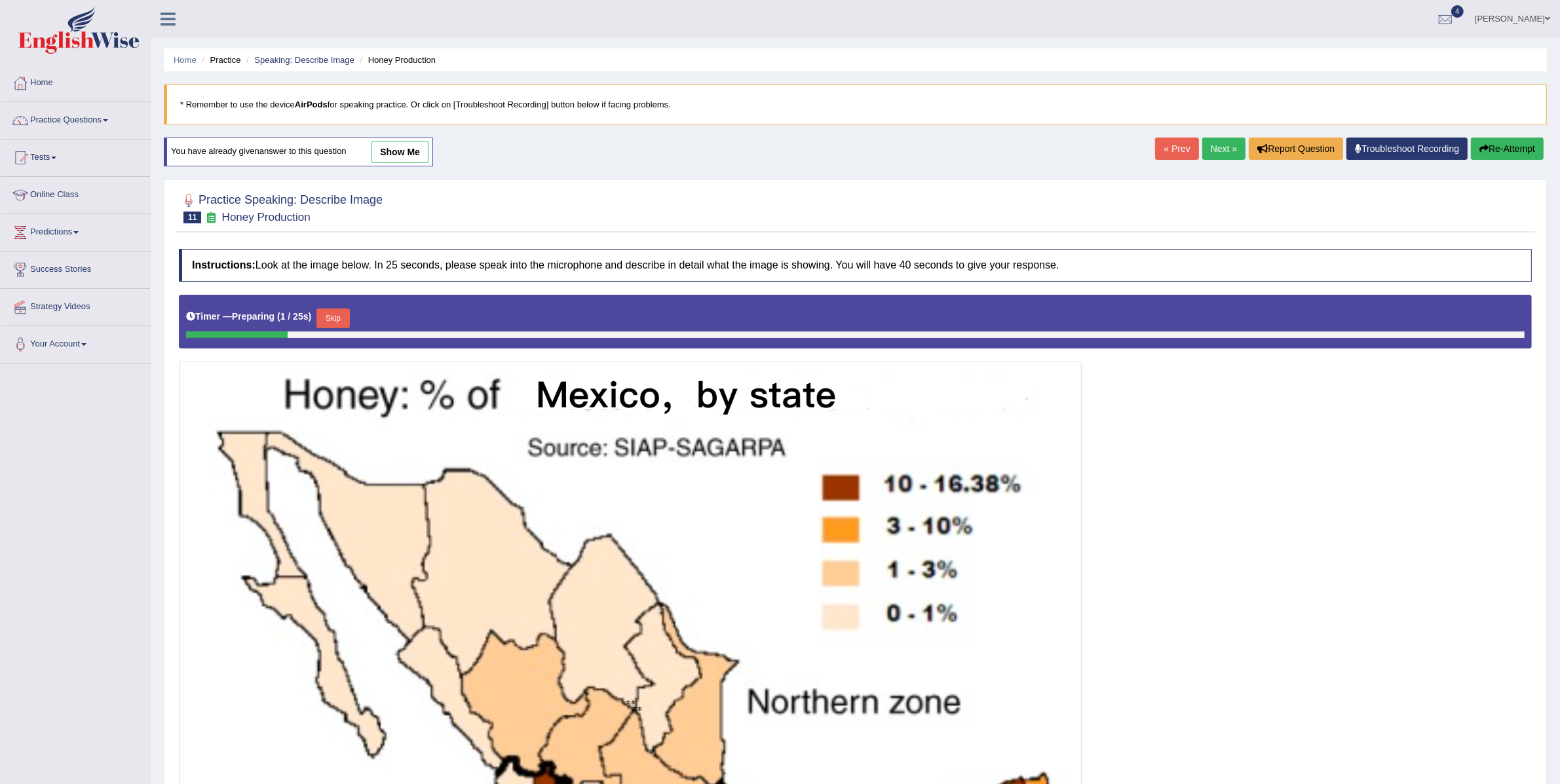
click at [1213, 145] on link "Next »" at bounding box center [1224, 148] width 43 height 22
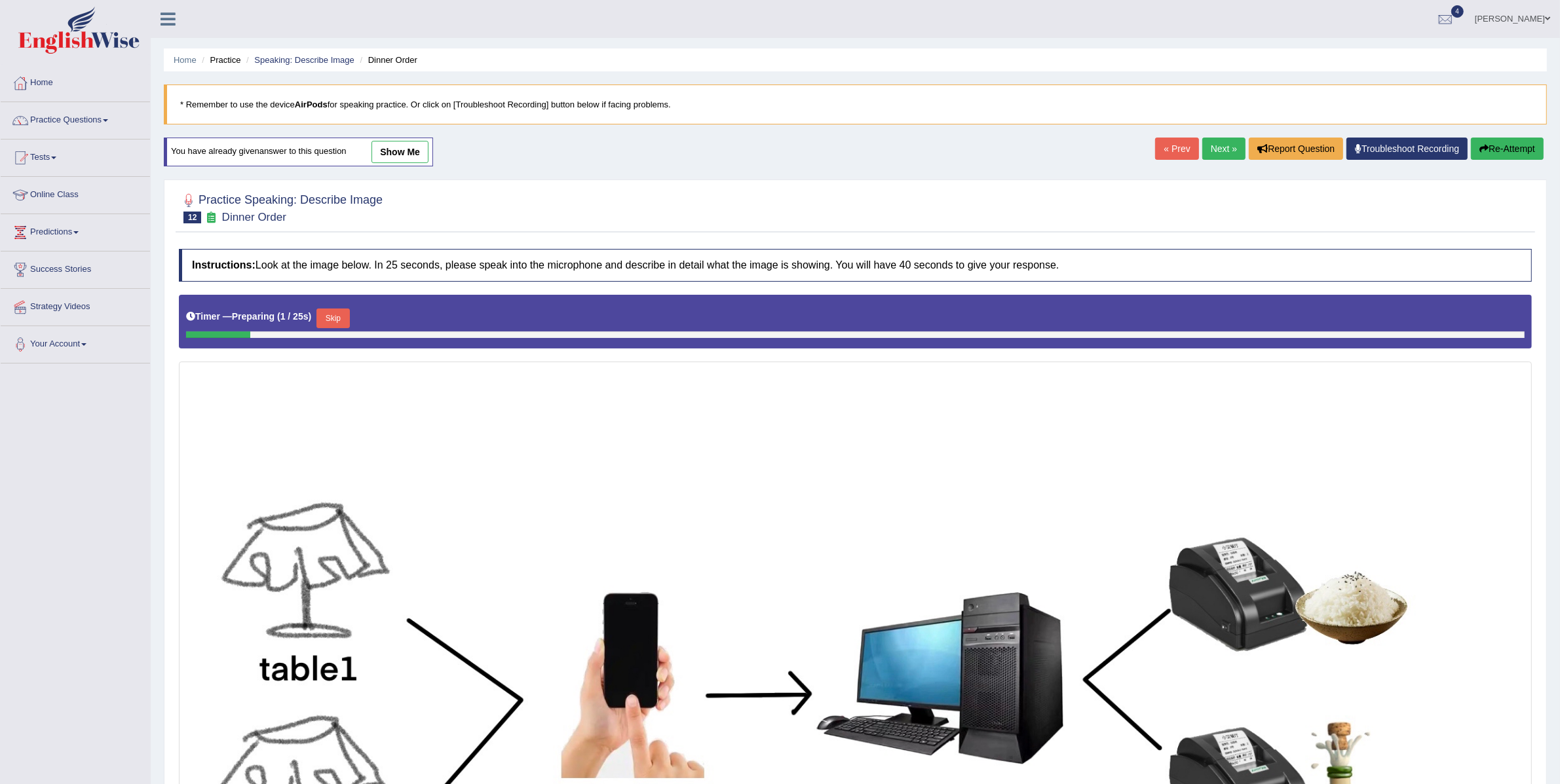
click at [1214, 140] on link "Next »" at bounding box center [1224, 148] width 43 height 22
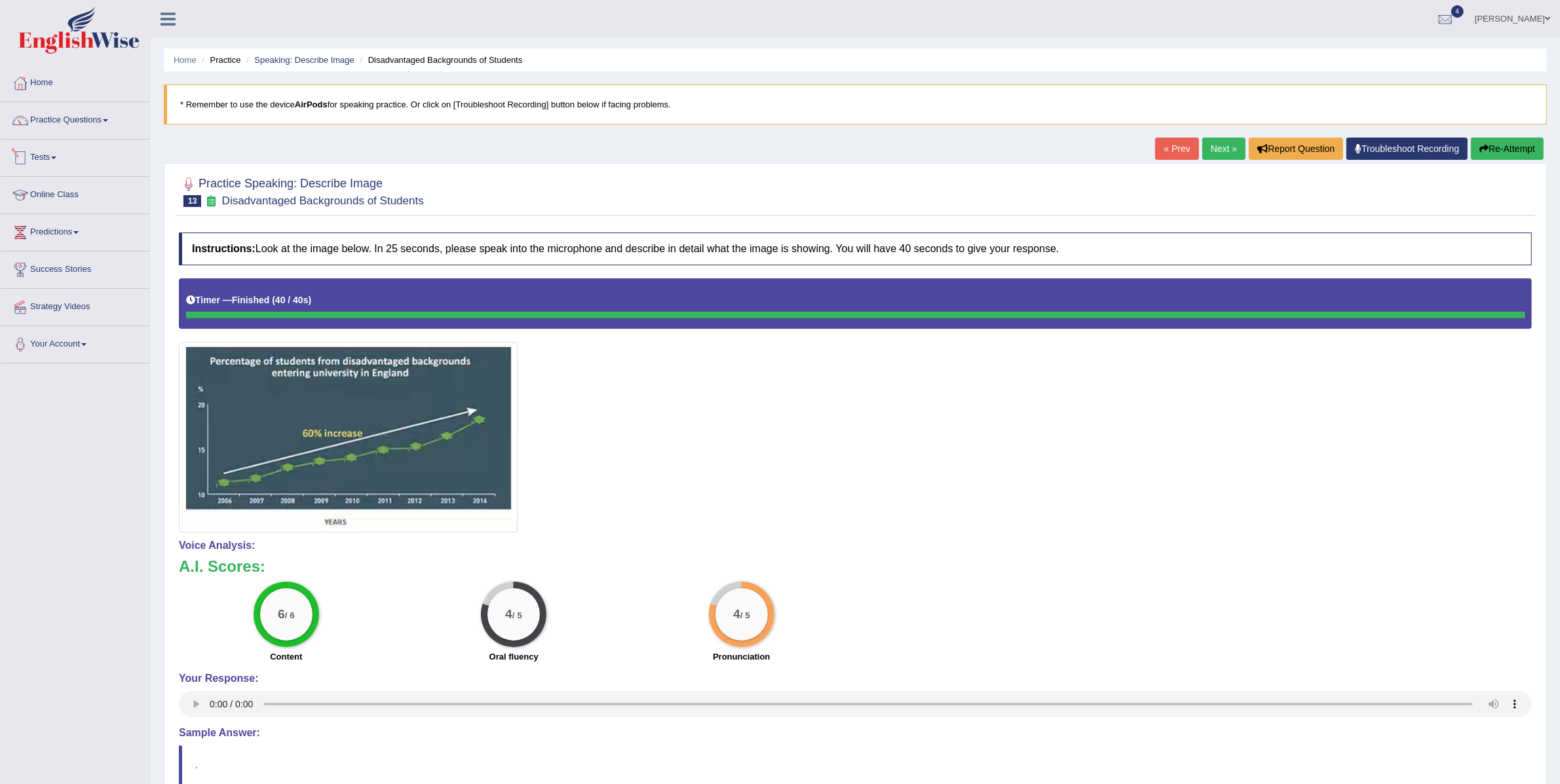
click at [48, 156] on link "Tests" at bounding box center [75, 156] width 149 height 33
click at [96, 111] on link "Practice Questions" at bounding box center [75, 118] width 149 height 33
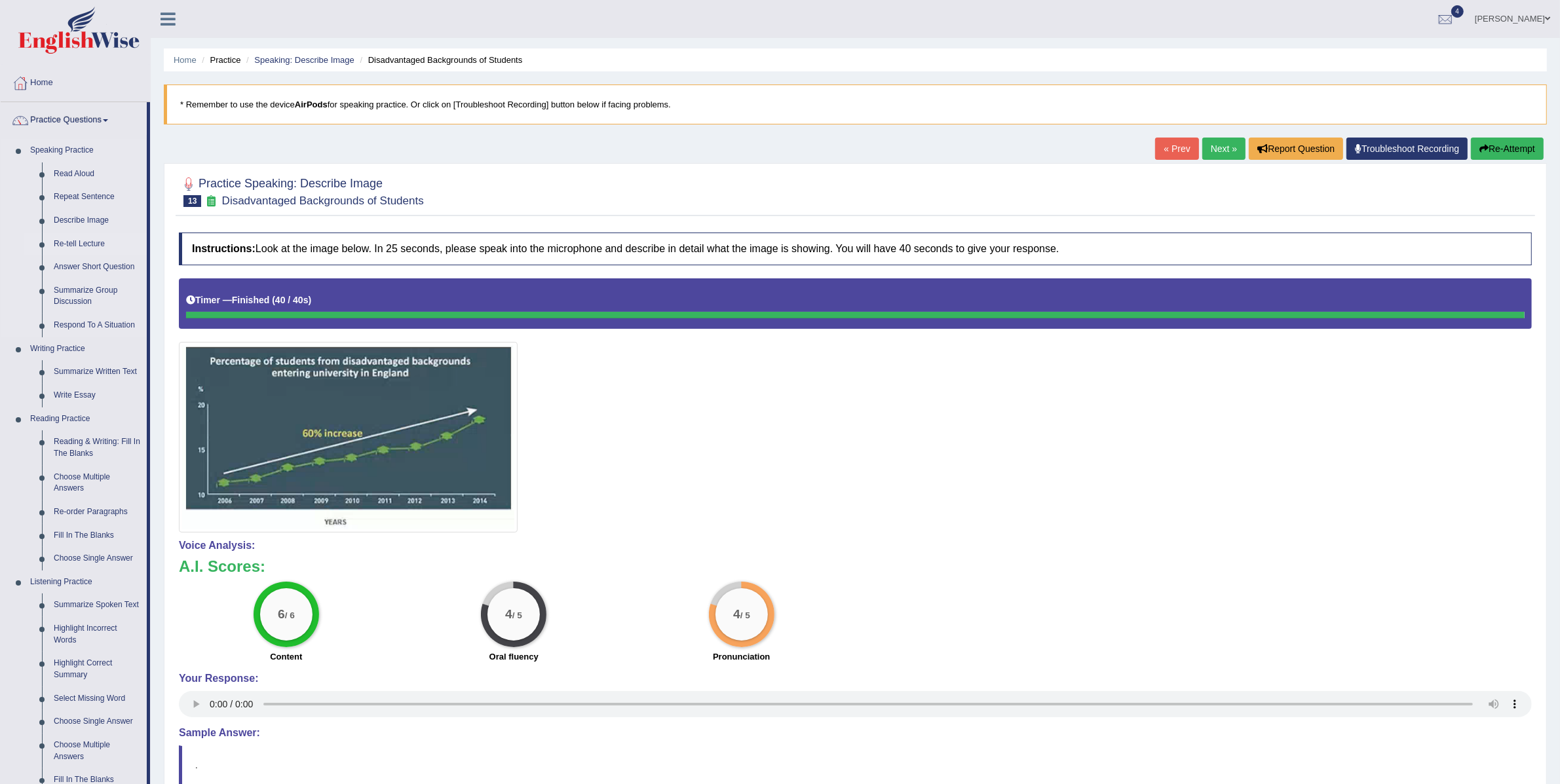
click at [78, 242] on link "Re-tell Lecture" at bounding box center [97, 244] width 99 height 24
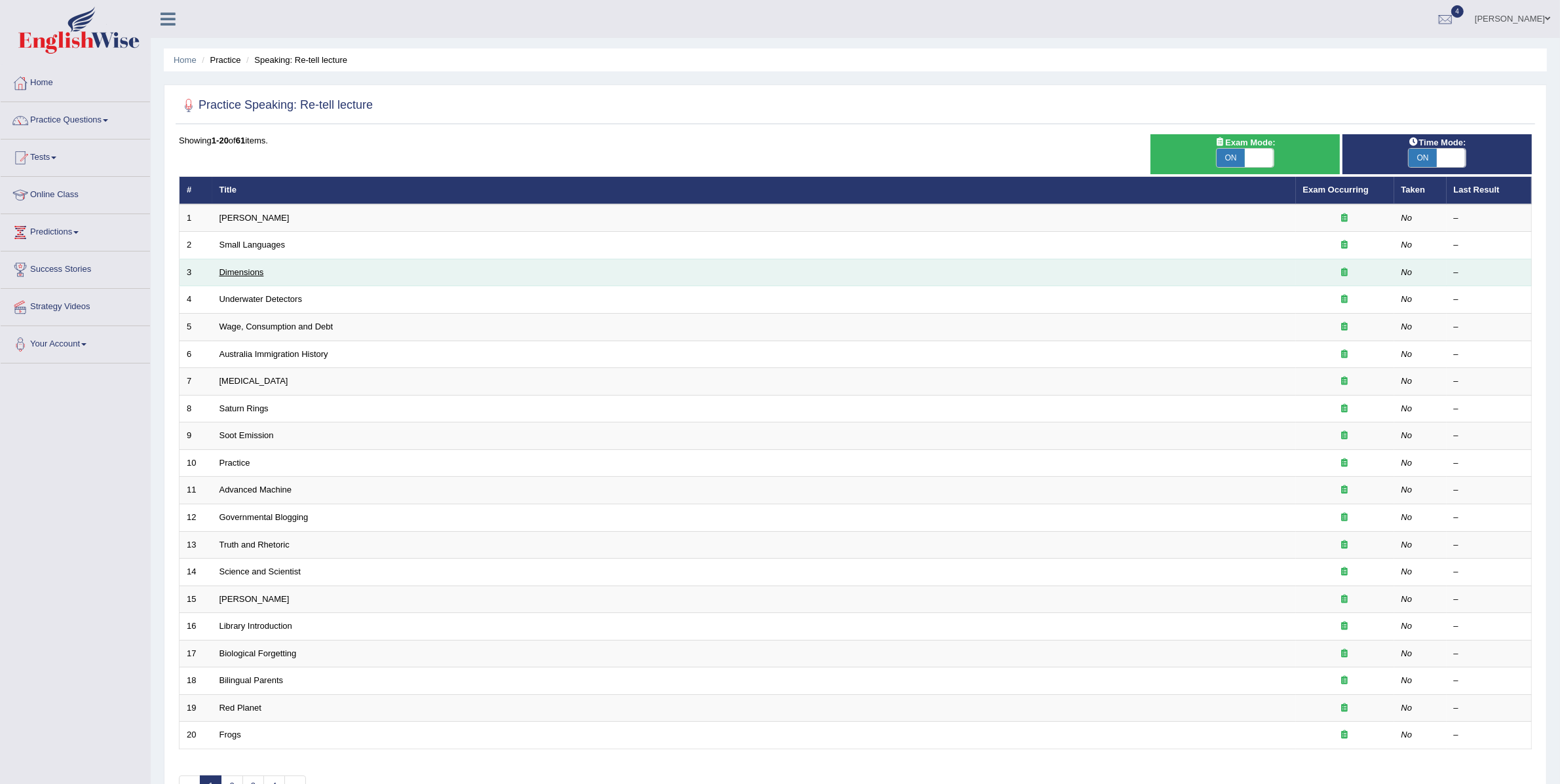
click at [237, 273] on link "Dimensions" at bounding box center [242, 272] width 45 height 10
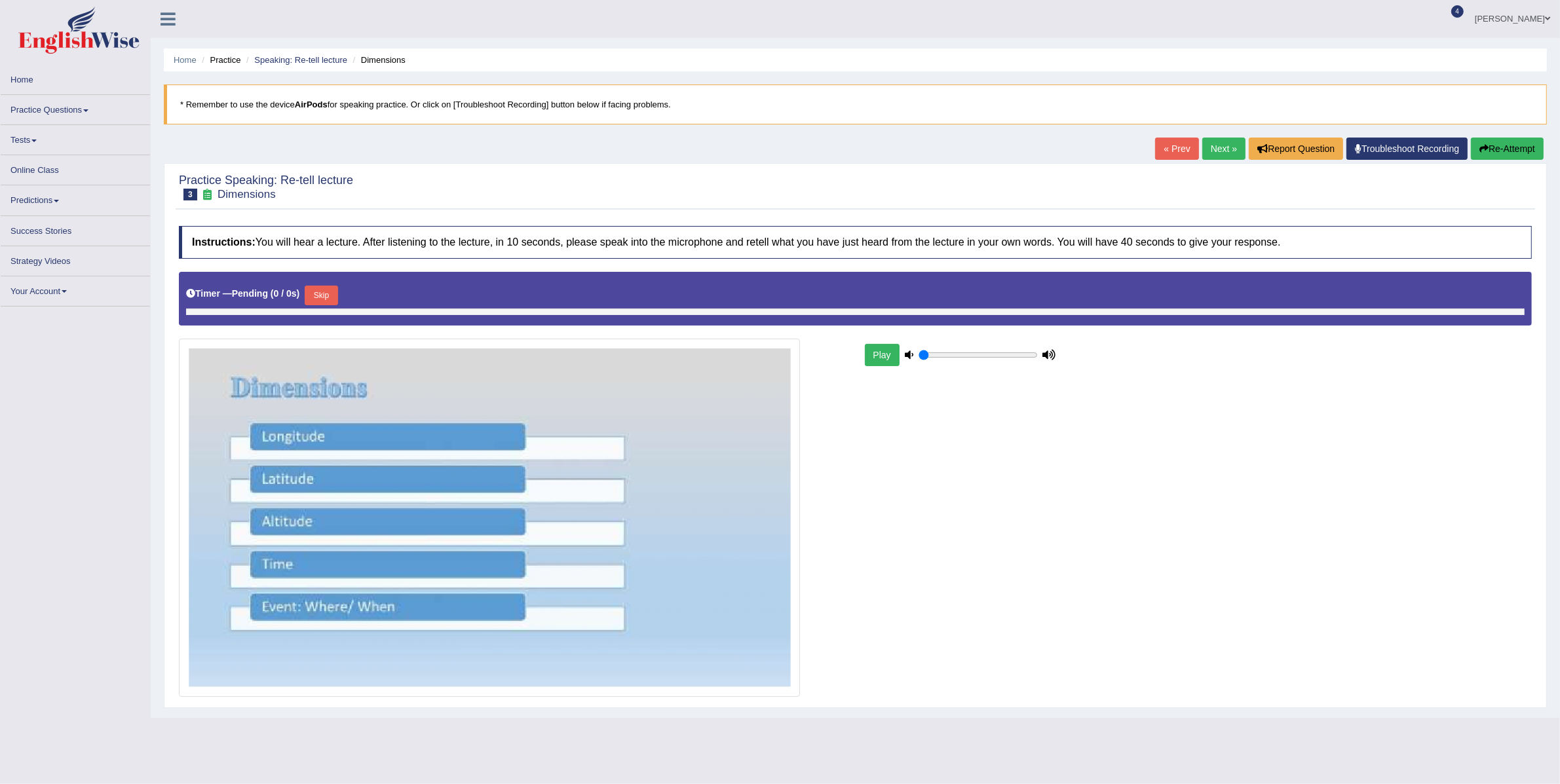
type input "0.85"
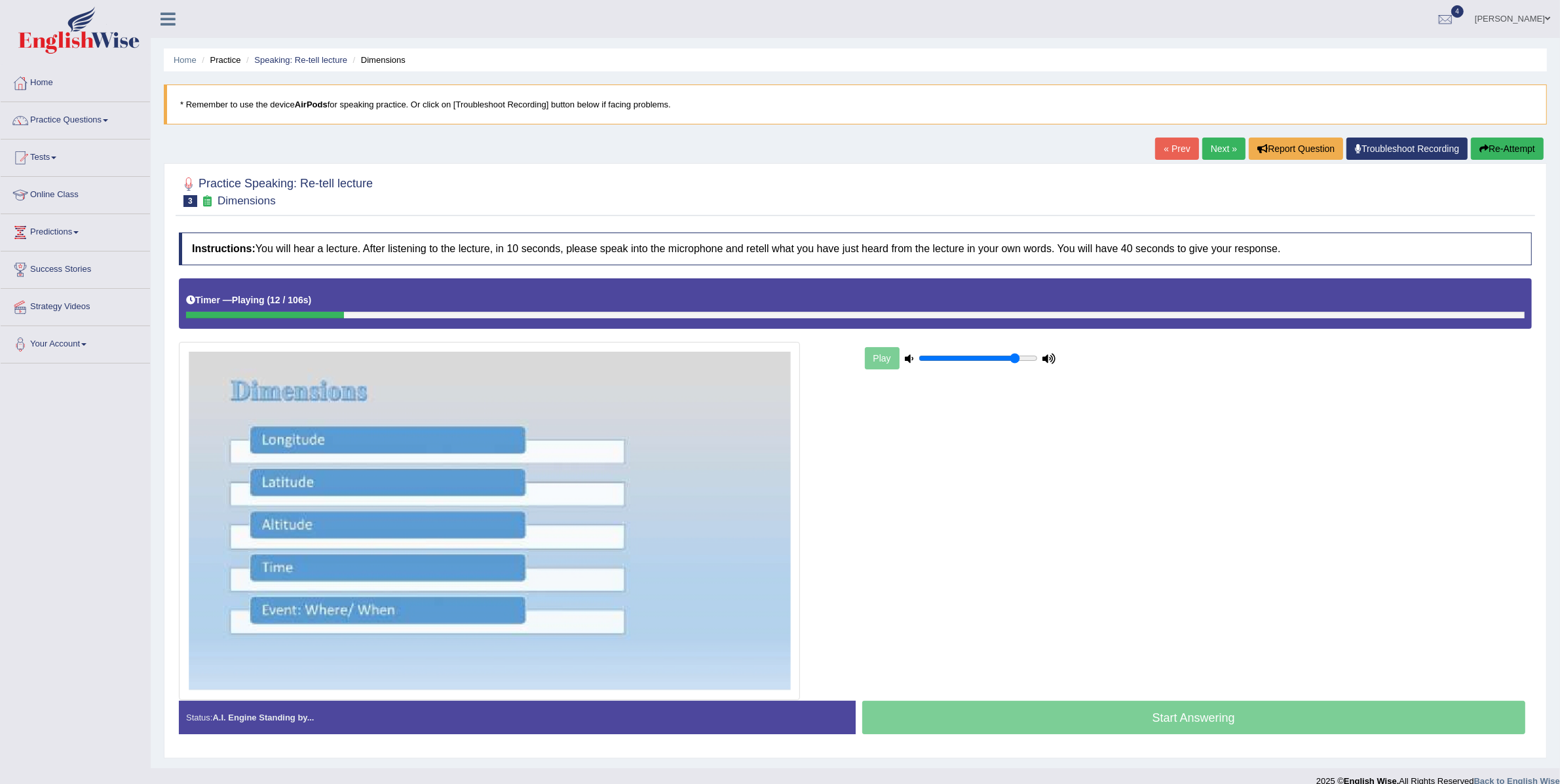
click at [1521, 143] on button "Re-Attempt" at bounding box center [1507, 148] width 73 height 22
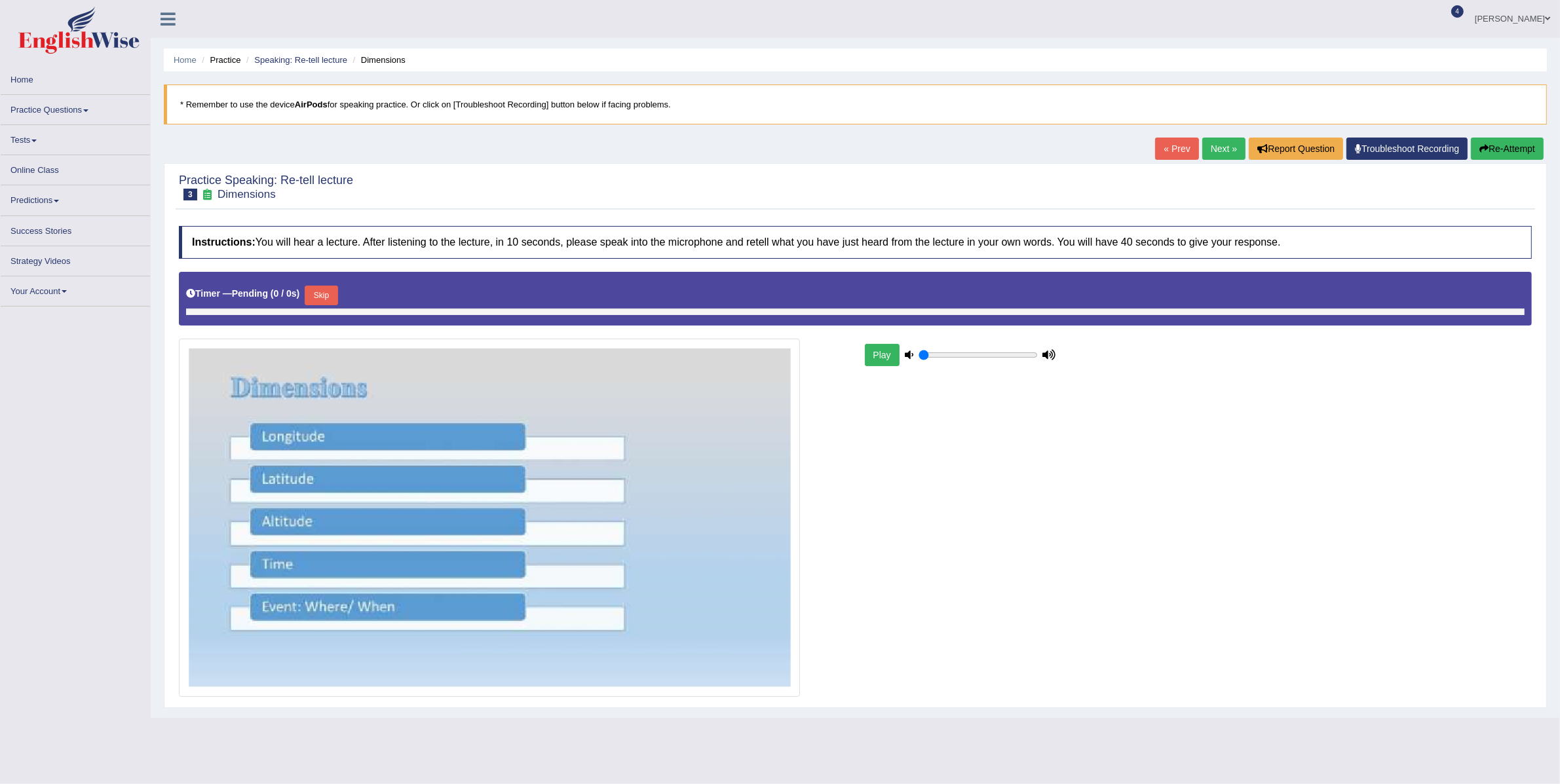
type input "0.85"
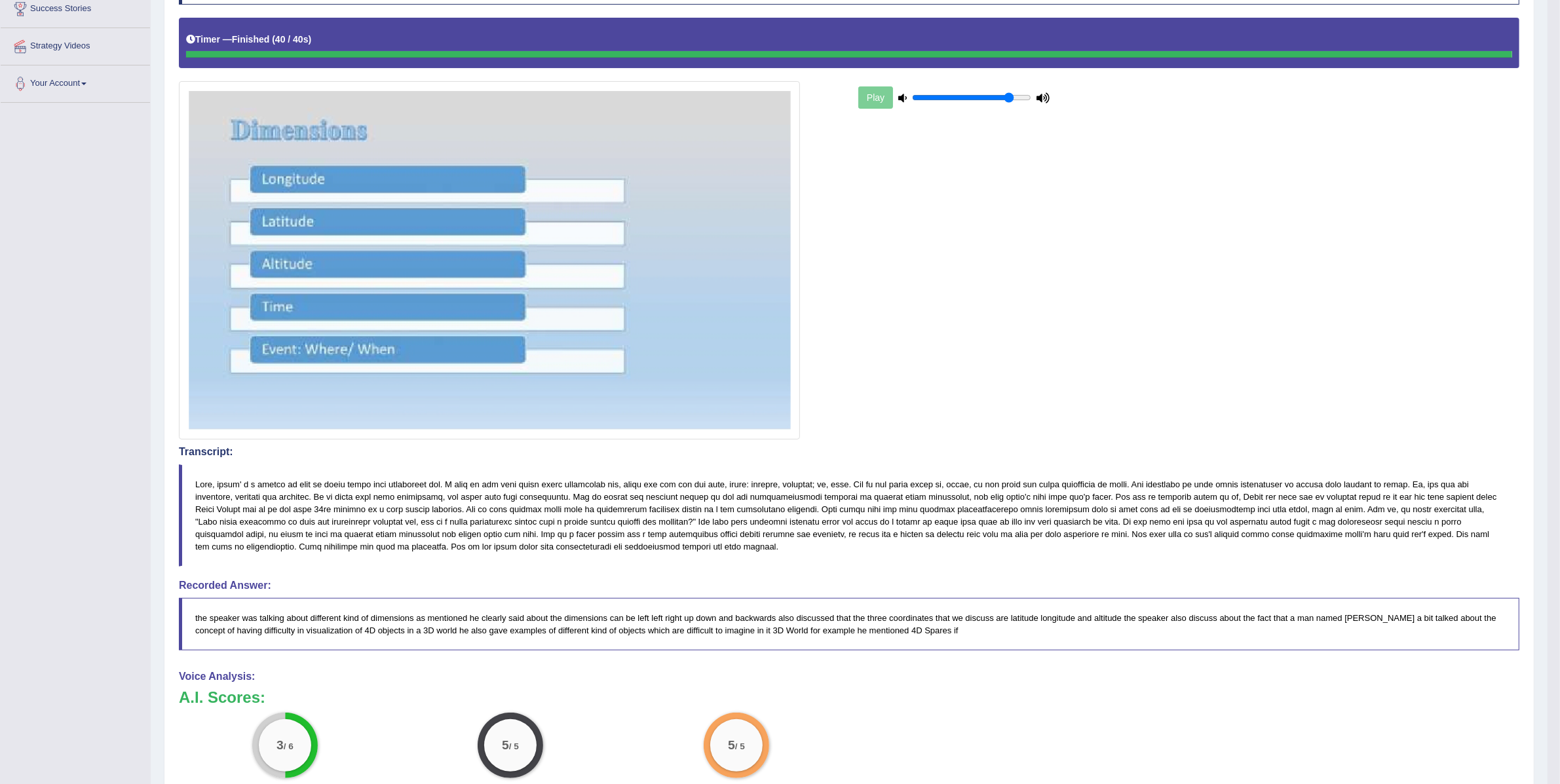
scroll to position [264, 0]
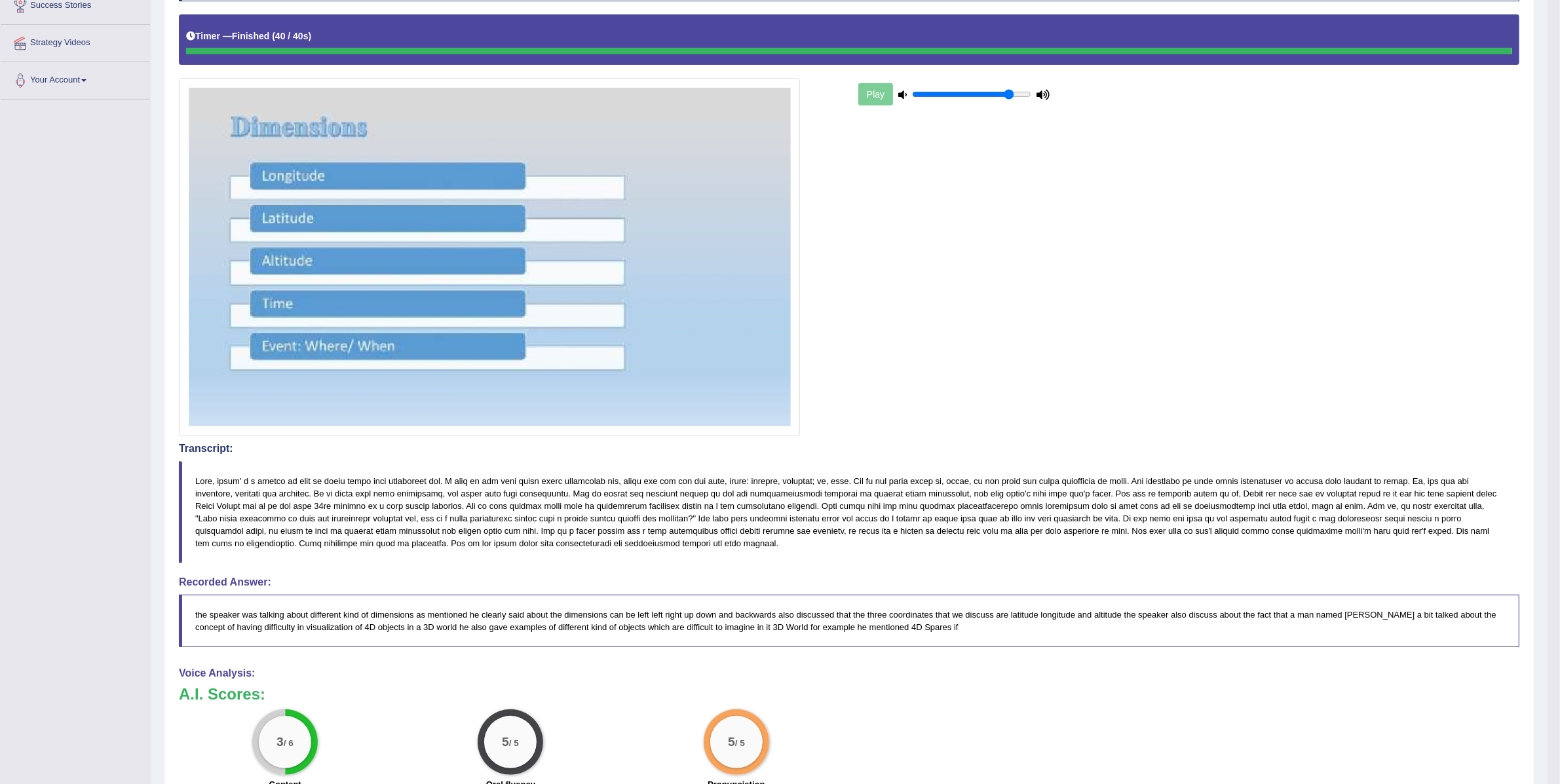
drag, startPoint x: 492, startPoint y: 514, endPoint x: 620, endPoint y: 516, distance: 128.0
click at [620, 516] on blockquote at bounding box center [849, 513] width 1340 height 103
drag, startPoint x: 586, startPoint y: 514, endPoint x: 778, endPoint y: 515, distance: 192.0
click at [778, 515] on blockquote at bounding box center [849, 513] width 1340 height 103
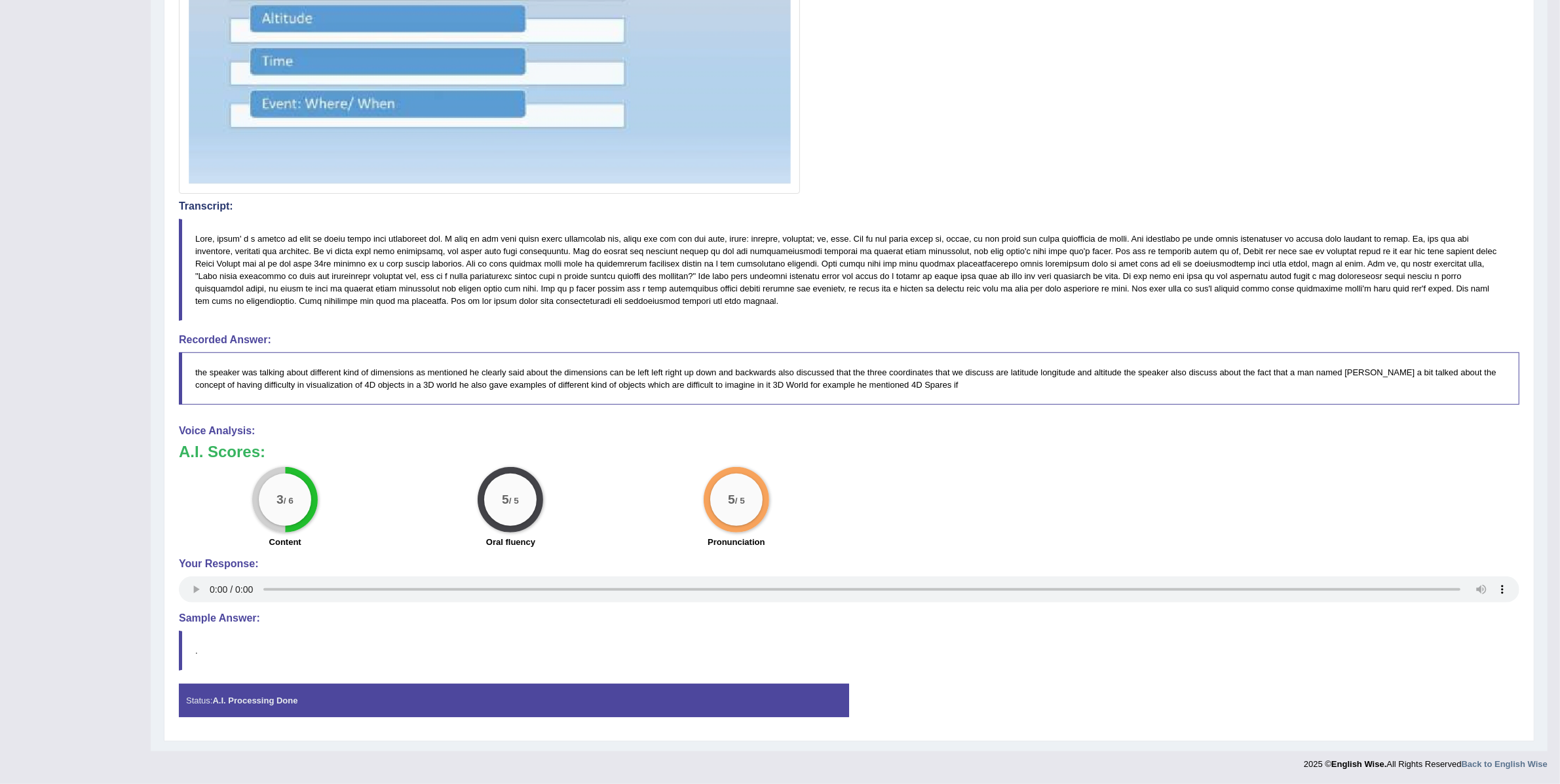
scroll to position [0, 0]
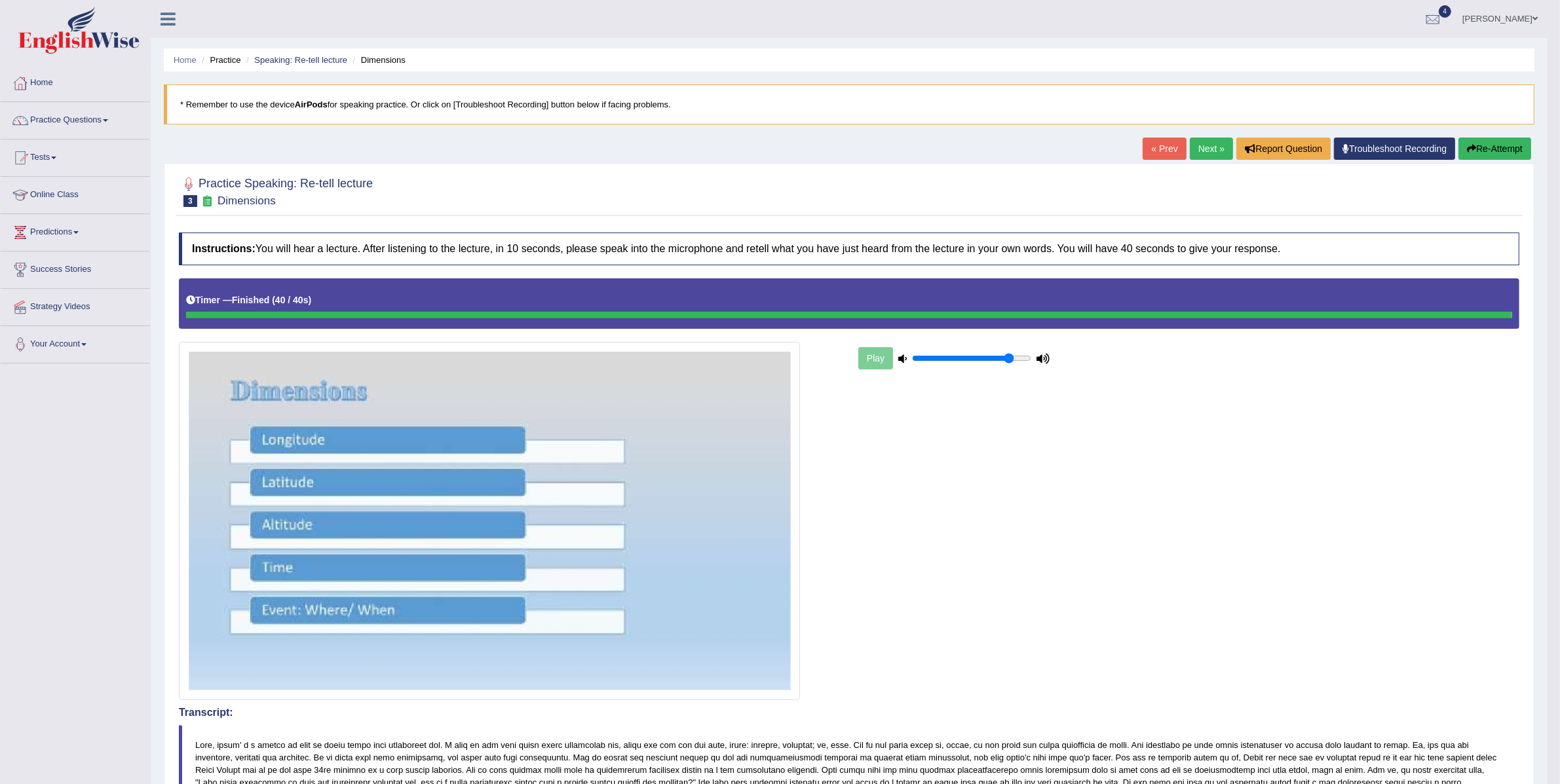
click at [1204, 151] on link "Next »" at bounding box center [1211, 148] width 43 height 22
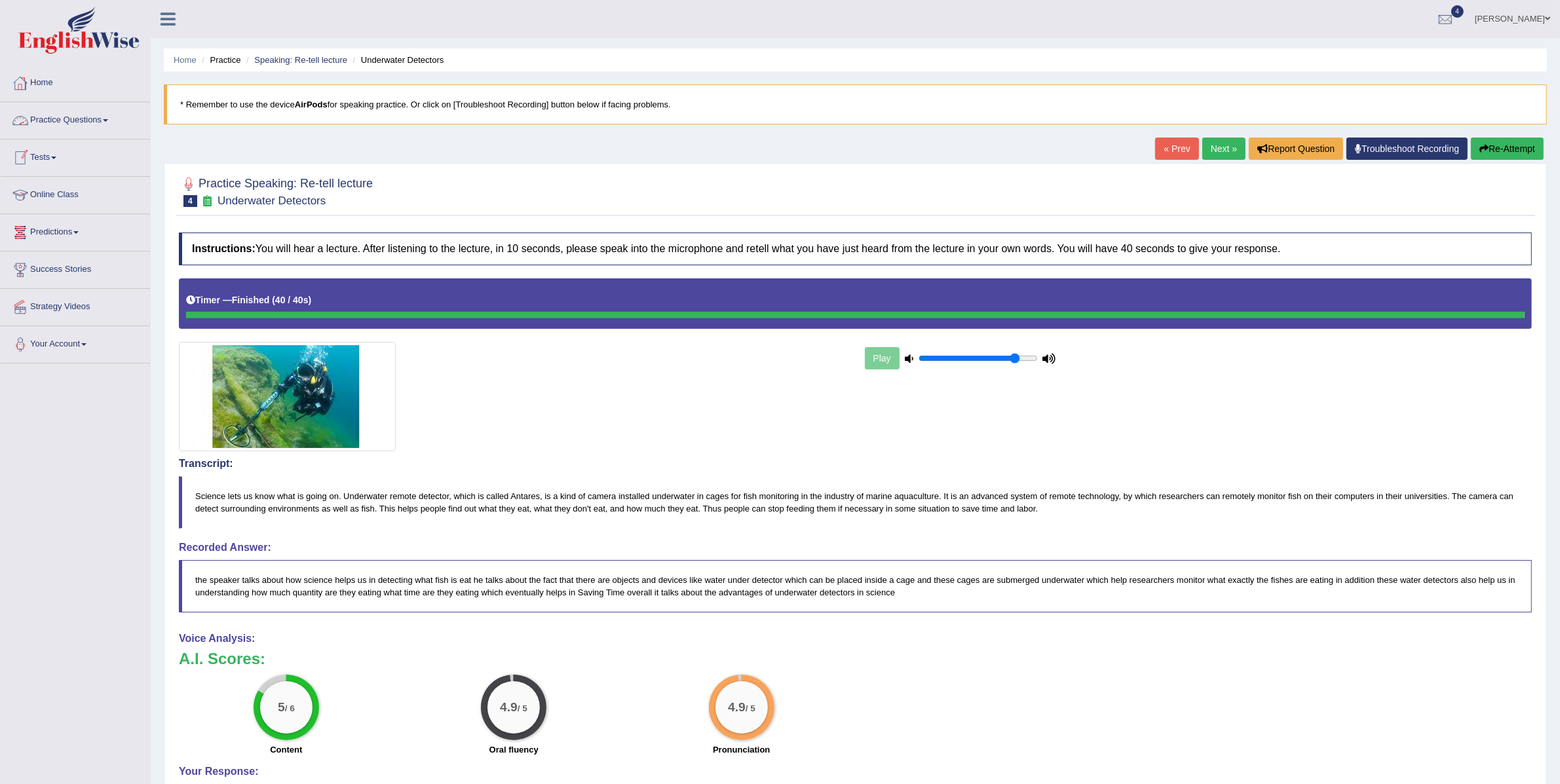
click at [46, 161] on link "Tests" at bounding box center [75, 156] width 149 height 33
click at [86, 187] on link "Take Practice Sectional Test" at bounding box center [86, 187] width 123 height 24
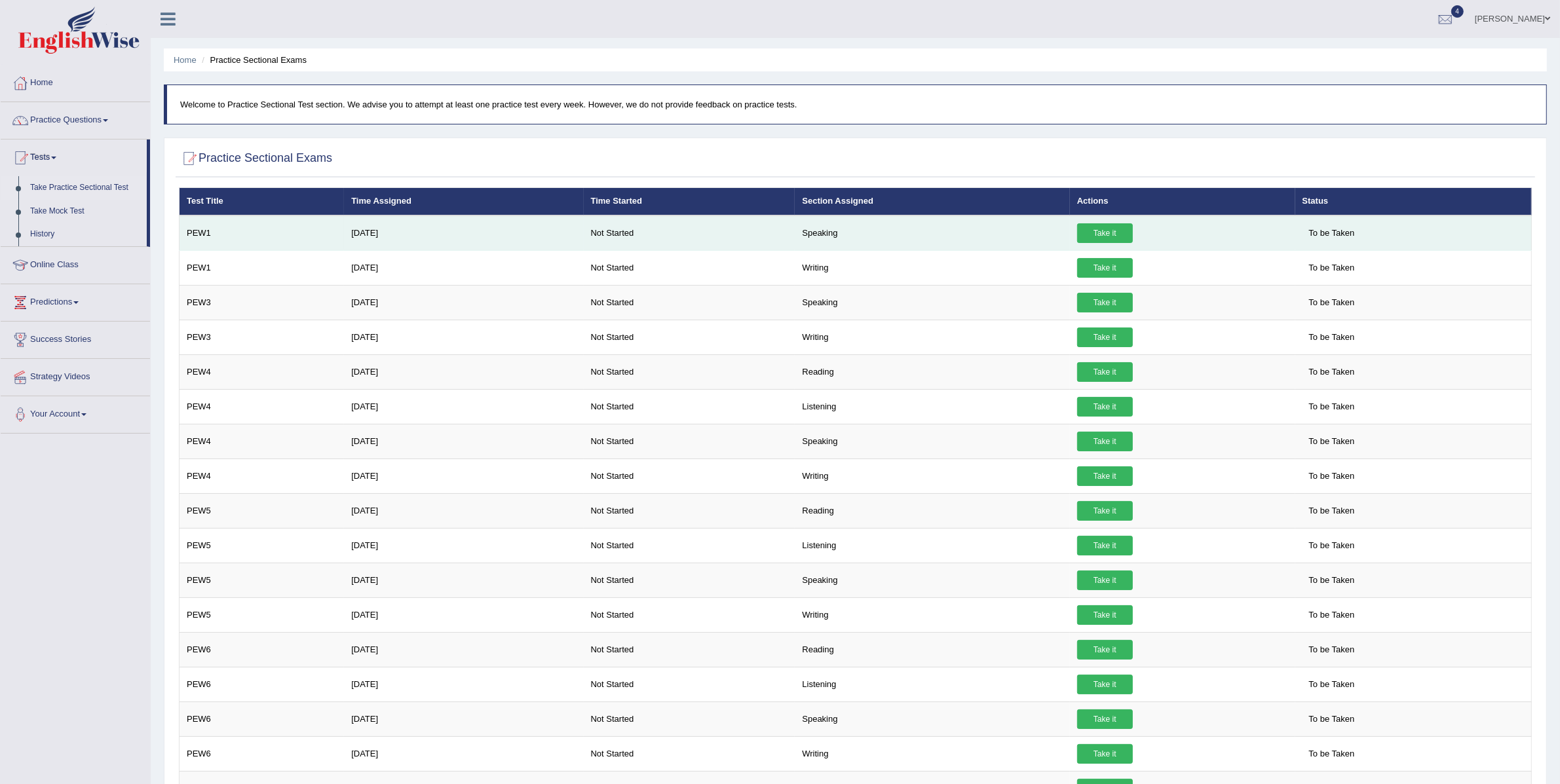
click at [1105, 230] on link "Take it" at bounding box center [1105, 233] width 56 height 20
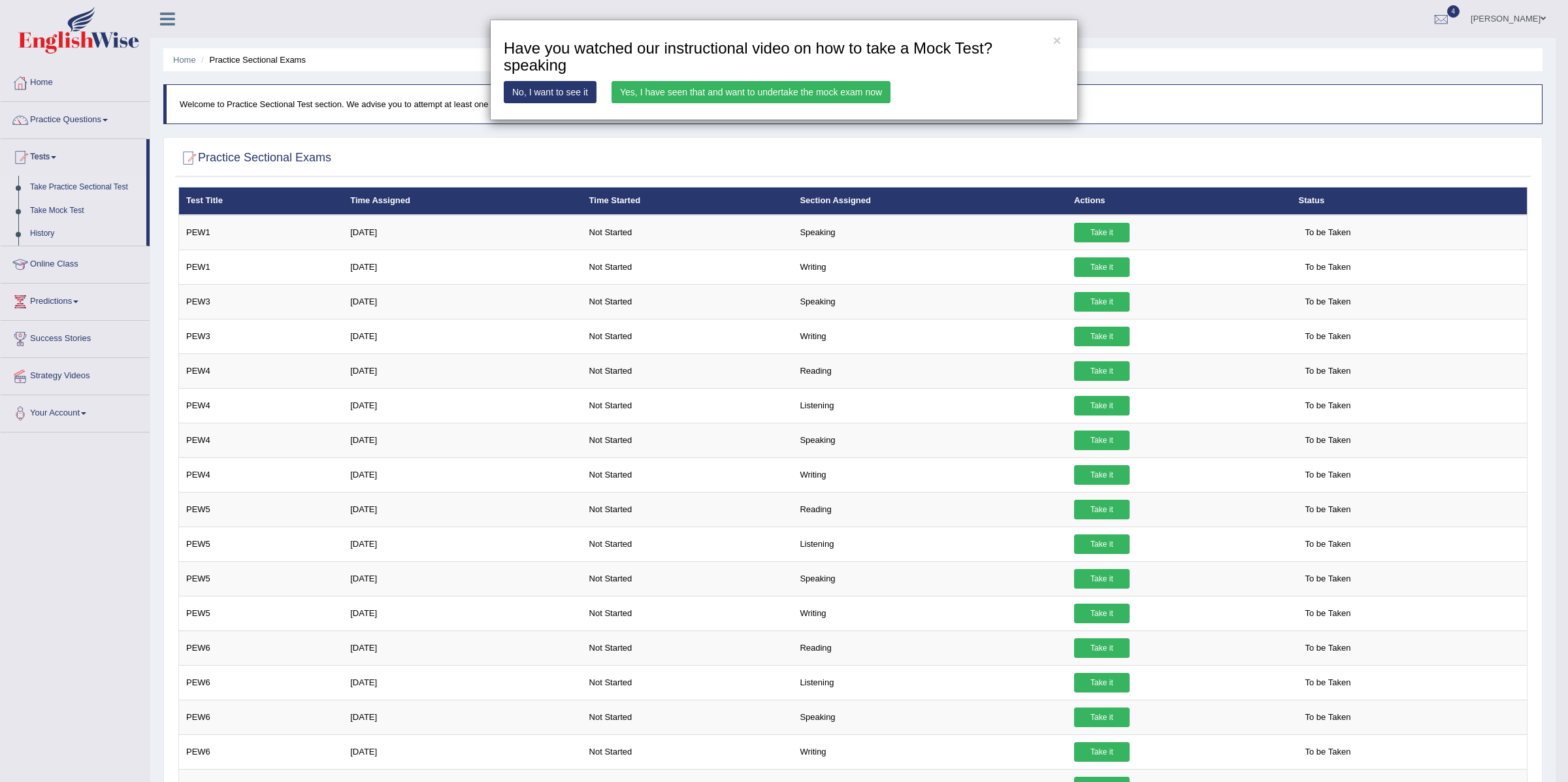
click at [740, 93] on link "Yes, I have seen that and want to undertake the mock exam now" at bounding box center [751, 92] width 279 height 22
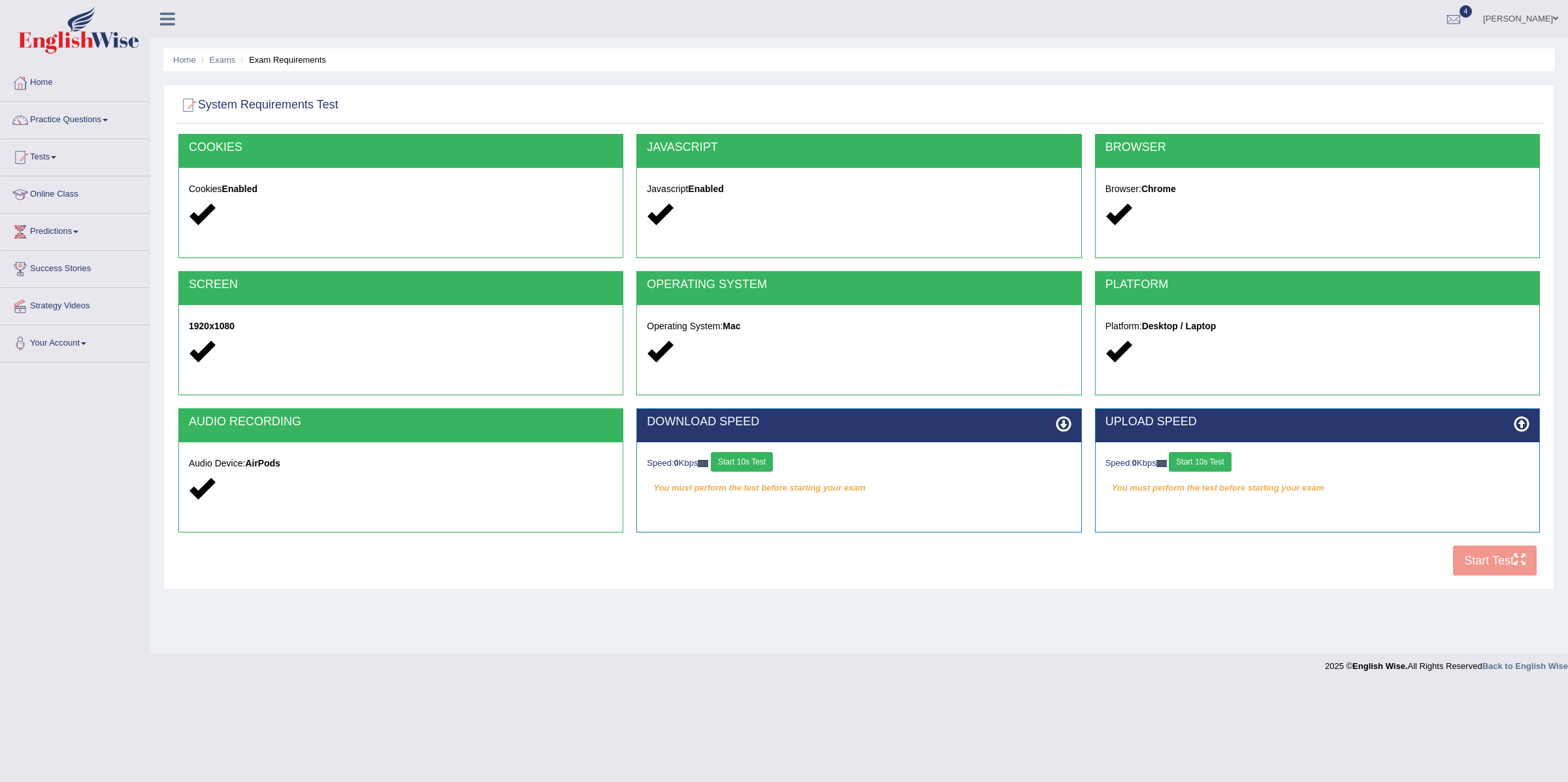
click at [1216, 469] on button "Start 10s Test" at bounding box center [1200, 462] width 62 height 20
click at [726, 464] on div "Speed: 0 Kbps Start 10s Test" at bounding box center [859, 463] width 424 height 23
click at [738, 461] on div "Speed: 0 Kbps Start 10s Test" at bounding box center [859, 463] width 424 height 23
click at [1215, 465] on button "Start 10s Test" at bounding box center [1214, 462] width 62 height 20
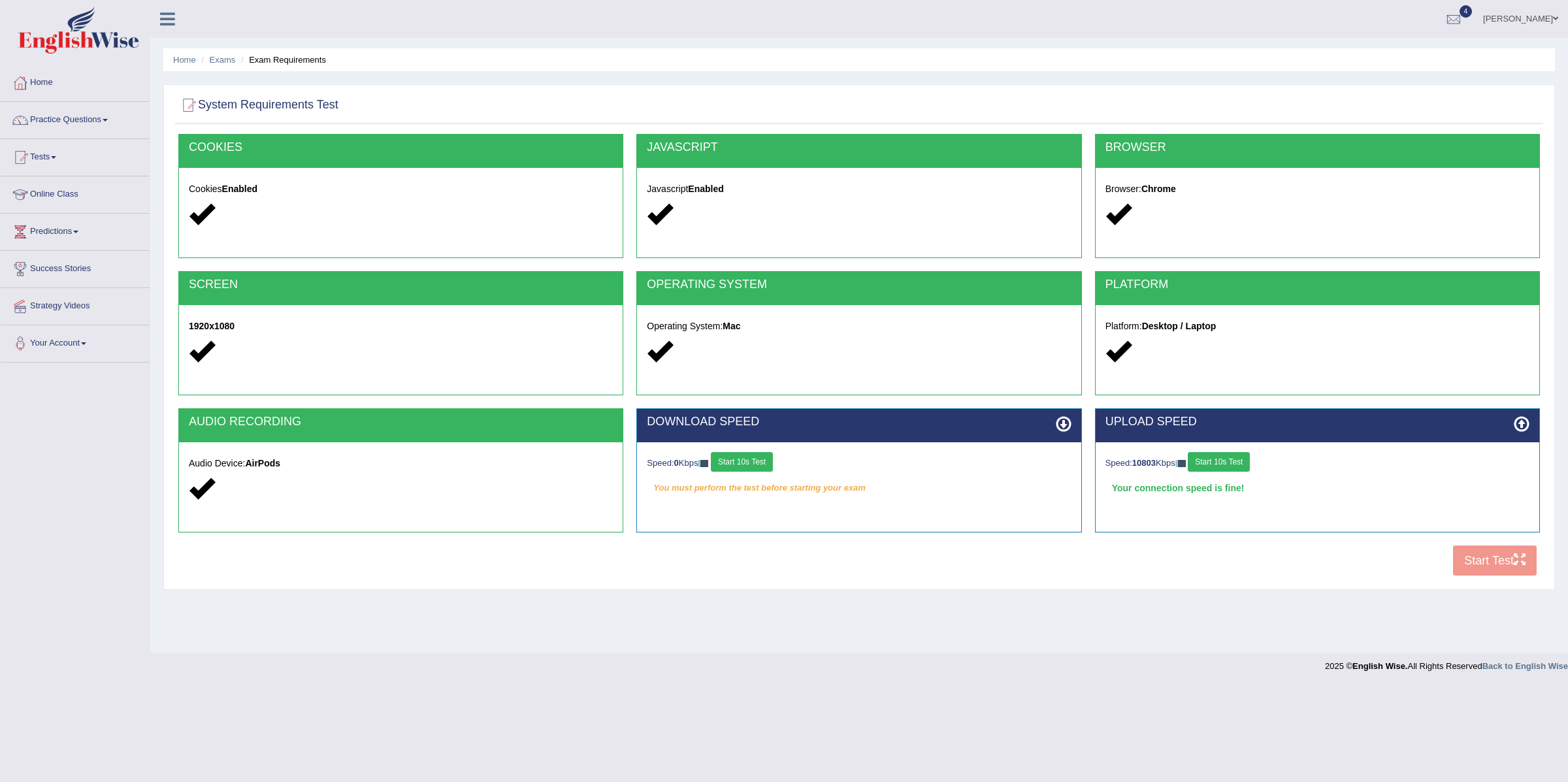
click at [771, 463] on button "Start 10s Test" at bounding box center [741, 462] width 62 height 20
click at [1478, 562] on button "Start Test" at bounding box center [1494, 560] width 83 height 30
